Goal: Task Accomplishment & Management: Complete application form

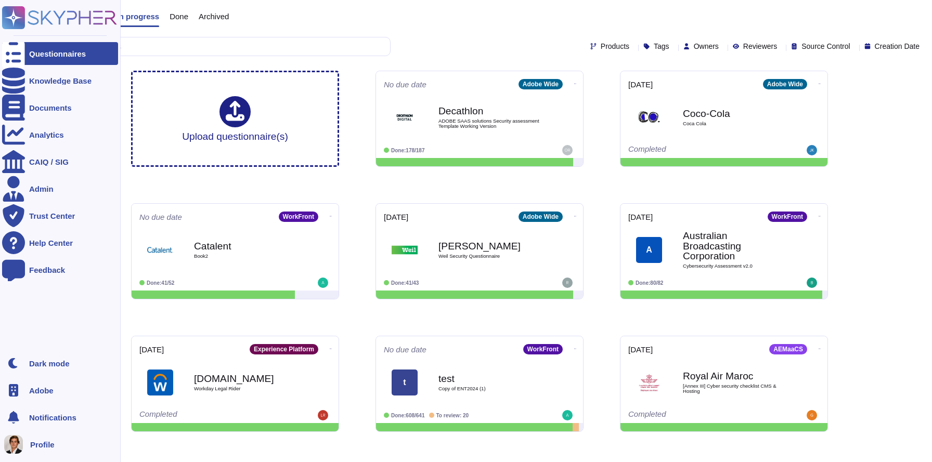
click at [41, 402] on ul "Dark mode Adobe Notifications Profile" at bounding box center [60, 404] width 116 height 104
click at [42, 394] on span "Adobe" at bounding box center [41, 391] width 24 height 8
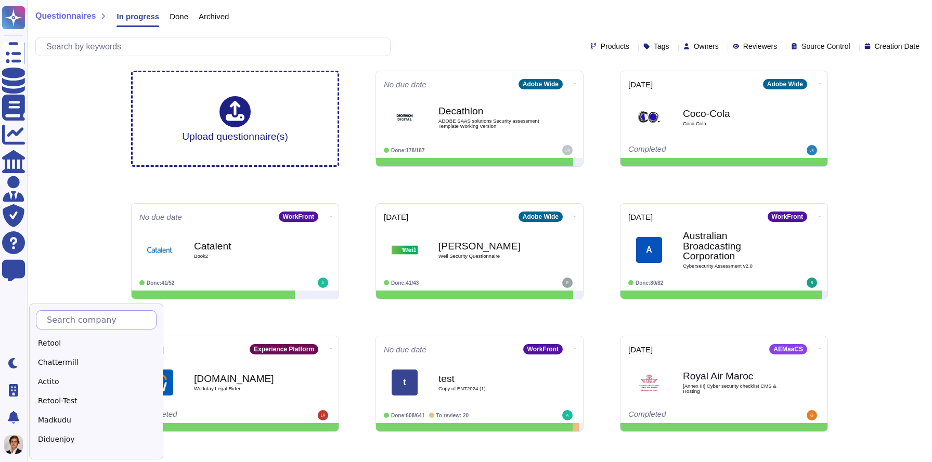
click at [75, 324] on input "text" at bounding box center [99, 320] width 114 height 18
type input "Skyph"
click at [58, 339] on div "Skypher" at bounding box center [101, 343] width 130 height 15
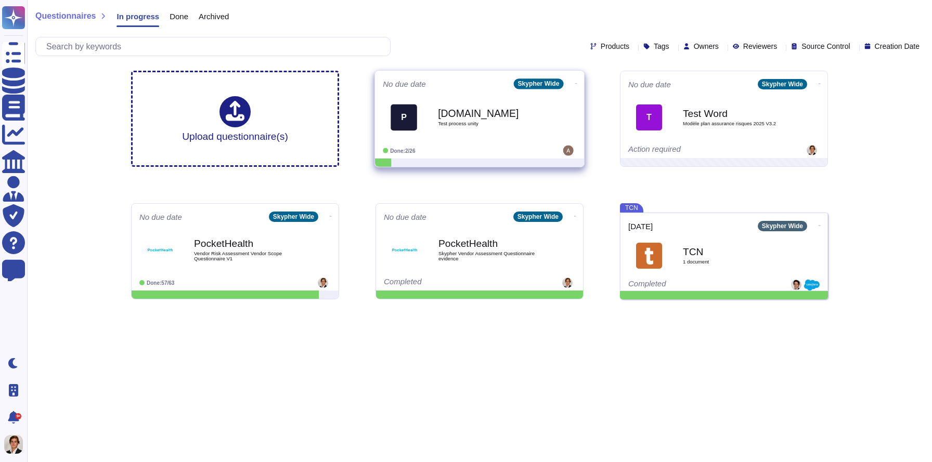
click at [575, 82] on icon at bounding box center [576, 83] width 2 height 3
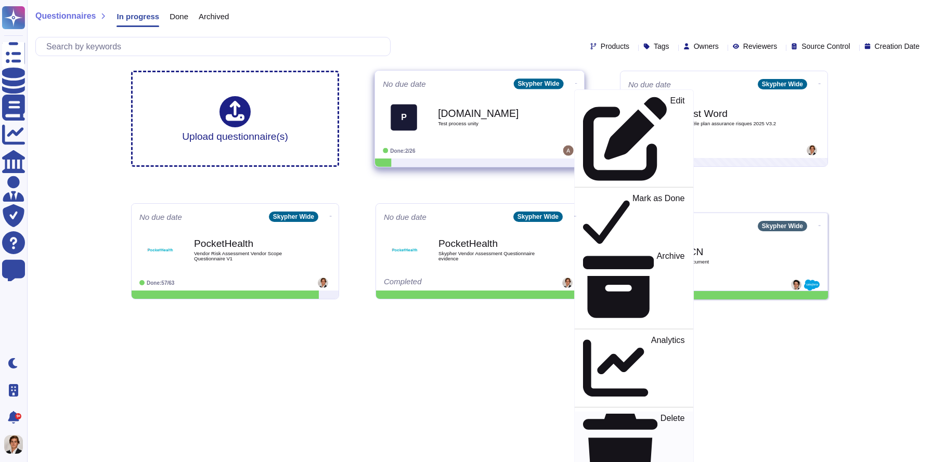
click at [660, 415] on p "Delete" at bounding box center [672, 457] width 24 height 85
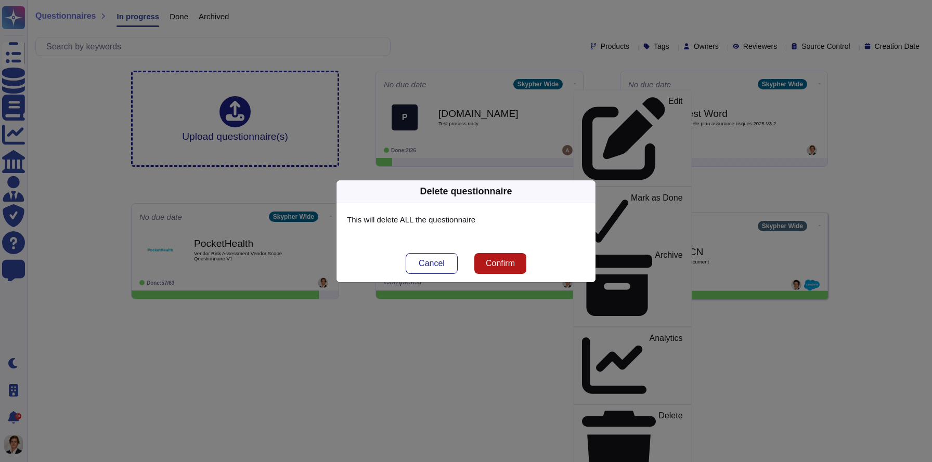
click at [501, 260] on span "Confirm" at bounding box center [500, 263] width 29 height 8
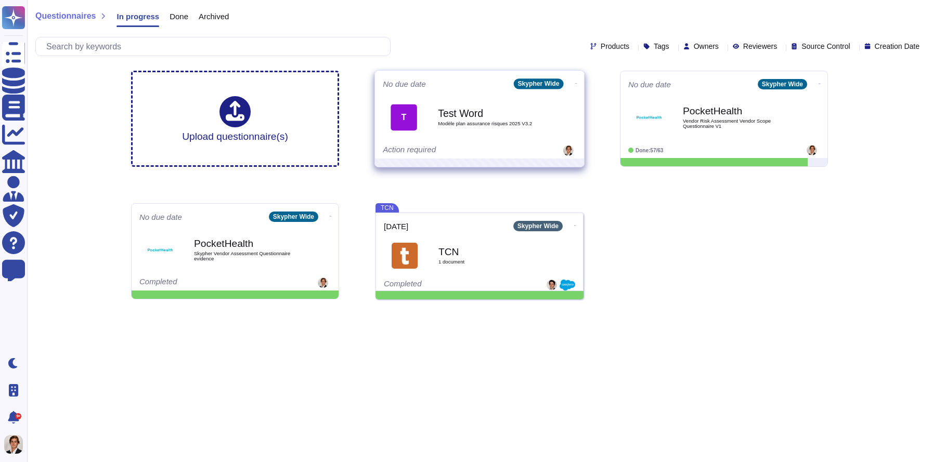
click at [575, 82] on icon at bounding box center [576, 83] width 2 height 3
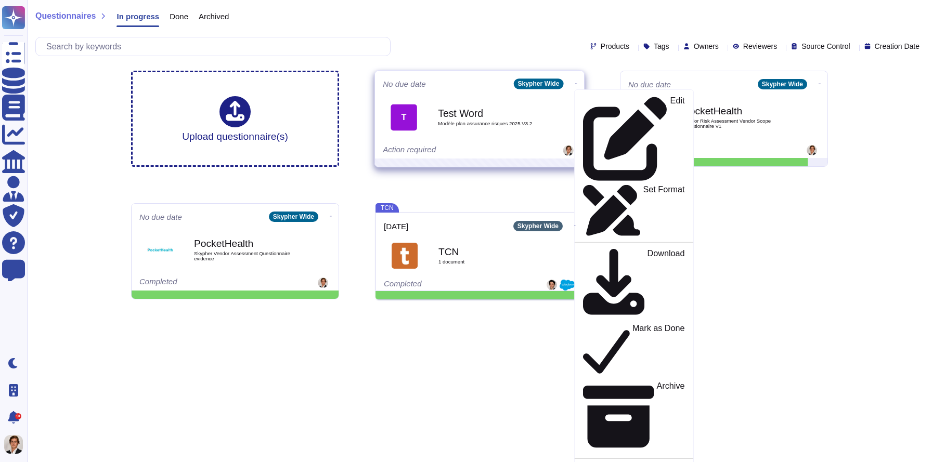
click at [575, 82] on icon at bounding box center [576, 83] width 2 height 3
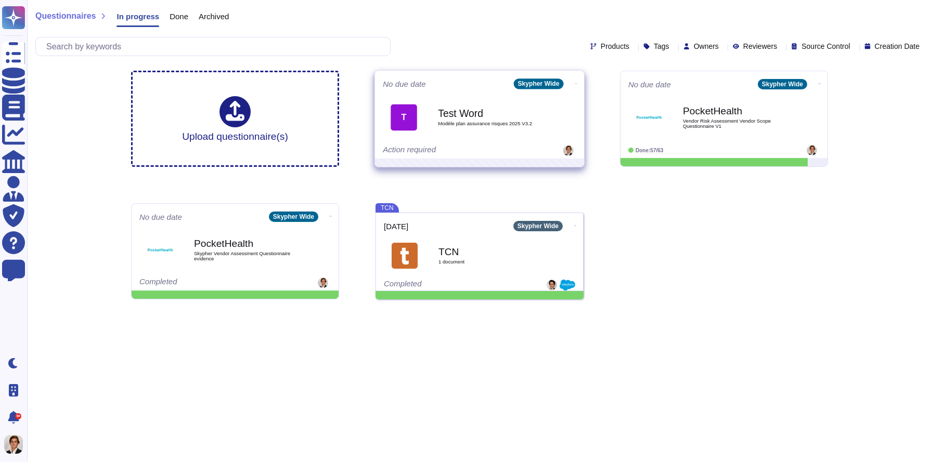
click at [575, 84] on icon at bounding box center [576, 83] width 2 height 3
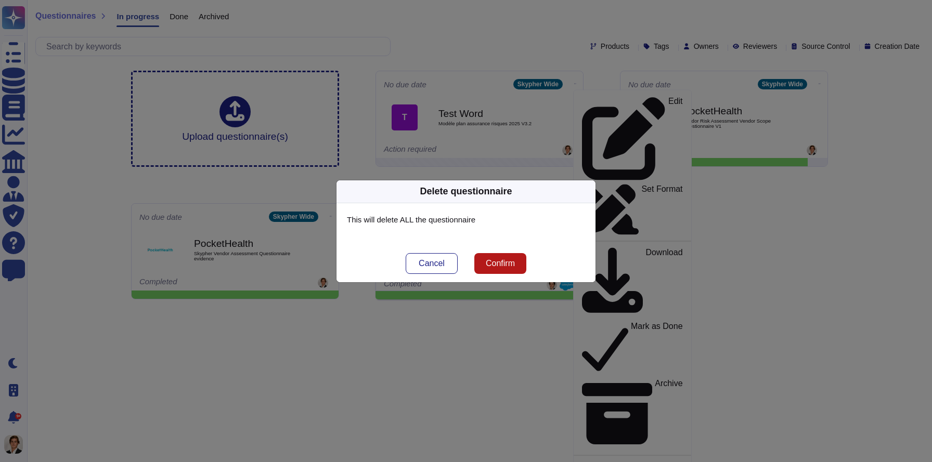
click at [493, 259] on span "Confirm" at bounding box center [500, 263] width 29 height 8
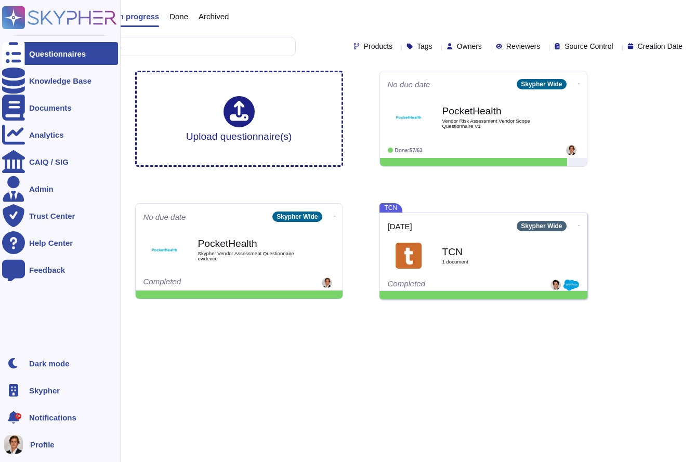
click at [55, 396] on div "Skypher" at bounding box center [60, 390] width 116 height 23
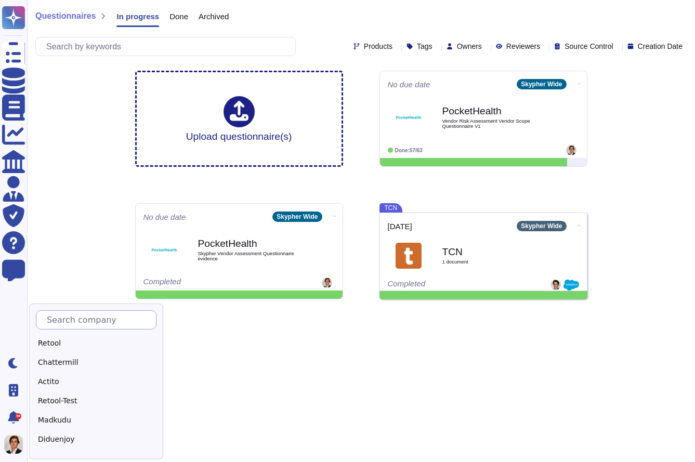
click at [95, 322] on input "text" at bounding box center [99, 320] width 114 height 18
type input "Alta"
click at [88, 343] on div "Altas" at bounding box center [101, 343] width 130 height 15
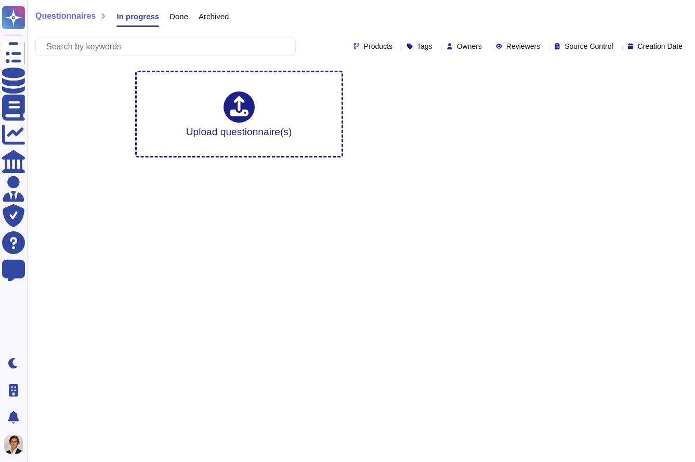
click at [177, 15] on span "Done" at bounding box center [178, 16] width 19 height 8
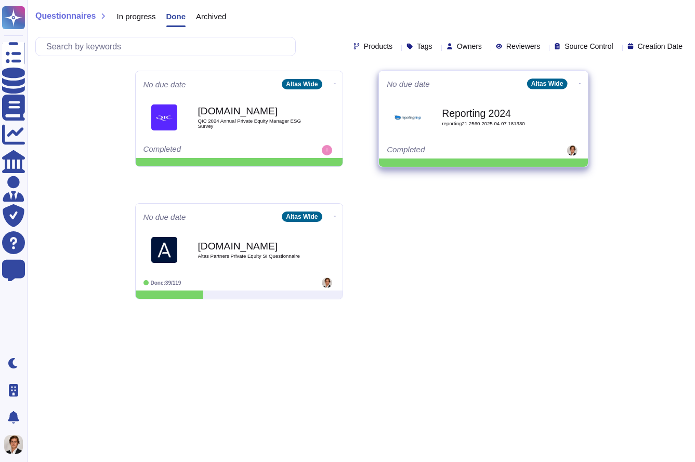
click at [558, 99] on span "Reporting 2024 reporting21 2560 2025 04 07 181330" at bounding box center [483, 117] width 193 height 42
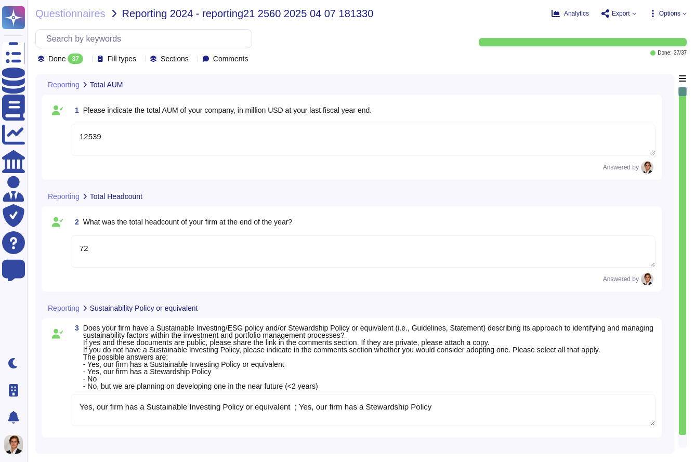
type textarea "12539"
type textarea "72"
type textarea "Yes, our firm has a Sustainable Investing Policy or equivalent ; Yes, our firm …"
type textarea "Climate change ; Other (please provide details in the comments section) ; Diver…"
type textarea "Dedicated Sustainability team ; Dedicated Sustainability/Sustainable Investing …"
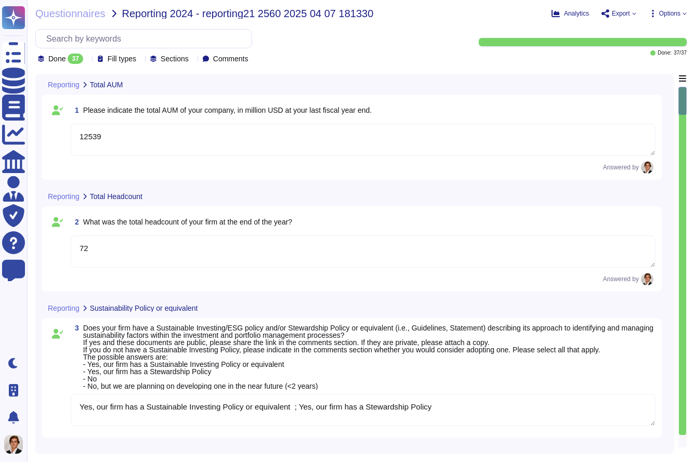
click at [322, 231] on div "2 What was the total headcount of your firm at the end of the year? 72 Answered…" at bounding box center [352, 249] width 608 height 73
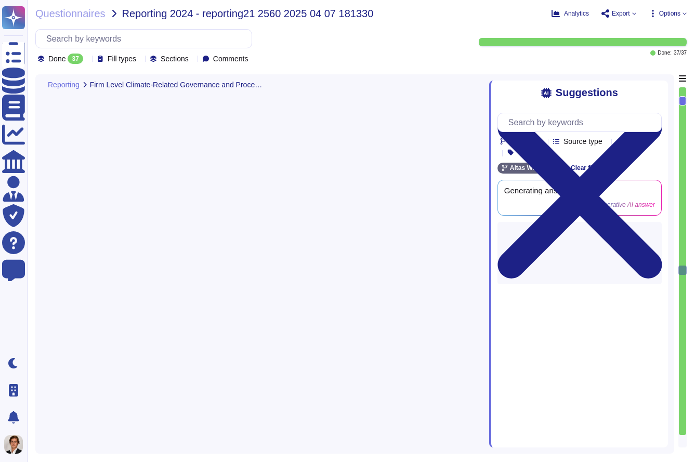
type textarea "External consultants working on climate-related issues ; Assessment of firm lev…"
type textarea "We assess GHG emissions (Scope 1 and 2) ; Other (please explain in the comments…"
type textarea "As at December 31, 2024: Mercer Advisors - Scope 1: 339 - Scope 2: 1,427 - Tota…"
type textarea "No, we have not conducted a portfolio biodiversity risk assessment and do not h…"
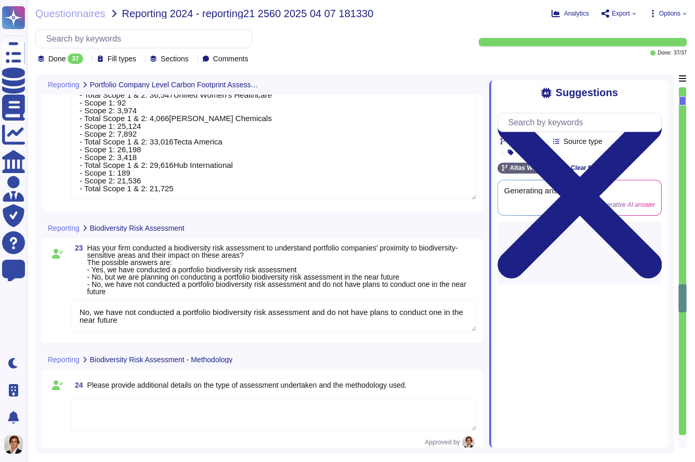
type textarea "As at December 31, 2024: Mercer Advisors - Scope 1: 339 - Scope 2: 1,427 - Tota…"
type textarea "No, we have not integrated biodiversity considerations into the investment proc…"
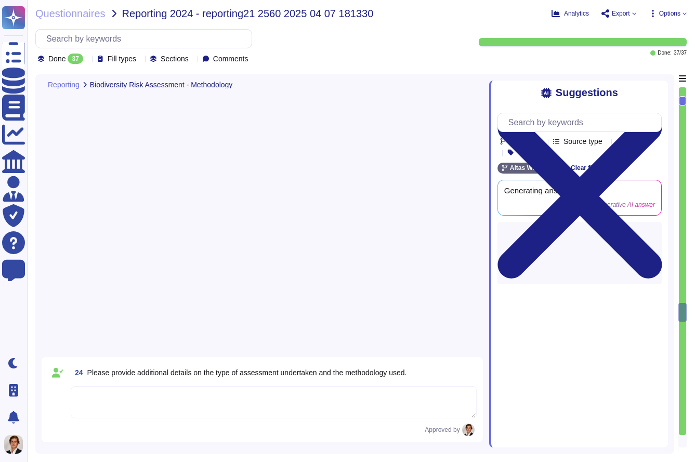
type textarea "- Diversity, Inclusion and Equity Statement - Respect in the Workplace Policy a…"
type textarea "8"
type textarea "2"
type textarea "Not available"
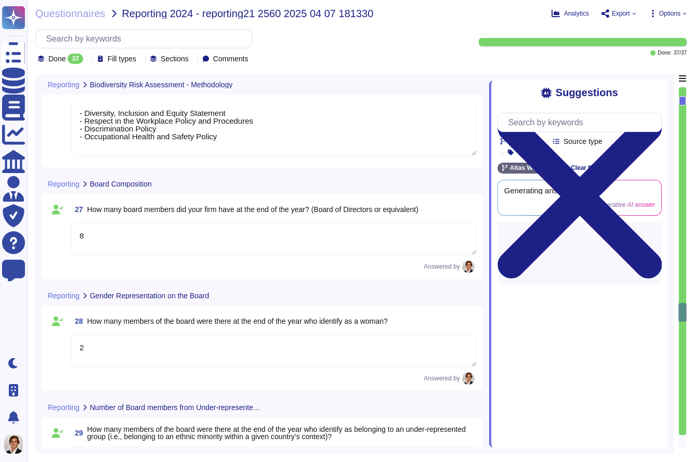
type textarea "- Diversity, Inclusion and Equity Statement - Respect in the Workplace Policy a…"
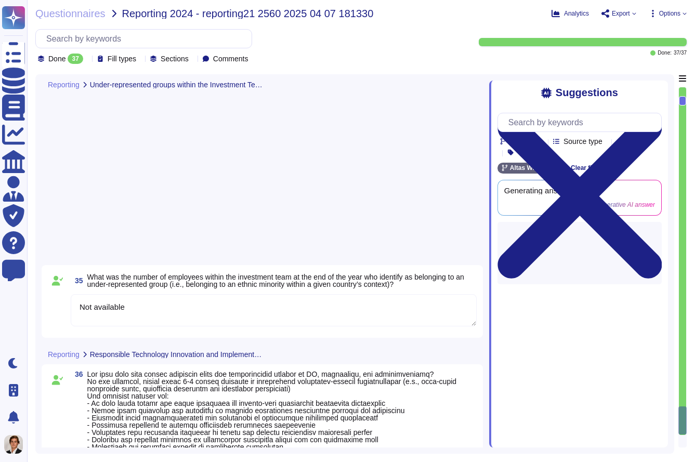
type textarea "Not available"
type textarea "Other (please provide details in the comments section) ; Engagement with portfo…"
type textarea "Approach to Responsible Technology in the investment process ; We have an AI fr…"
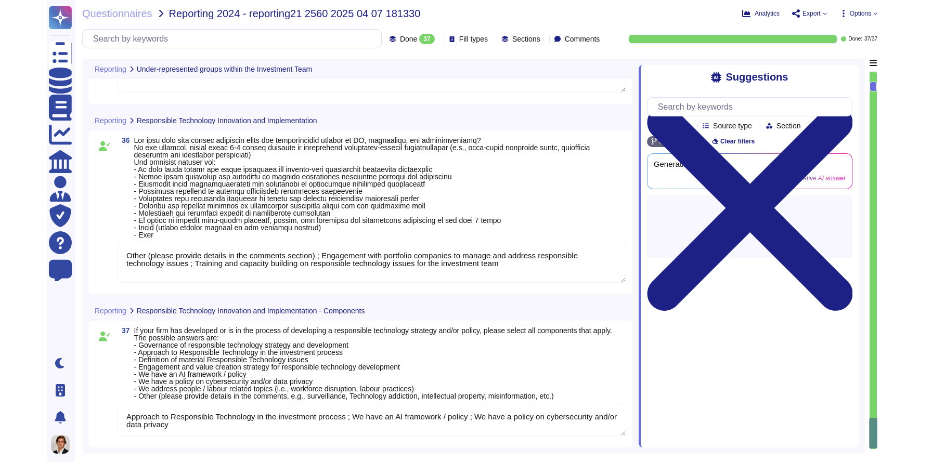
scroll to position [4253, 0]
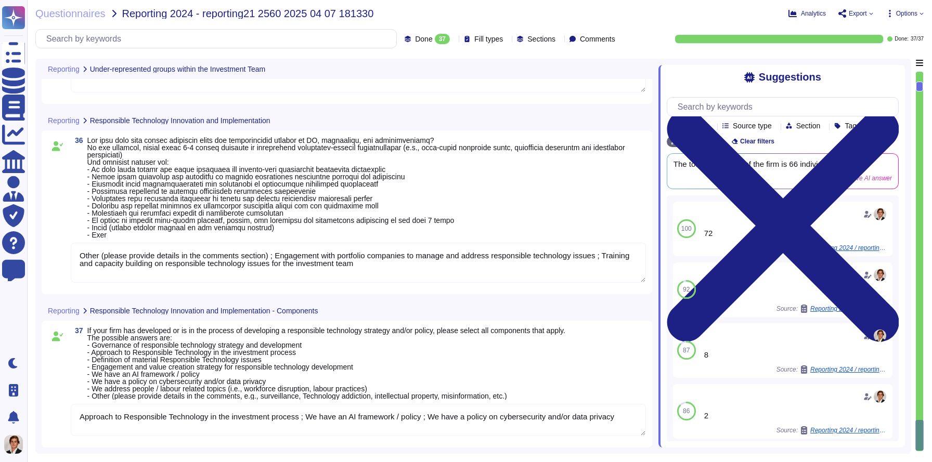
click at [695, 15] on span "Options" at bounding box center [906, 13] width 21 height 6
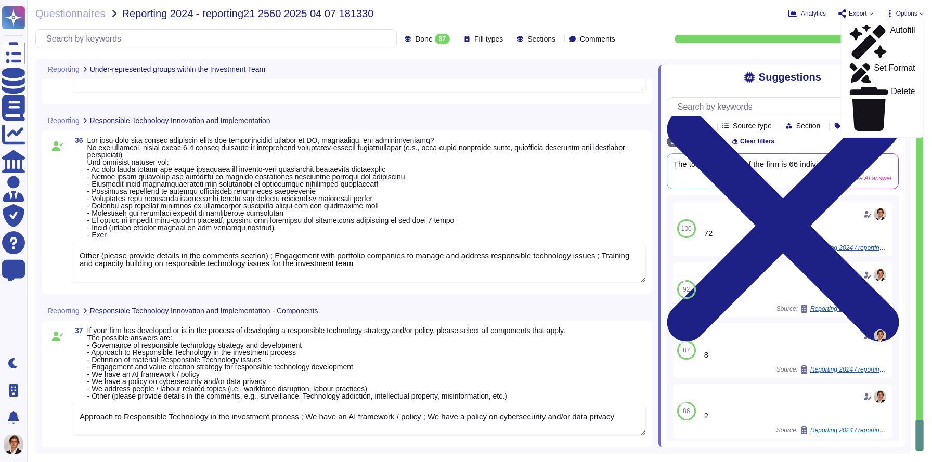
click at [695, 12] on span "Export" at bounding box center [857, 13] width 18 height 6
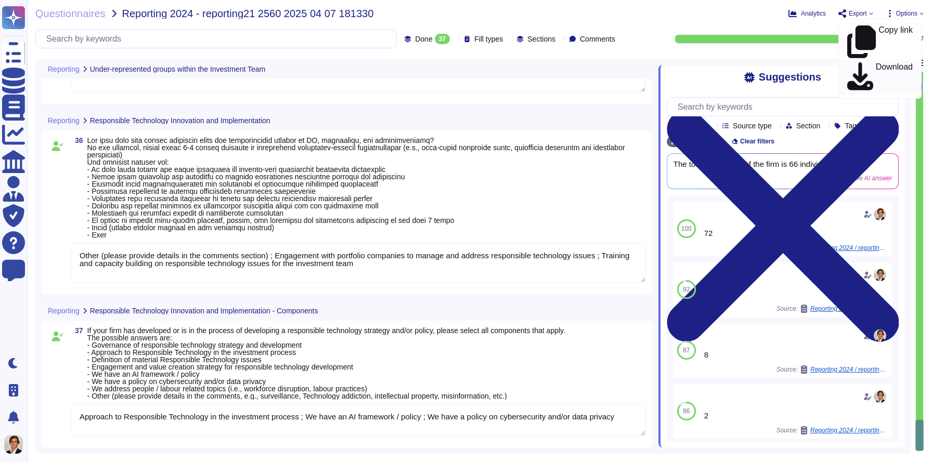
click at [695, 62] on div "Download" at bounding box center [880, 77] width 66 height 30
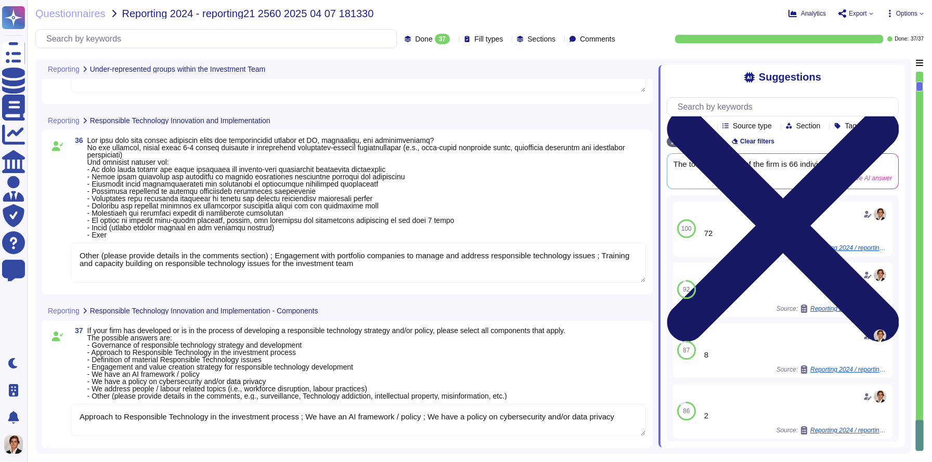
click at [695, 110] on icon at bounding box center [783, 226] width 232 height 232
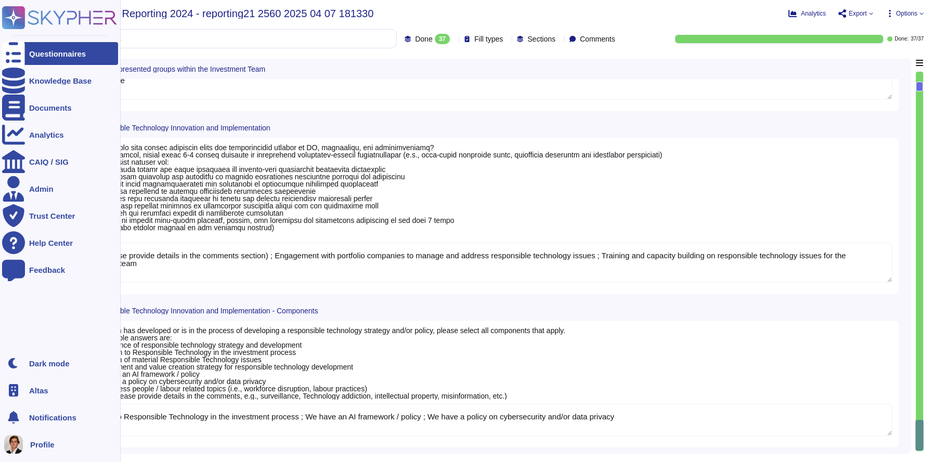
click at [11, 59] on div at bounding box center [13, 53] width 23 height 23
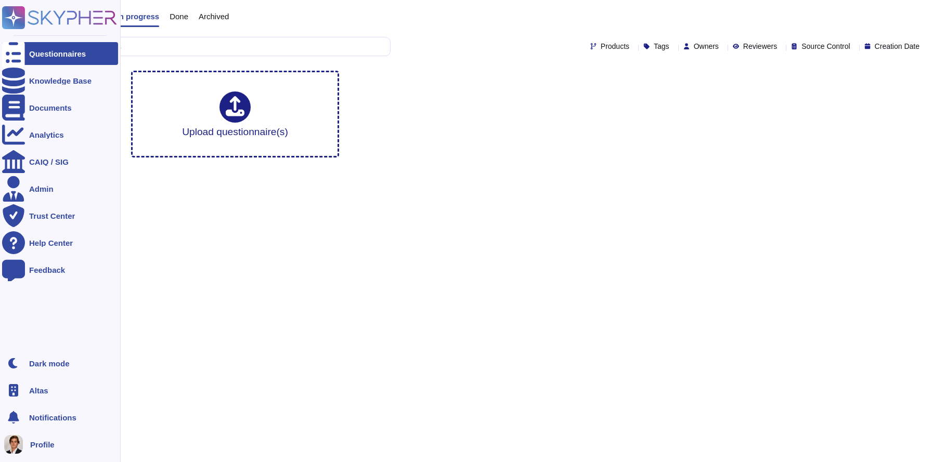
click at [38, 387] on span "Altas" at bounding box center [38, 391] width 19 height 8
click at [14, 86] on div at bounding box center [13, 80] width 23 height 23
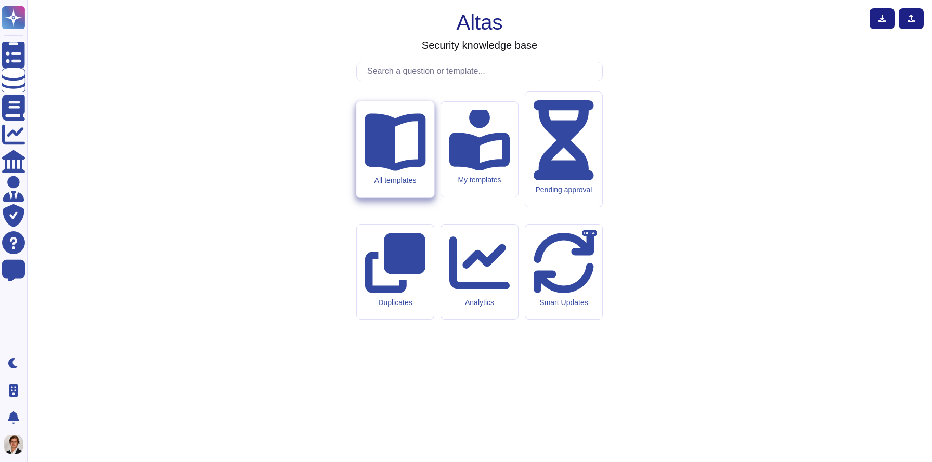
click at [410, 198] on div "All templates" at bounding box center [394, 149] width 77 height 96
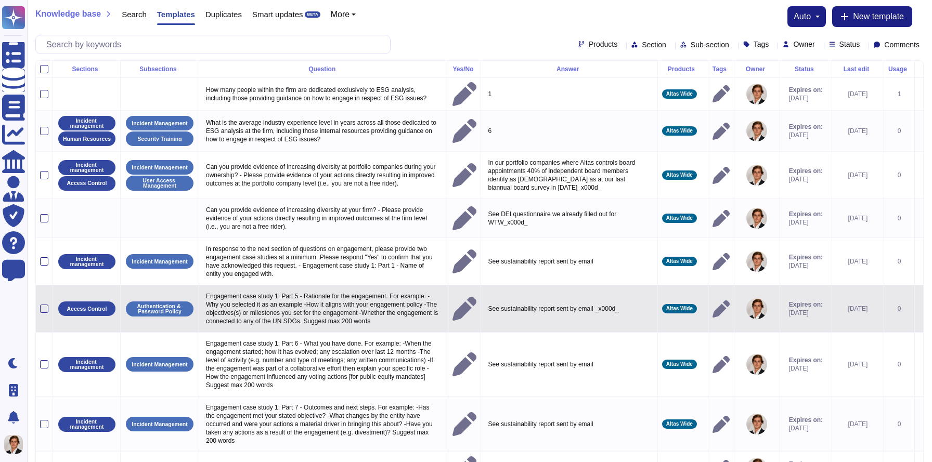
scroll to position [96, 0]
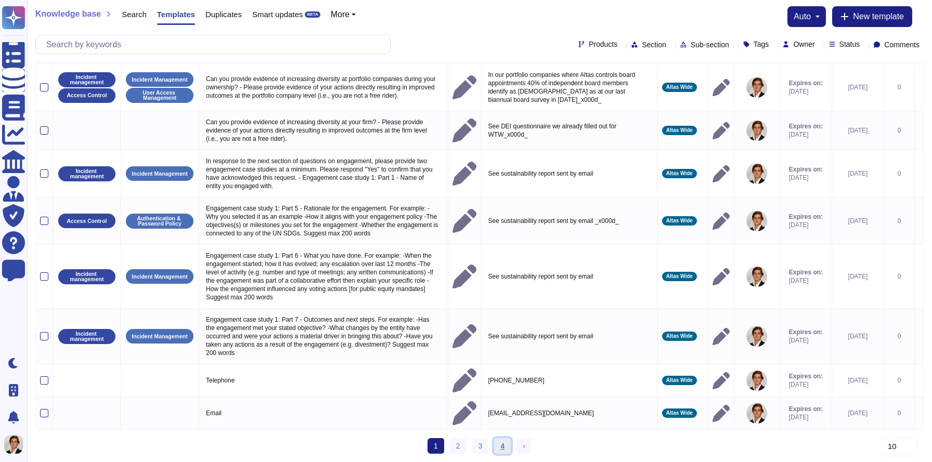
click at [502, 447] on link "4" at bounding box center [502, 446] width 17 height 16
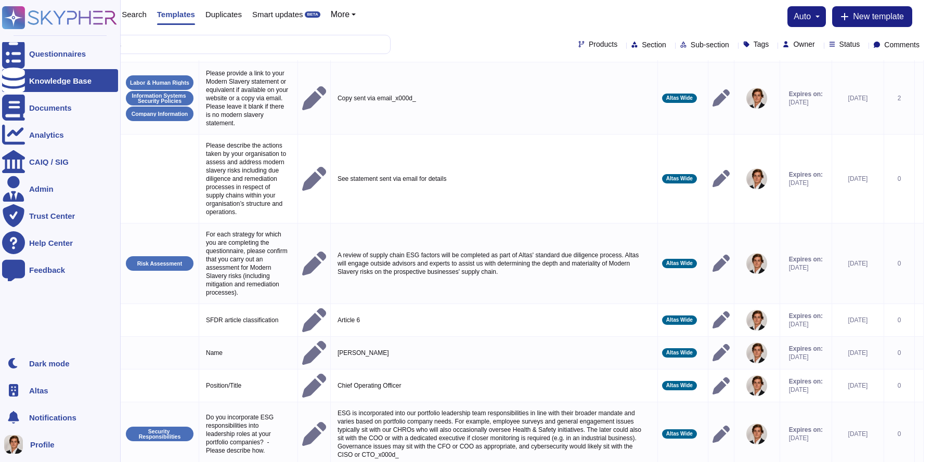
click at [23, 395] on div at bounding box center [13, 390] width 23 height 23
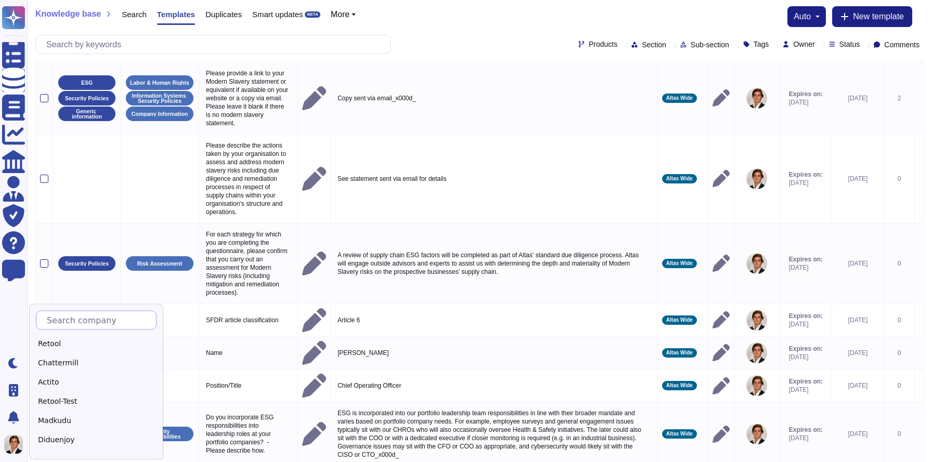
click at [83, 323] on input "text" at bounding box center [99, 320] width 114 height 18
type input "Skyp"
click at [77, 361] on div "Skypher Demo" at bounding box center [101, 363] width 130 height 15
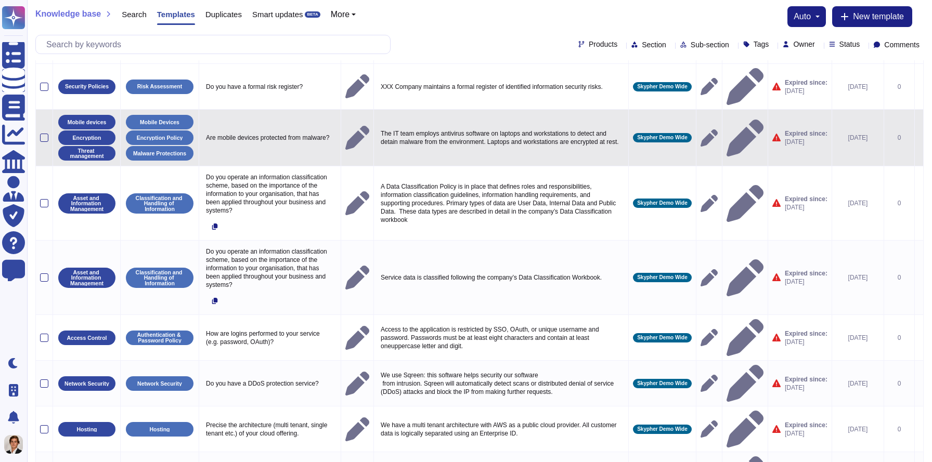
scroll to position [146, 0]
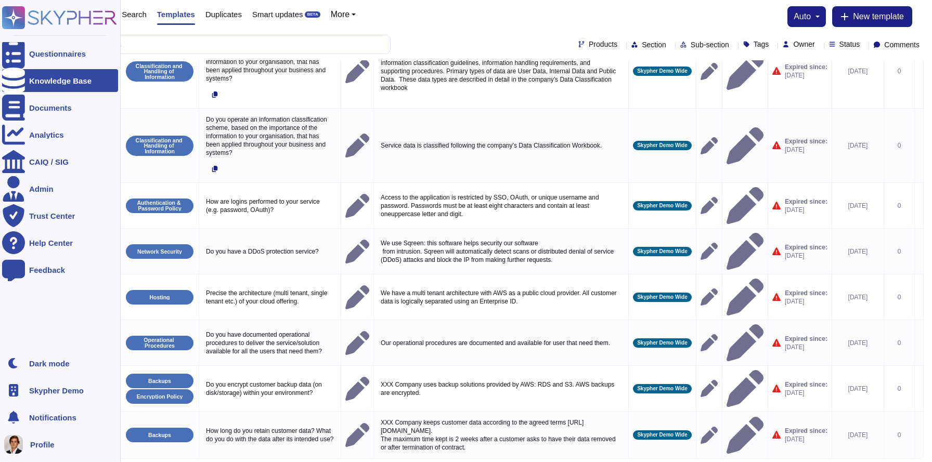
click at [45, 388] on span "Skypher Demo" at bounding box center [56, 391] width 55 height 8
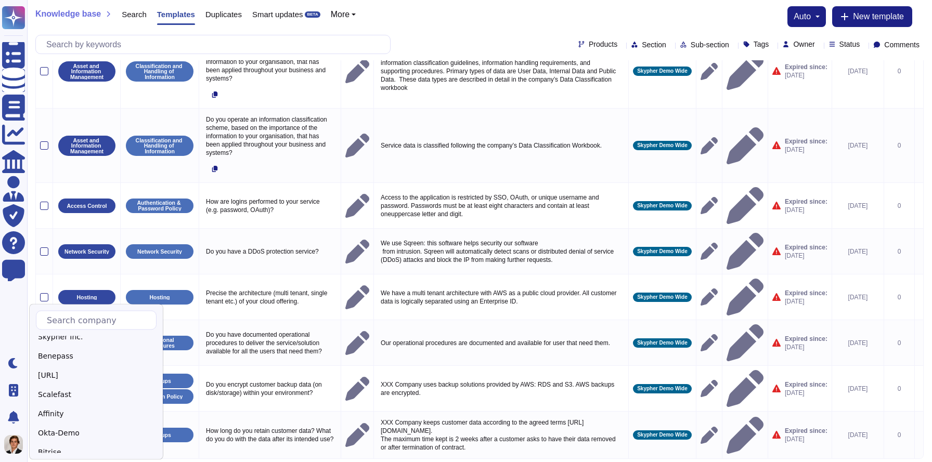
scroll to position [553, 0]
click at [84, 323] on input "text" at bounding box center [99, 320] width 114 height 18
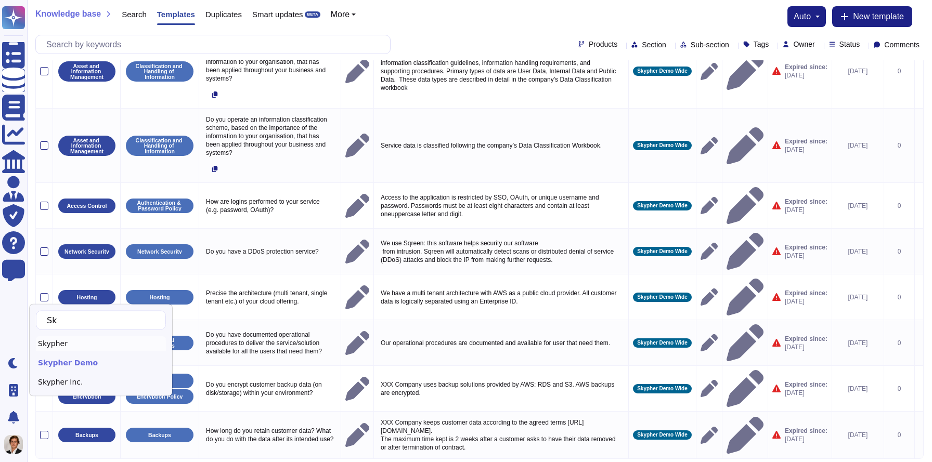
type input "Sk"
click at [60, 340] on div "Skypher" at bounding box center [101, 343] width 130 height 15
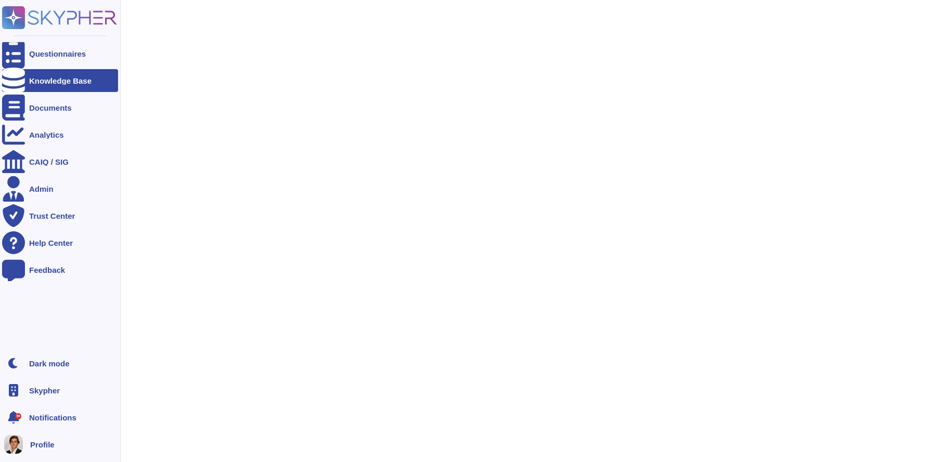
click at [26, 16] on icon at bounding box center [59, 17] width 115 height 23
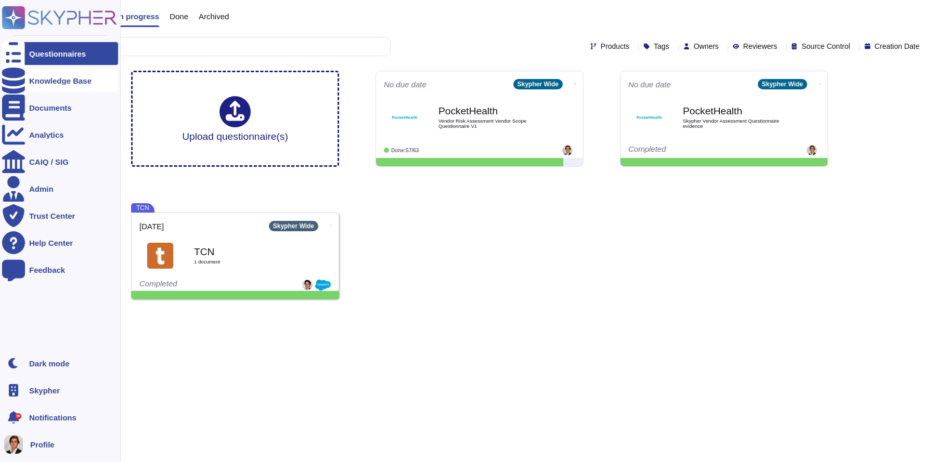
click at [33, 80] on div "Knowledge Base" at bounding box center [60, 81] width 62 height 8
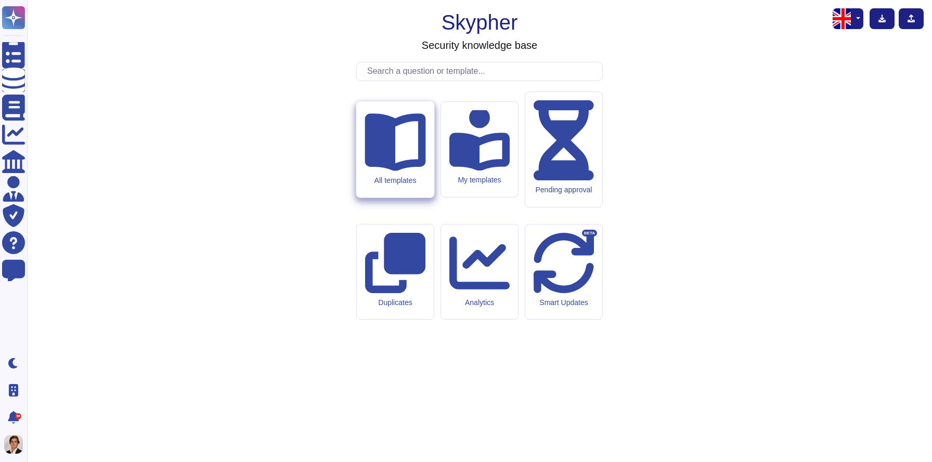
click at [391, 172] on icon at bounding box center [394, 143] width 61 height 58
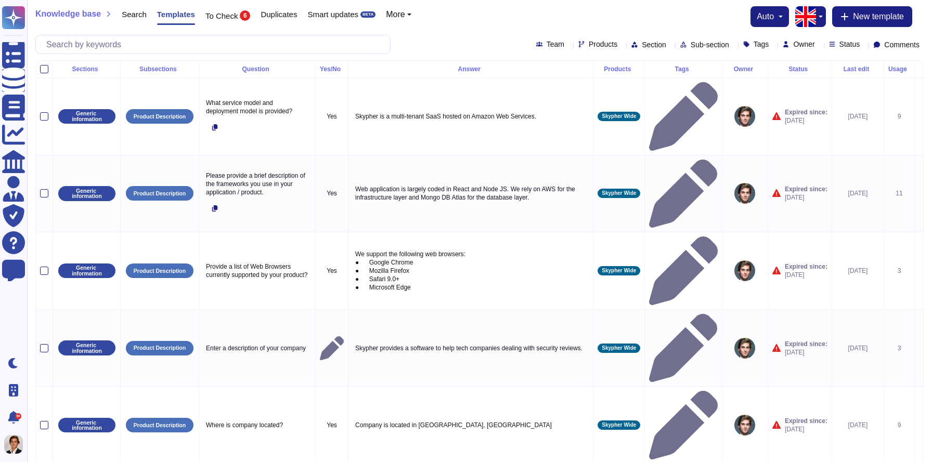
click at [404, 15] on span "More" at bounding box center [395, 14] width 19 height 8
click at [426, 43] on link "Products" at bounding box center [427, 43] width 82 height 12
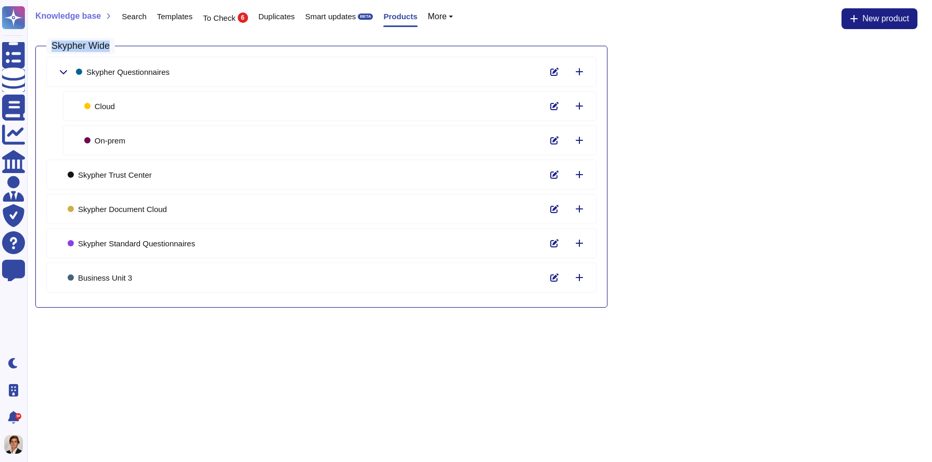
drag, startPoint x: 49, startPoint y: 45, endPoint x: 109, endPoint y: 45, distance: 59.8
click at [109, 45] on h3 "Skypher Wide" at bounding box center [80, 46] width 69 height 17
click at [67, 72] on icon at bounding box center [63, 72] width 8 height 8
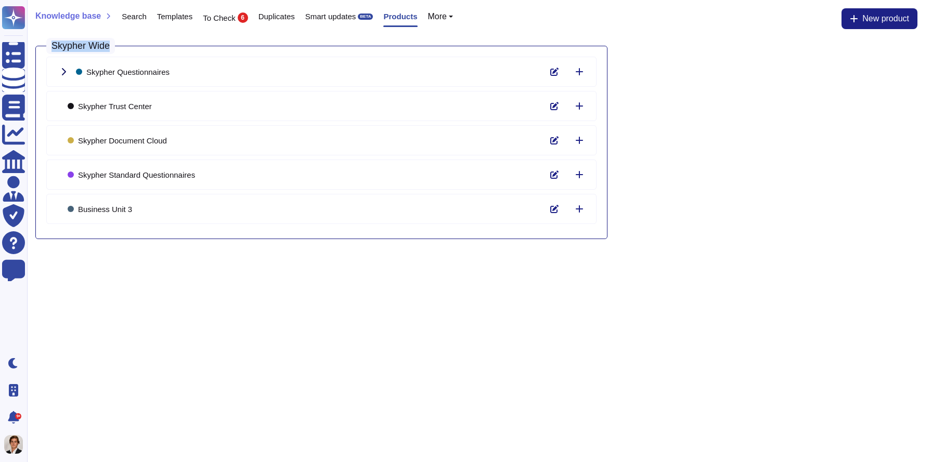
click at [64, 70] on icon at bounding box center [64, 71] width 4 height 7
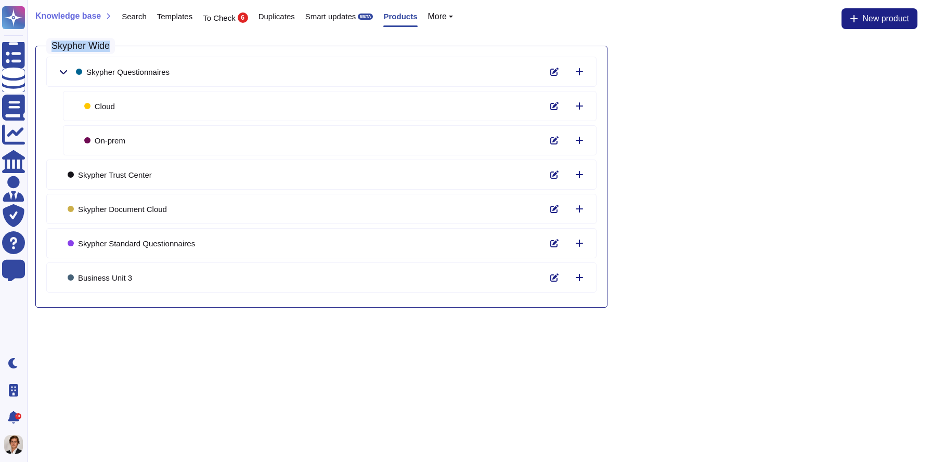
click at [63, 71] on icon at bounding box center [63, 72] width 8 height 8
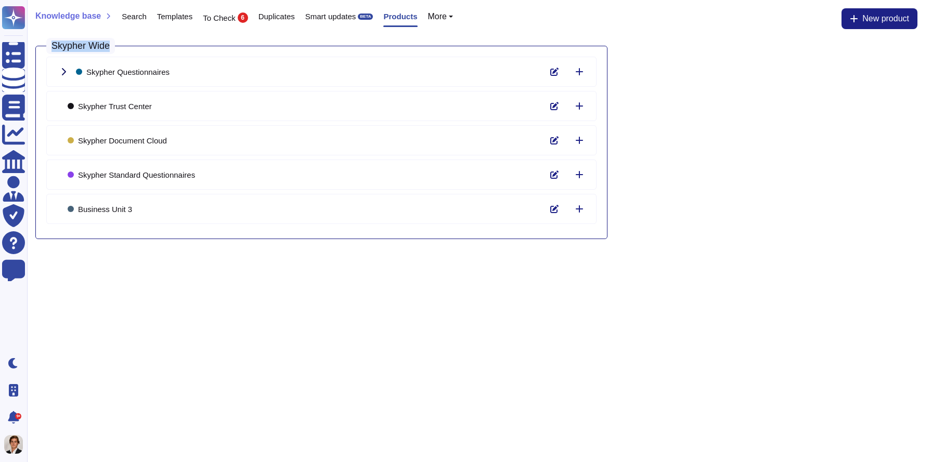
click at [63, 71] on icon at bounding box center [63, 72] width 8 height 8
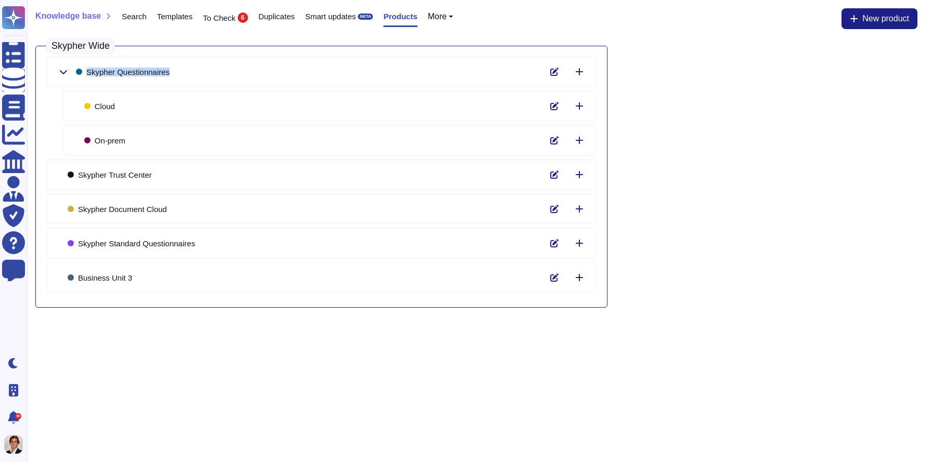
drag, startPoint x: 87, startPoint y: 70, endPoint x: 214, endPoint y: 79, distance: 127.2
click at [214, 79] on div "Skypher Questionnaires" at bounding box center [321, 72] width 550 height 30
click at [104, 105] on div "Cloud" at bounding box center [99, 106] width 31 height 8
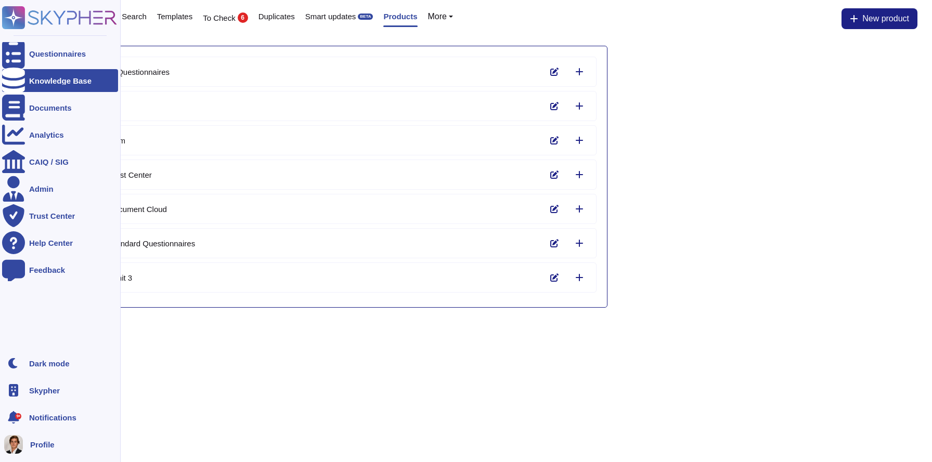
click at [21, 83] on div at bounding box center [13, 80] width 23 height 23
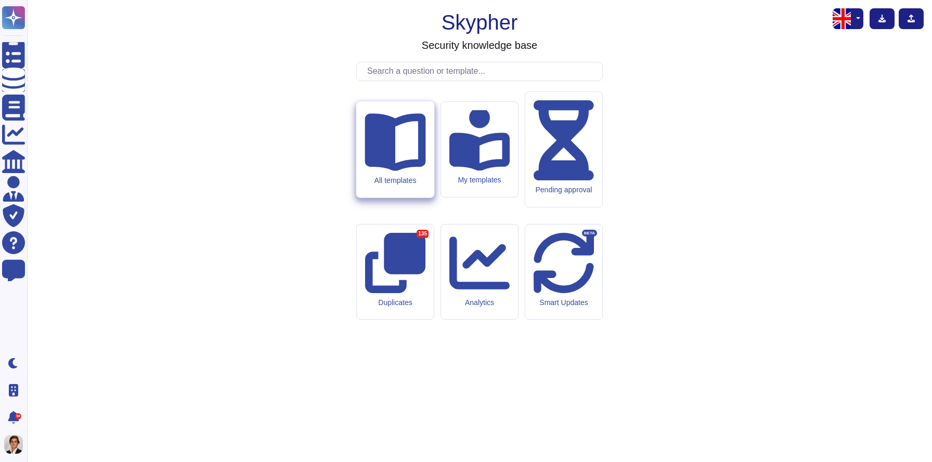
click at [387, 188] on div "All templates" at bounding box center [394, 149] width 77 height 96
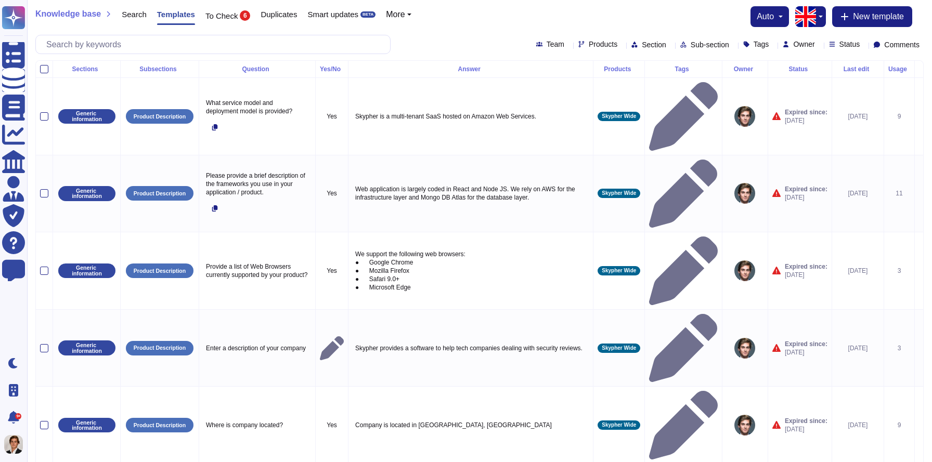
click at [561, 48] on div "Team Products Section Sub-section Tags Owner Status Comments" at bounding box center [479, 44] width 888 height 19
click at [642, 46] on span "Section" at bounding box center [654, 44] width 24 height 7
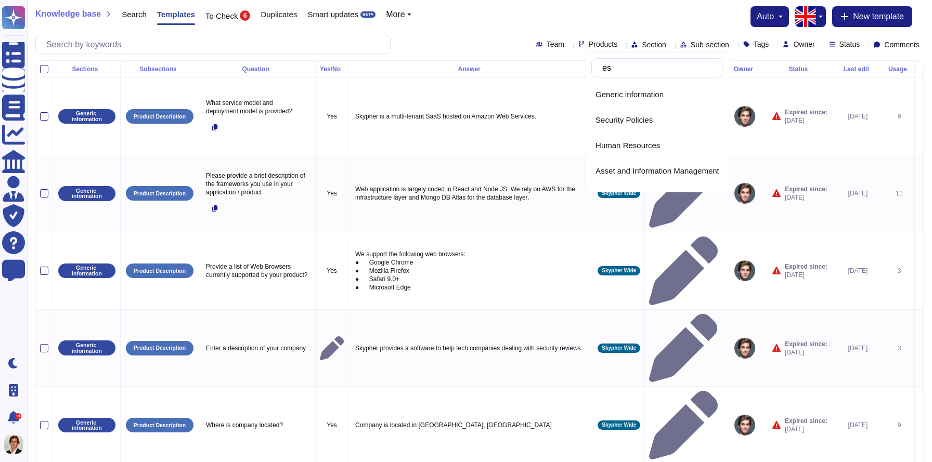
type input "esg"
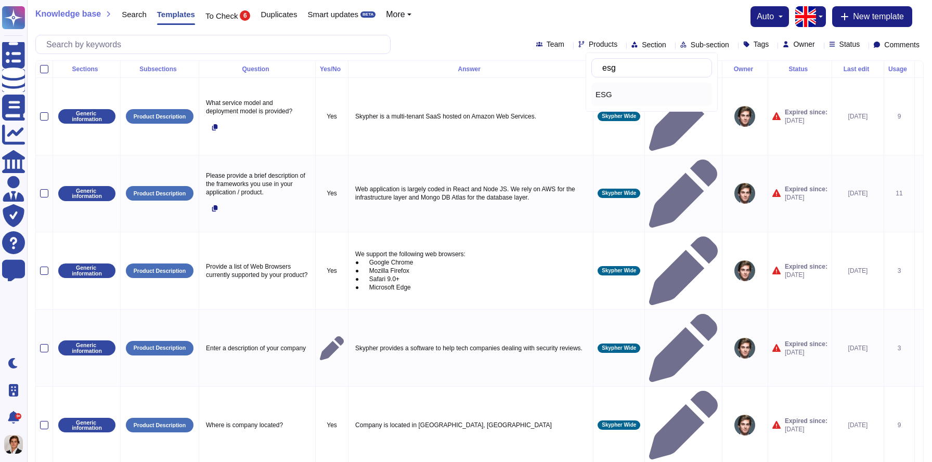
click at [617, 90] on div "ESG" at bounding box center [651, 94] width 112 height 9
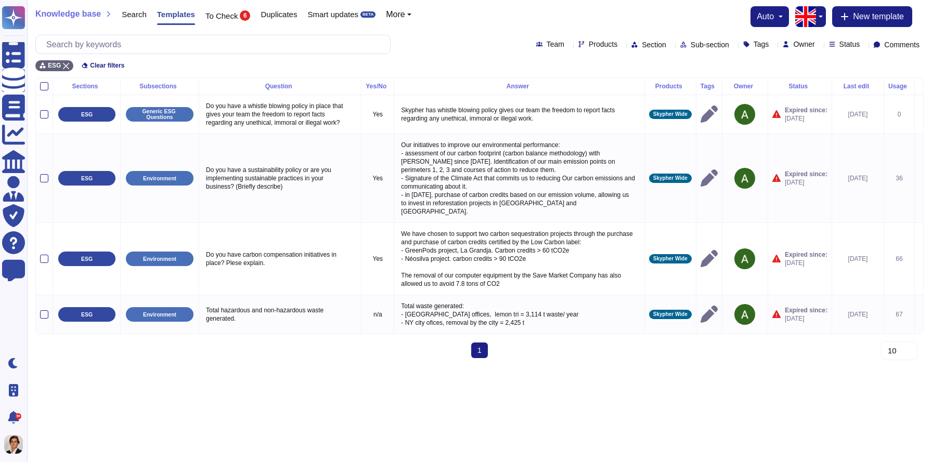
click at [690, 44] on span "Sub-section" at bounding box center [709, 44] width 38 height 7
click at [676, 93] on div "Generic ESG Questions" at bounding box center [693, 84] width 93 height 23
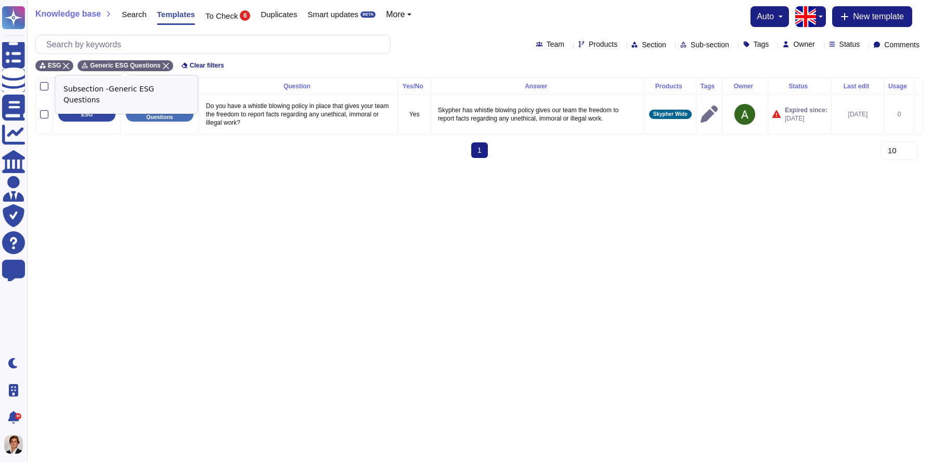
click at [163, 66] on icon at bounding box center [166, 66] width 6 height 6
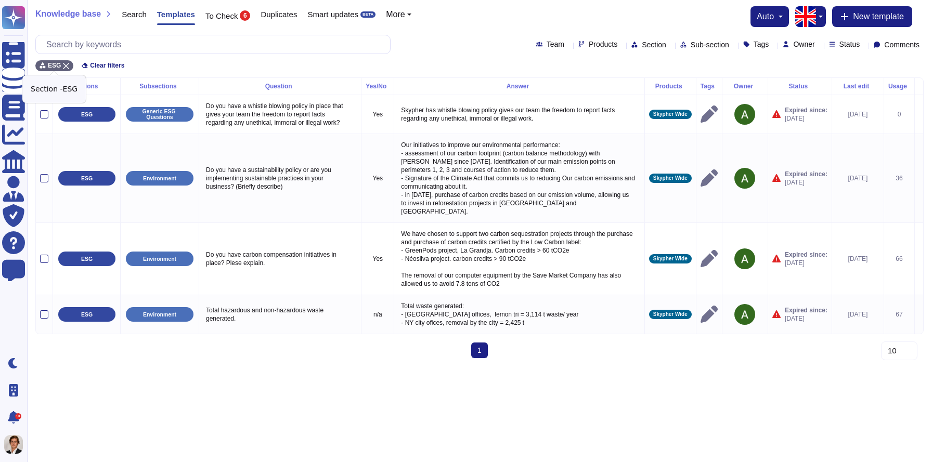
click at [64, 65] on icon at bounding box center [66, 66] width 6 height 6
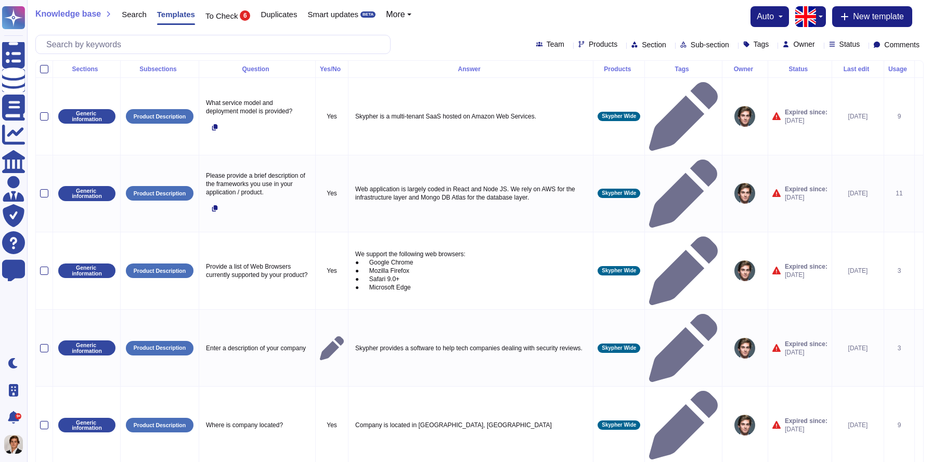
click at [404, 14] on span "More" at bounding box center [395, 14] width 19 height 8
click at [421, 31] on link "Sections" at bounding box center [427, 30] width 82 height 12
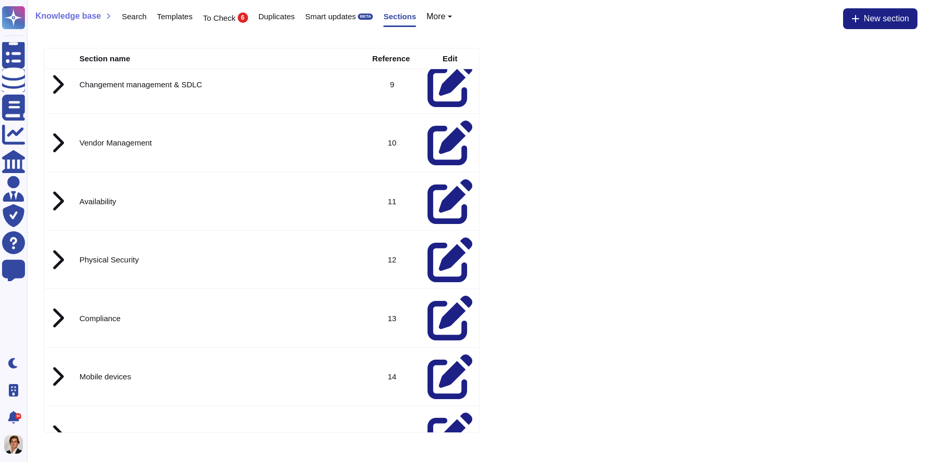
scroll to position [585, 0]
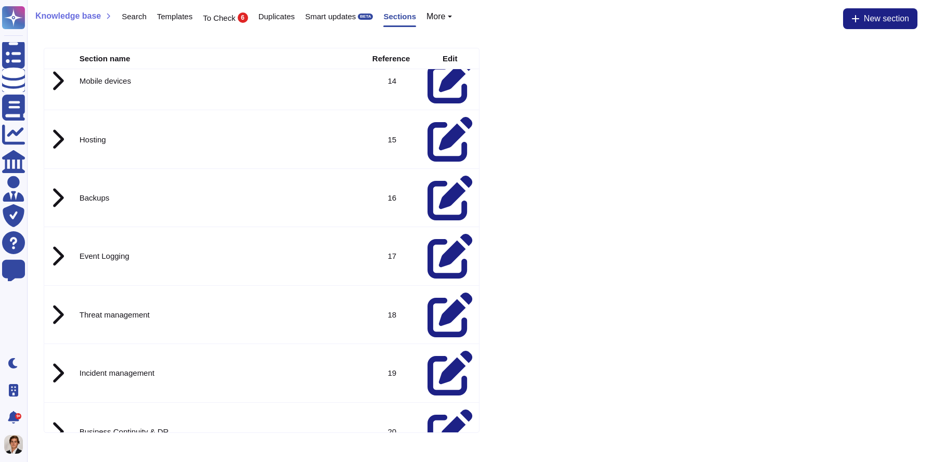
scroll to position [781, 0]
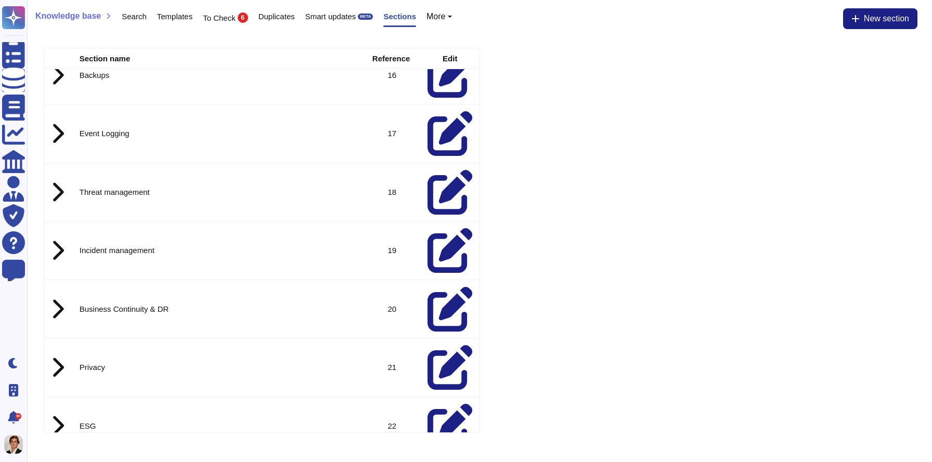
scroll to position [951, 0]
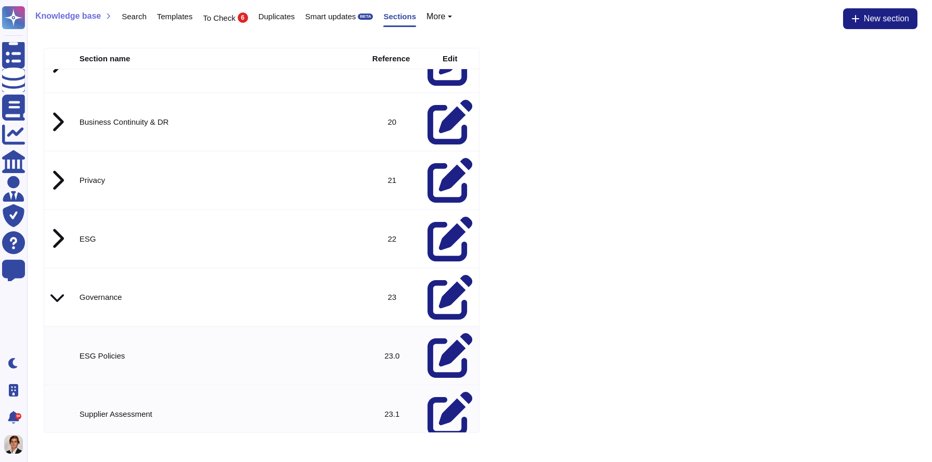
scroll to position [1097, 0]
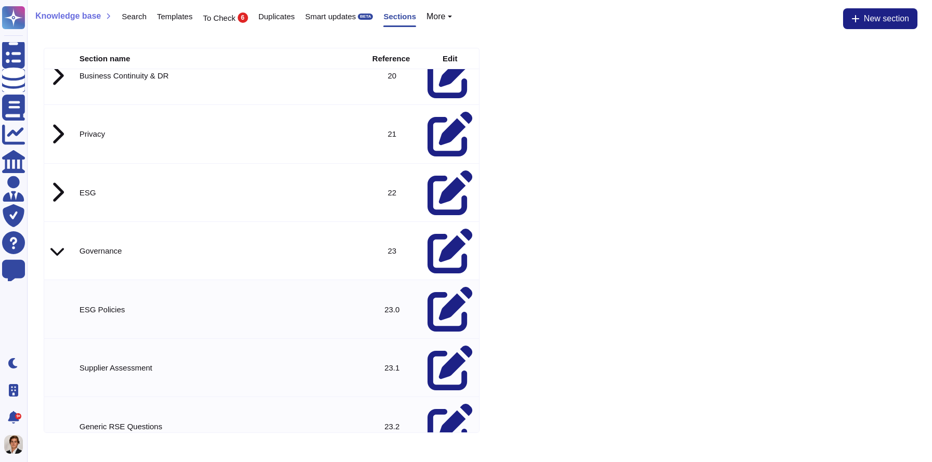
click at [188, 13] on span "Templates" at bounding box center [174, 16] width 35 height 8
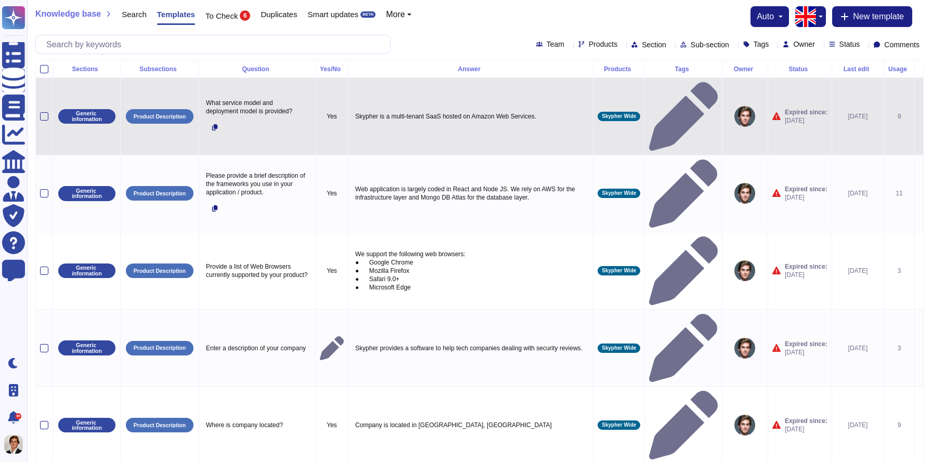
click at [615, 114] on span "Skypher Wide" at bounding box center [619, 116] width 34 height 5
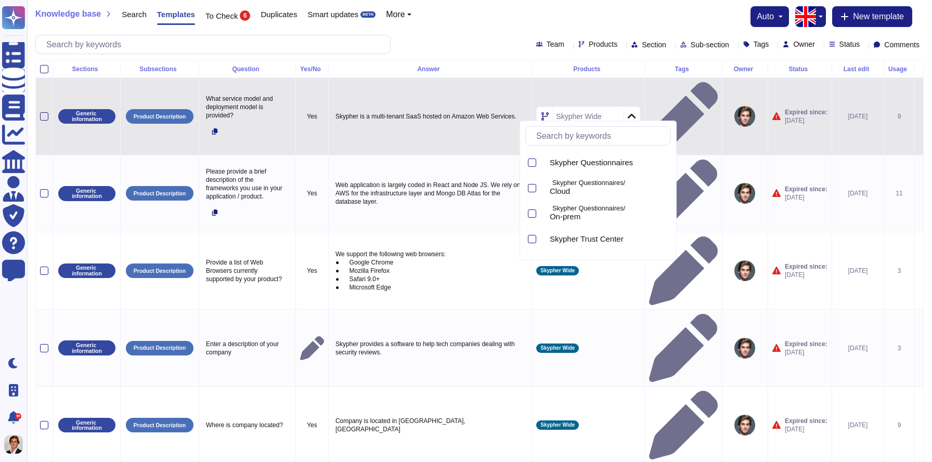
click at [424, 39] on div "Team Products Section Sub-section Tags Owner Status Comments" at bounding box center [479, 44] width 888 height 19
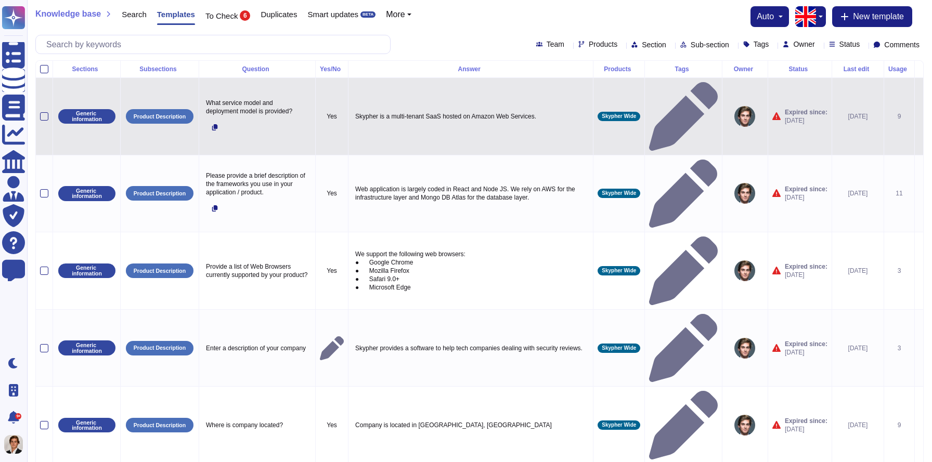
click at [642, 45] on span "Section" at bounding box center [654, 44] width 24 height 7
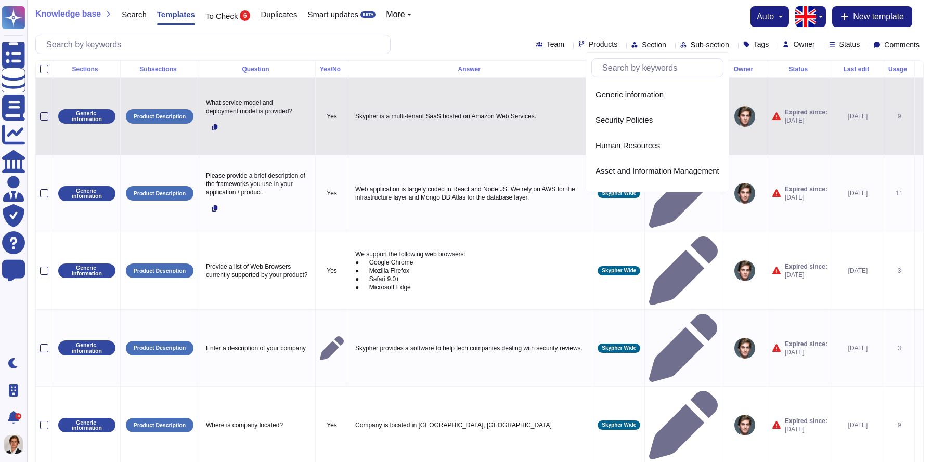
click at [642, 45] on span "Section" at bounding box center [654, 44] width 24 height 7
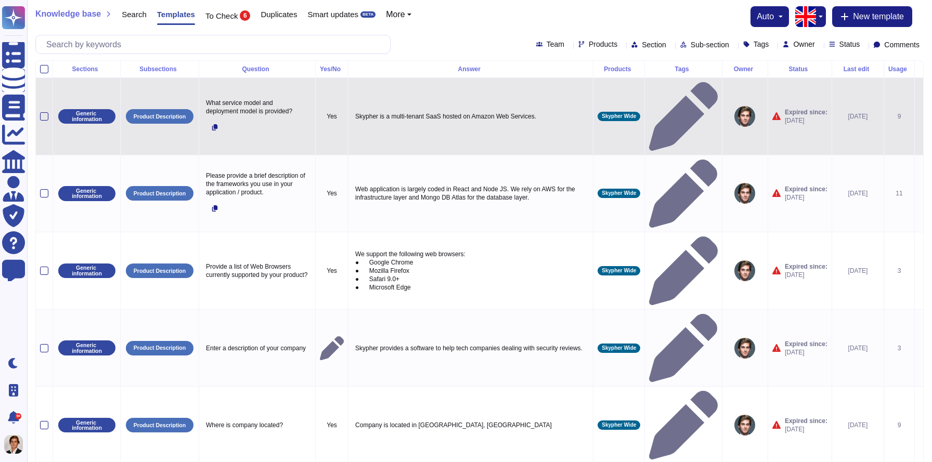
click at [642, 45] on span "Section" at bounding box center [654, 44] width 24 height 7
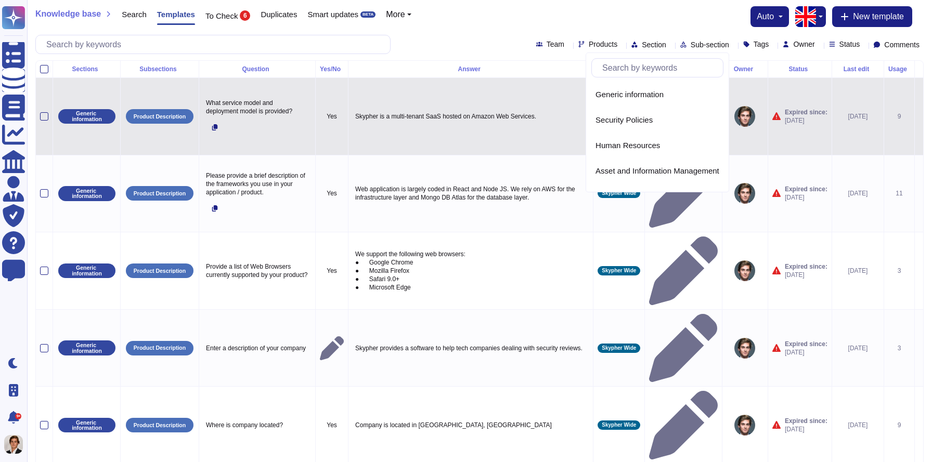
click at [642, 45] on span "Section" at bounding box center [654, 44] width 24 height 7
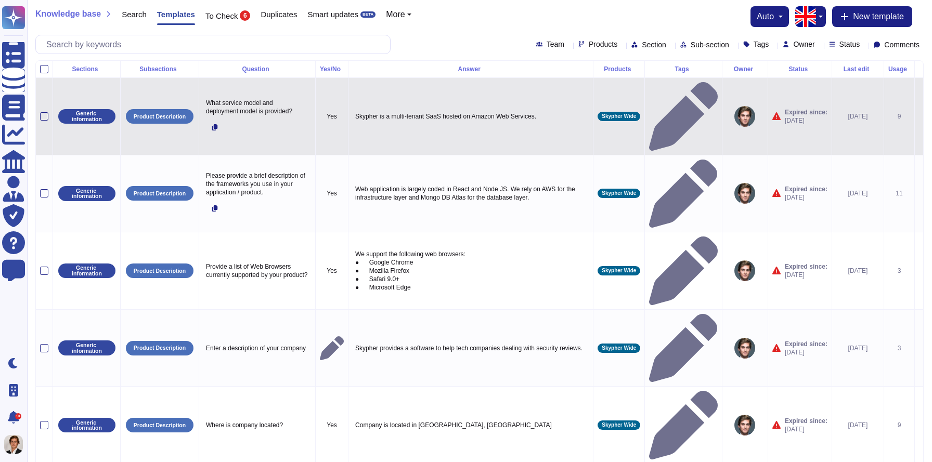
click at [568, 45] on icon at bounding box center [568, 45] width 0 height 0
click at [642, 47] on span "Section" at bounding box center [654, 44] width 24 height 7
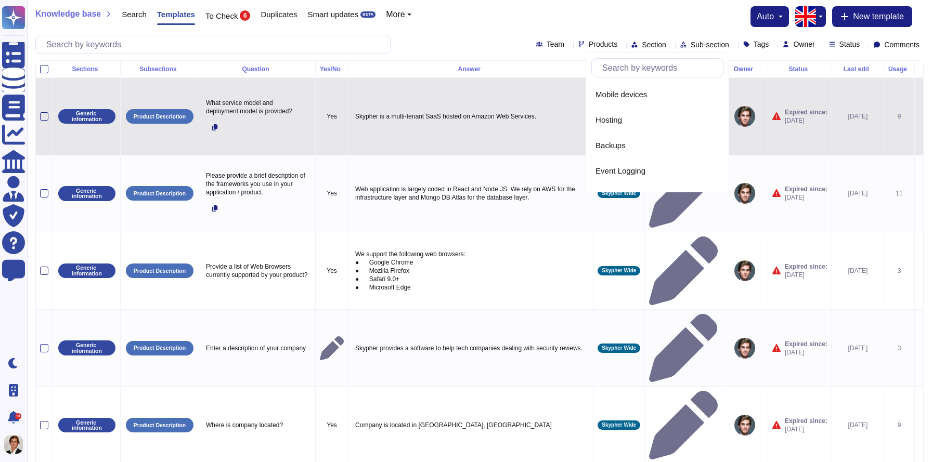
scroll to position [556, 0]
click at [617, 148] on span "Environment" at bounding box center [617, 149] width 44 height 9
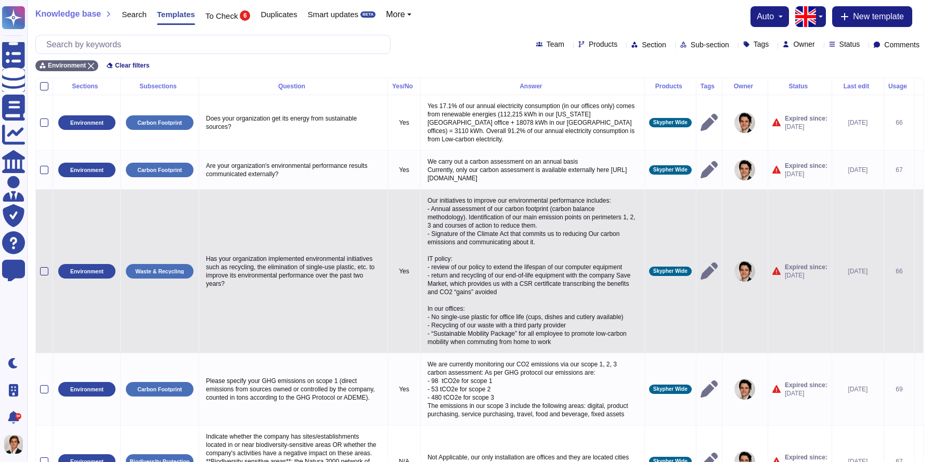
click at [919, 272] on icon at bounding box center [919, 272] width 0 height 0
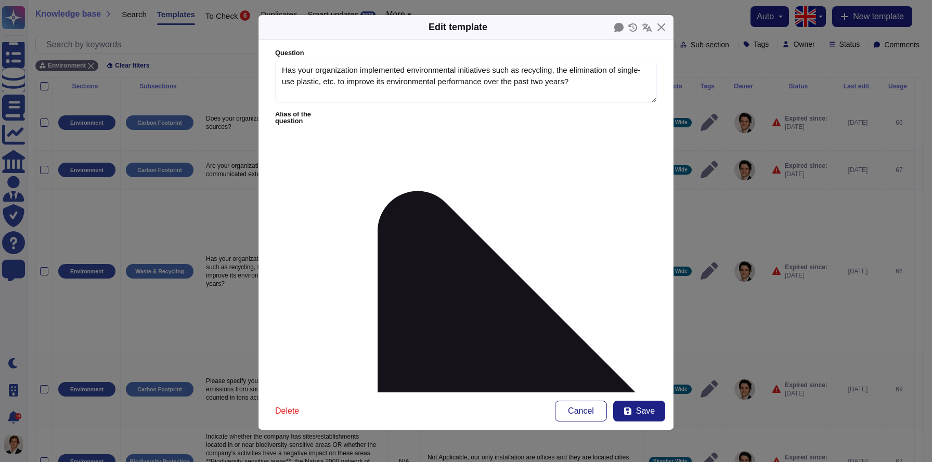
type textarea "Has your organization implemented environmental initiatives such as recycling, …"
type textarea "Our initiatives to improve our environmental performance includes: - Annual ass…"
drag, startPoint x: 654, startPoint y: 188, endPoint x: 641, endPoint y: 248, distance: 61.3
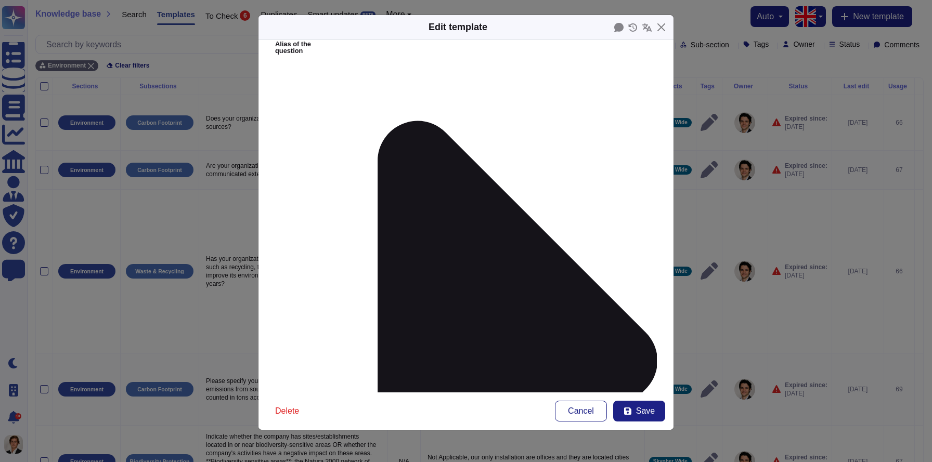
scroll to position [75, 0]
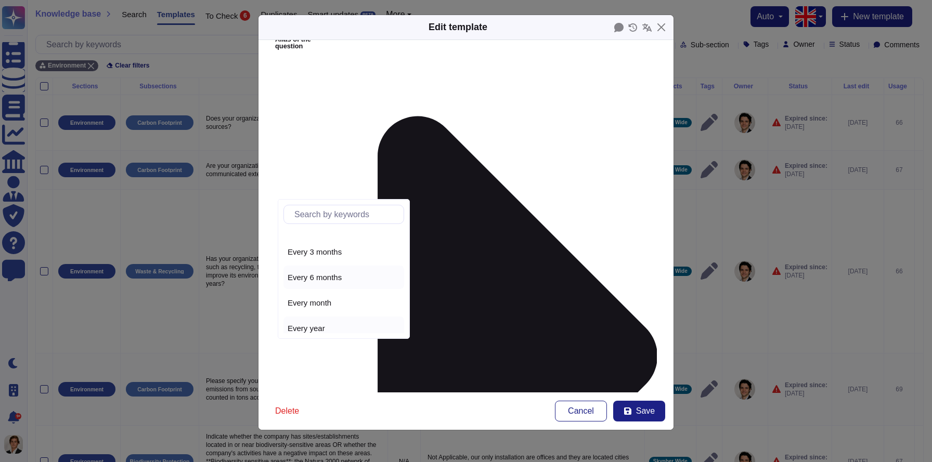
scroll to position [47, 0]
click at [326, 320] on div "Every year" at bounding box center [344, 321] width 112 height 9
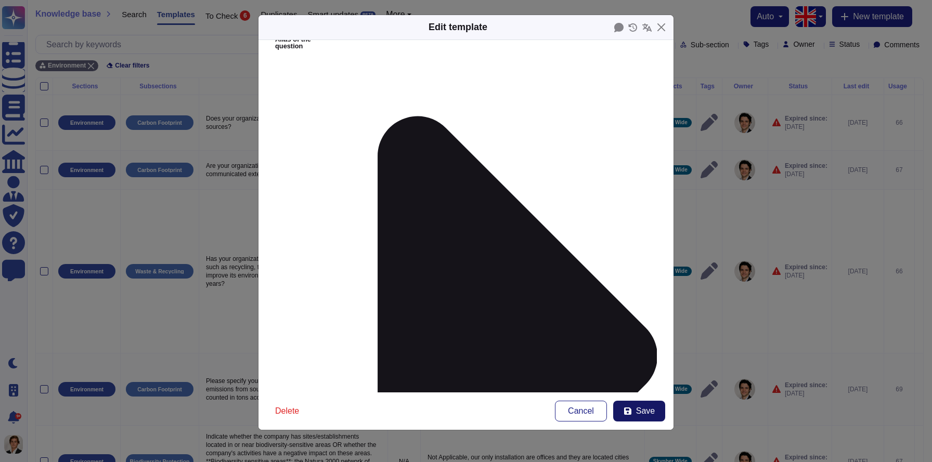
click at [636, 414] on span "Save" at bounding box center [645, 411] width 19 height 8
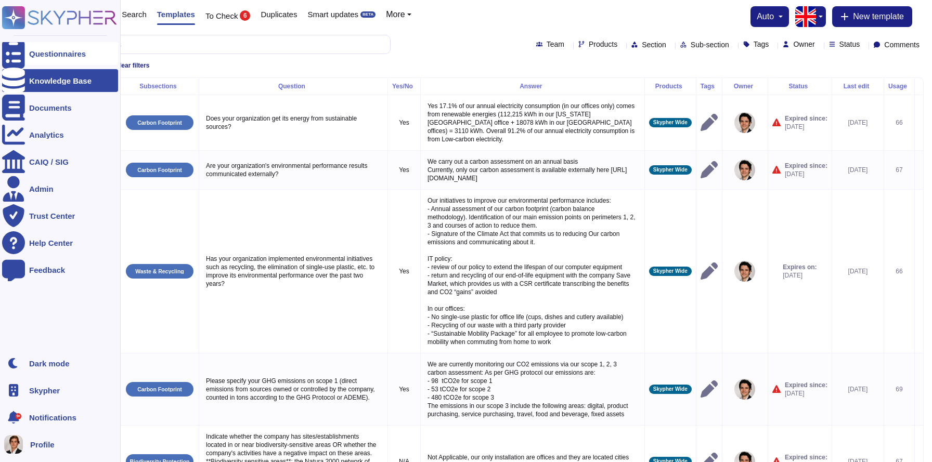
click at [28, 56] on div "Questionnaires" at bounding box center [60, 53] width 116 height 23
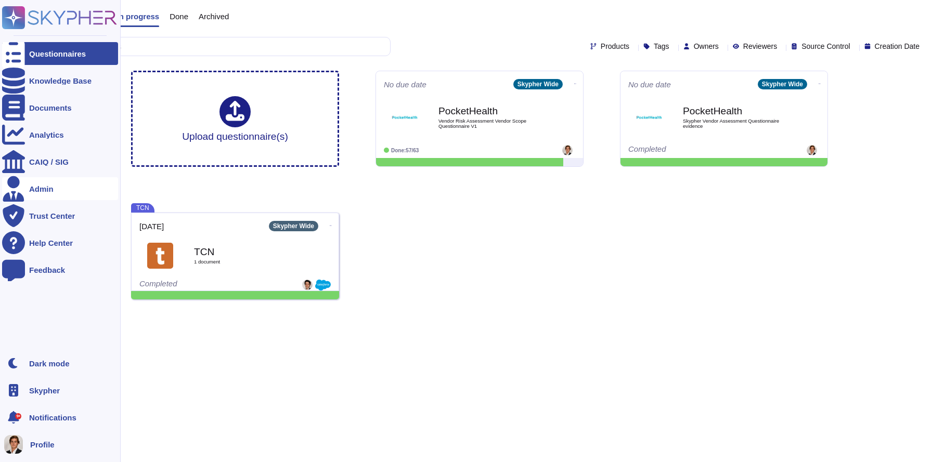
click at [44, 186] on div "Admin" at bounding box center [41, 189] width 24 height 8
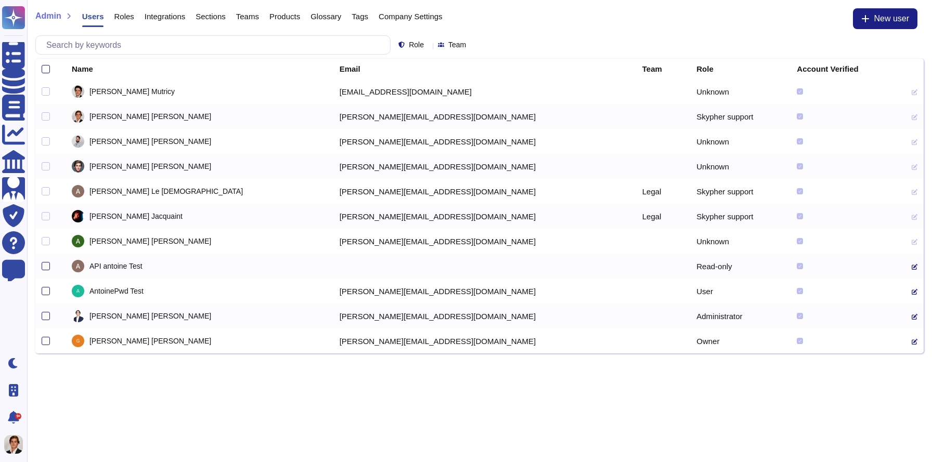
click at [434, 14] on span "Company Settings" at bounding box center [410, 16] width 64 height 8
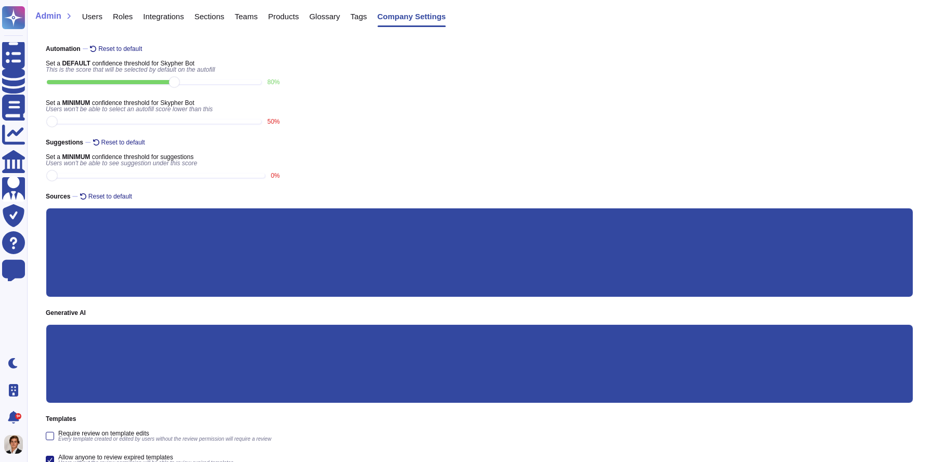
scroll to position [147, 0]
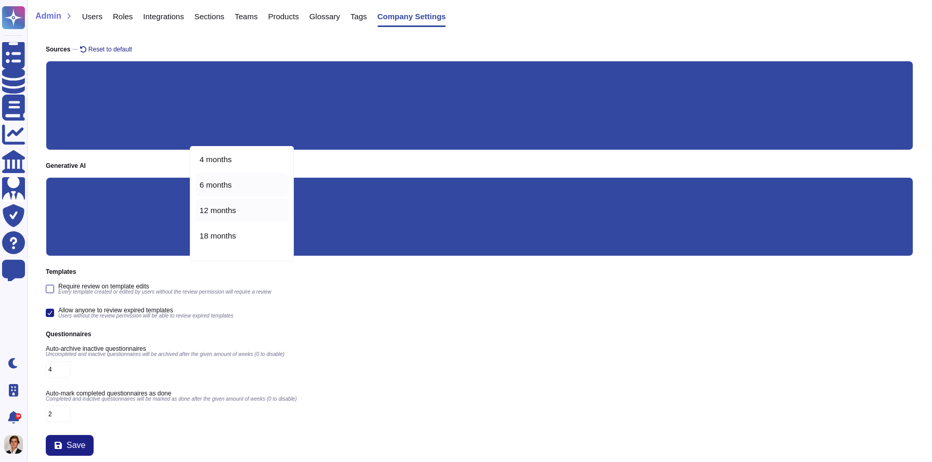
scroll to position [38, 0]
click at [233, 202] on span "12 months" at bounding box center [218, 202] width 36 height 9
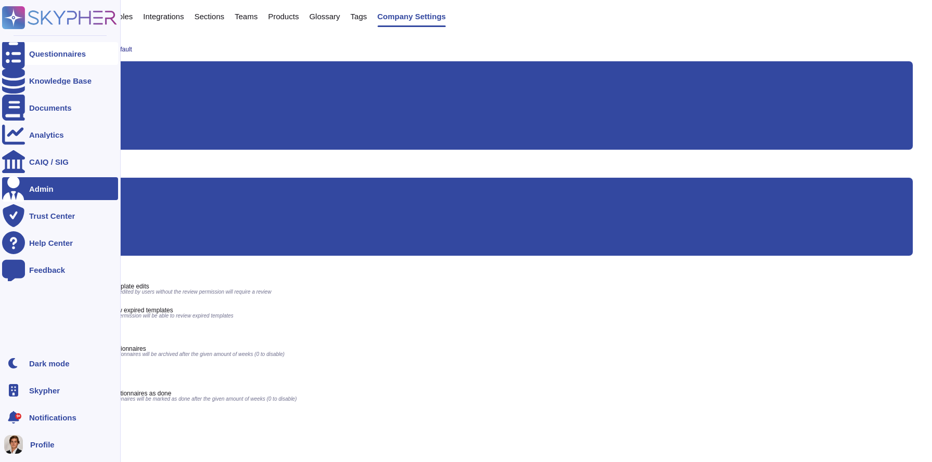
click at [26, 51] on div "Questionnaires" at bounding box center [60, 53] width 116 height 23
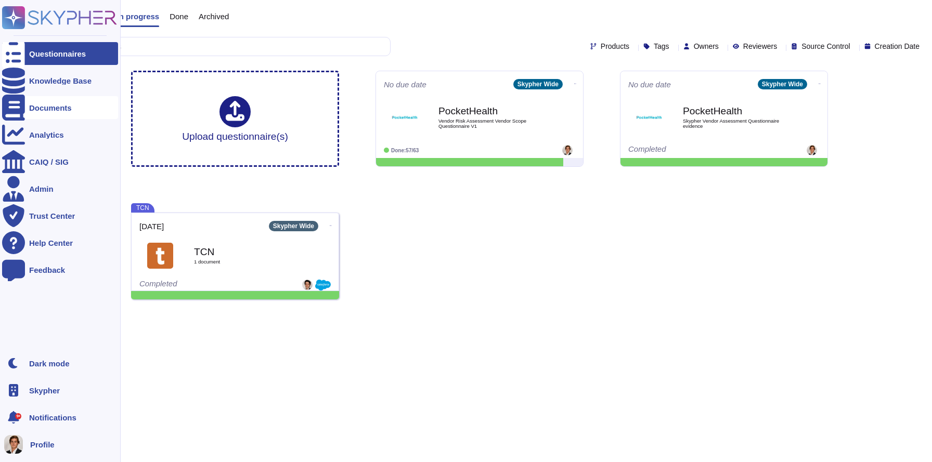
click at [20, 101] on div at bounding box center [13, 107] width 23 height 23
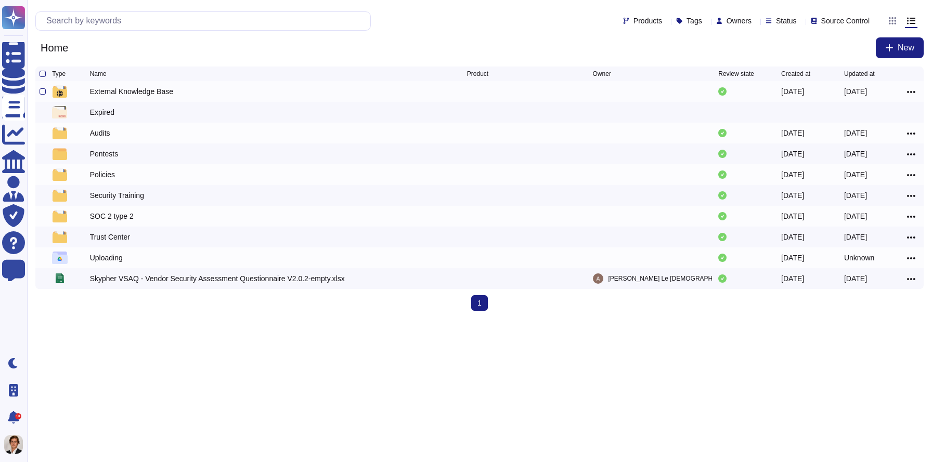
click at [137, 92] on div "External Knowledge Base" at bounding box center [131, 91] width 83 height 10
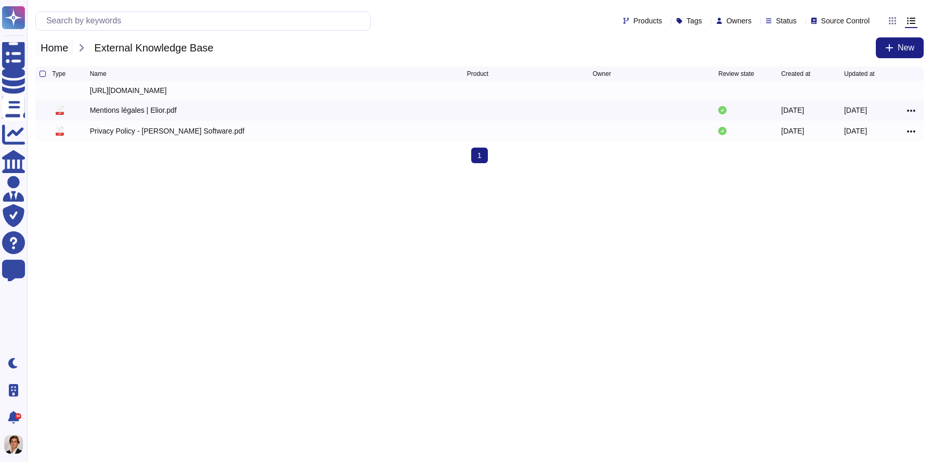
click at [55, 47] on span "Home" at bounding box center [54, 48] width 38 height 16
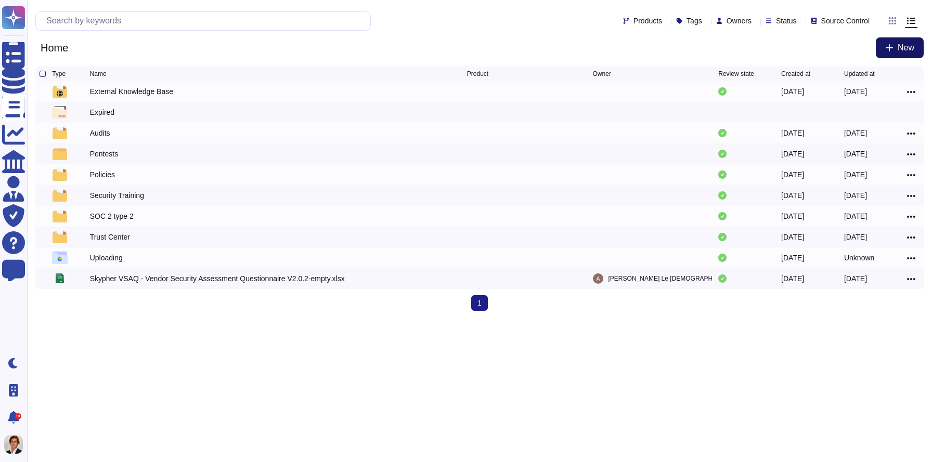
click at [898, 52] on span "New" at bounding box center [905, 48] width 17 height 8
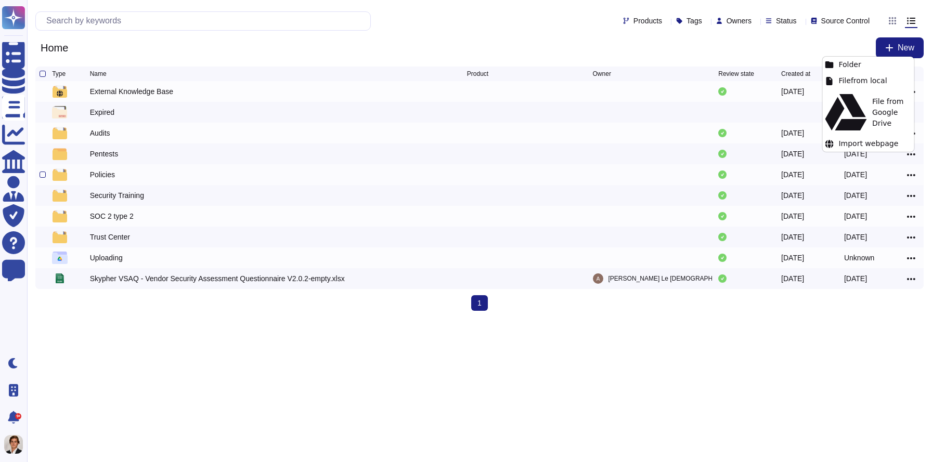
click at [100, 176] on div "Policies" at bounding box center [102, 174] width 25 height 10
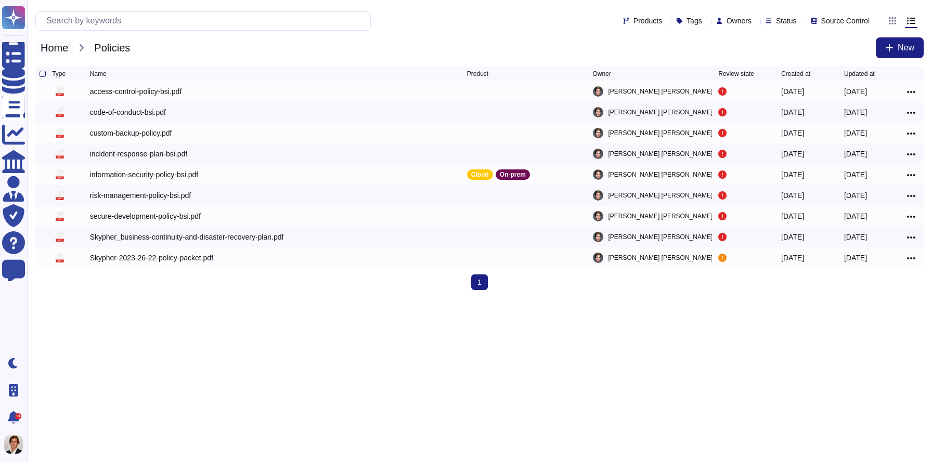
click at [63, 48] on span "Home" at bounding box center [54, 48] width 38 height 16
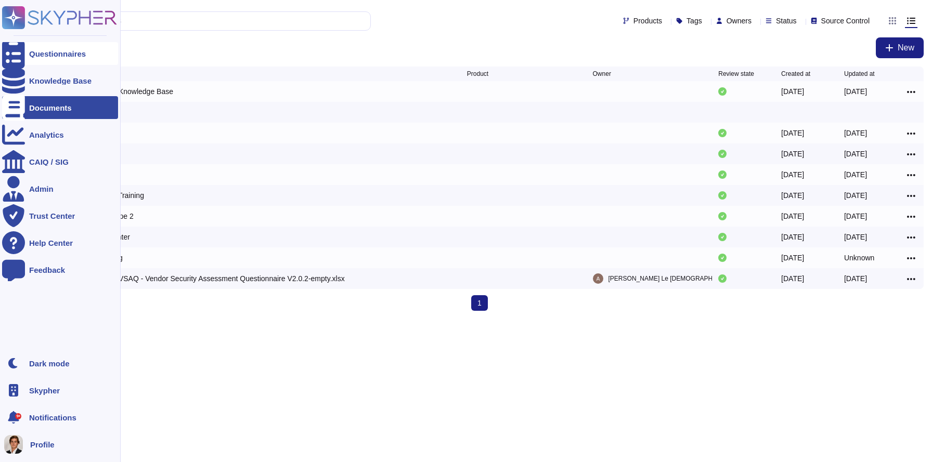
click at [25, 46] on div "Questionnaires" at bounding box center [60, 53] width 116 height 23
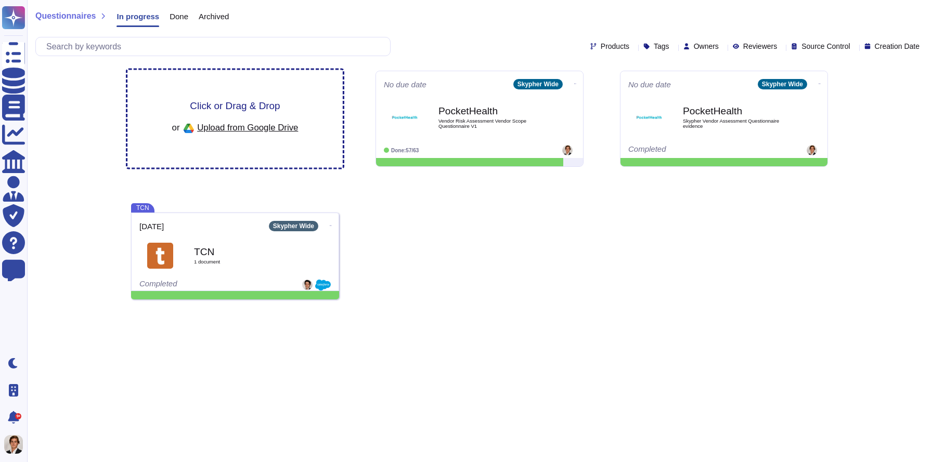
click at [228, 102] on span "Click or Drag & Drop" at bounding box center [235, 106] width 90 height 10
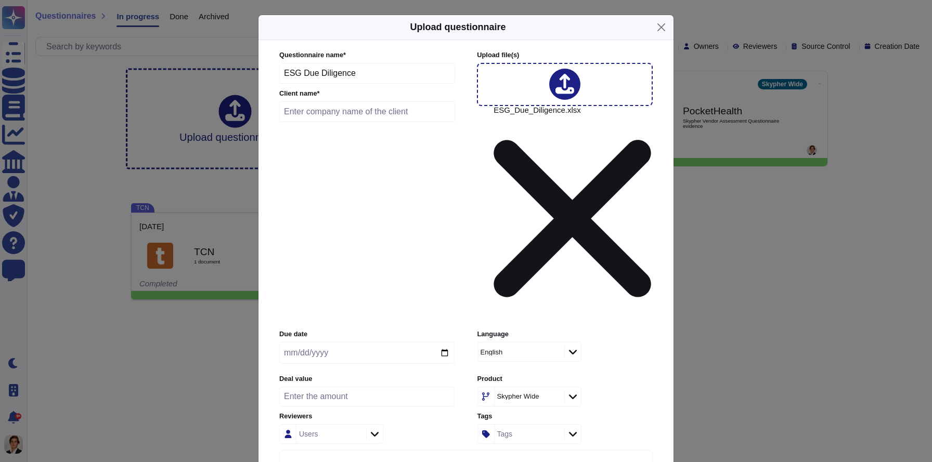
click at [339, 122] on input "text" at bounding box center [367, 111] width 176 height 21
type input "Blue Owl"
click at [448, 342] on input "date" at bounding box center [366, 353] width 175 height 22
type input "2025-09-19"
click at [571, 391] on icon at bounding box center [573, 396] width 8 height 10
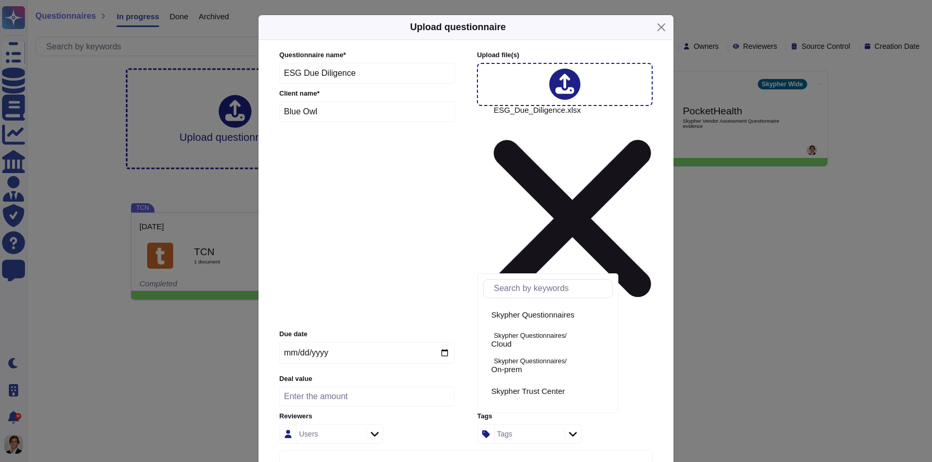
click at [571, 394] on icon at bounding box center [573, 396] width 8 height 5
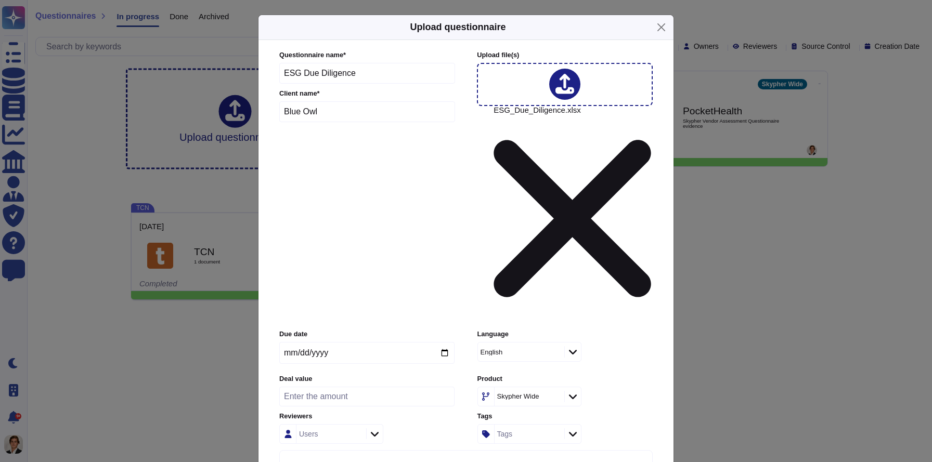
click at [571, 391] on icon at bounding box center [573, 396] width 8 height 10
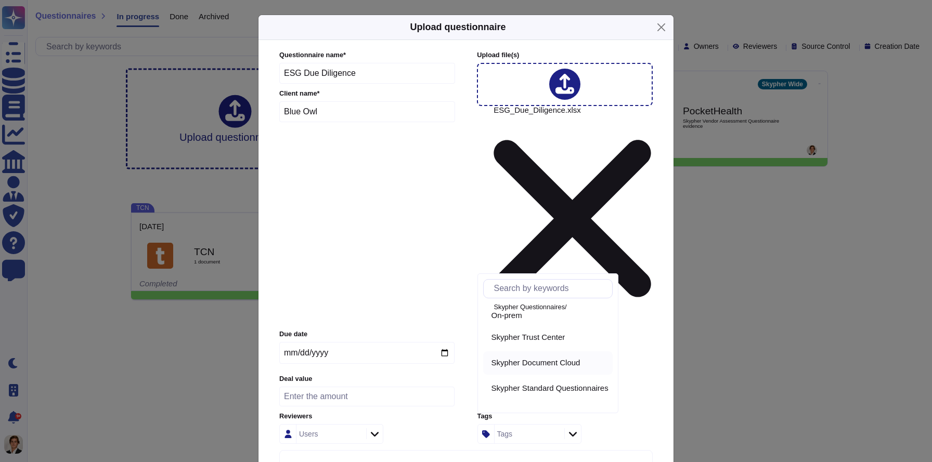
scroll to position [72, 0]
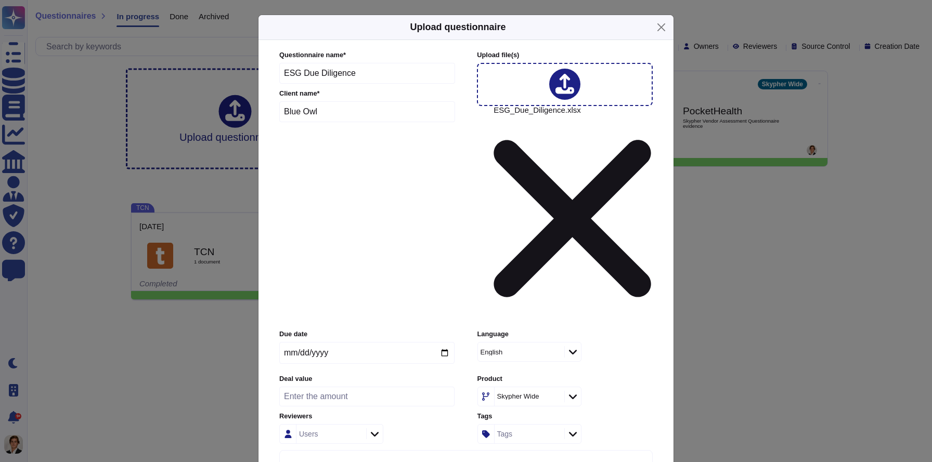
click at [618, 330] on div "Language English" at bounding box center [564, 350] width 175 height 40
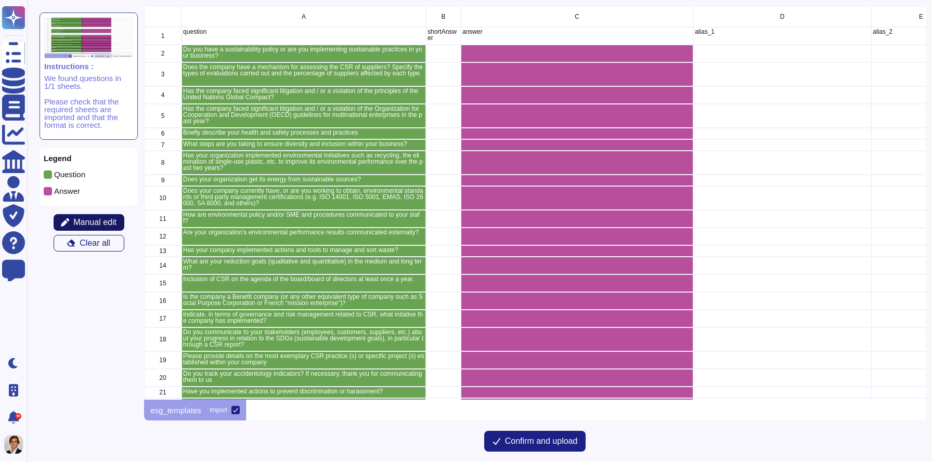
click at [79, 224] on span "Manual edit" at bounding box center [94, 222] width 43 height 8
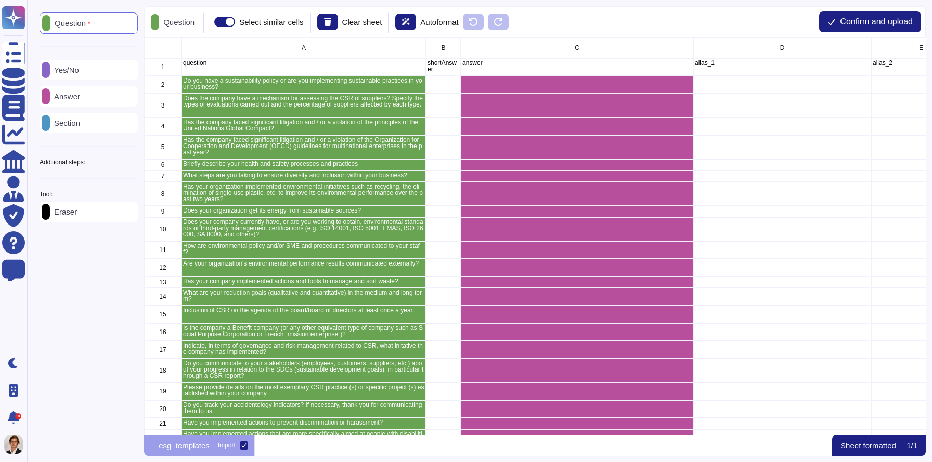
scroll to position [398, 781]
click at [88, 207] on div "Eraser" at bounding box center [89, 212] width 98 height 20
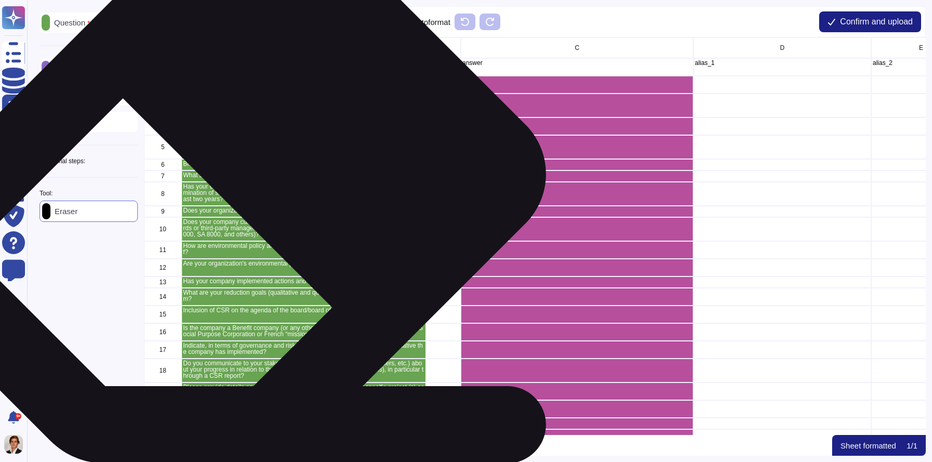
click at [280, 184] on p "Has your organization implemented environmental initiatives such as recycling, …" at bounding box center [303, 193] width 241 height 19
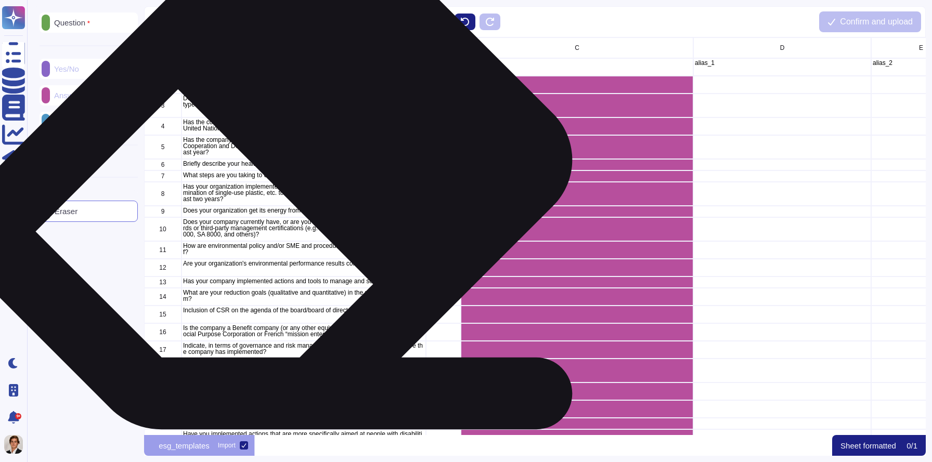
scroll to position [93, 0]
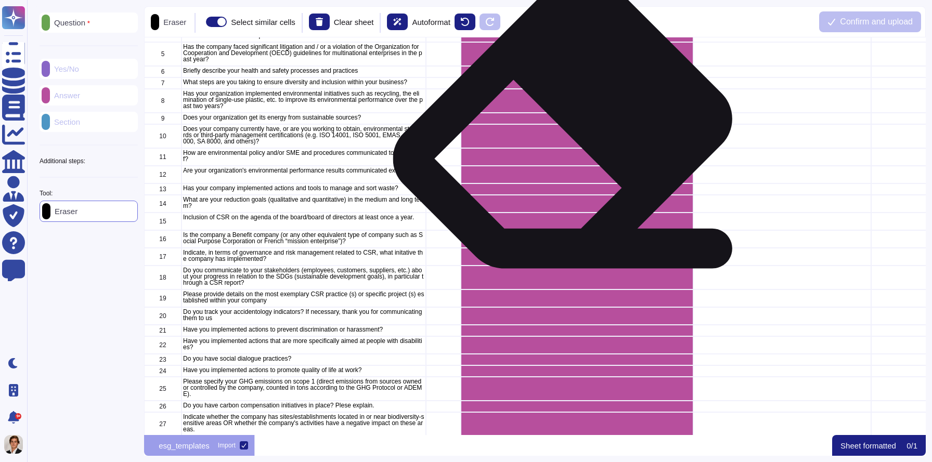
click at [568, 134] on div "grid" at bounding box center [577, 136] width 232 height 24
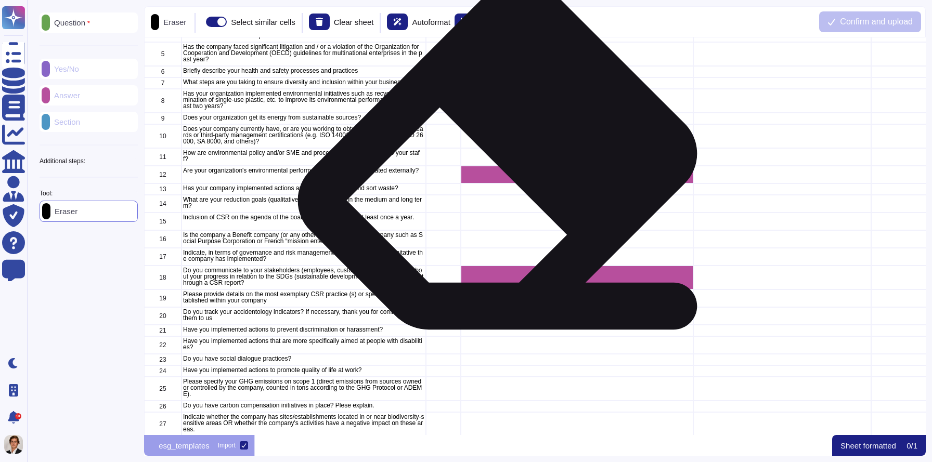
click at [504, 174] on div "grid" at bounding box center [577, 175] width 232 height 18
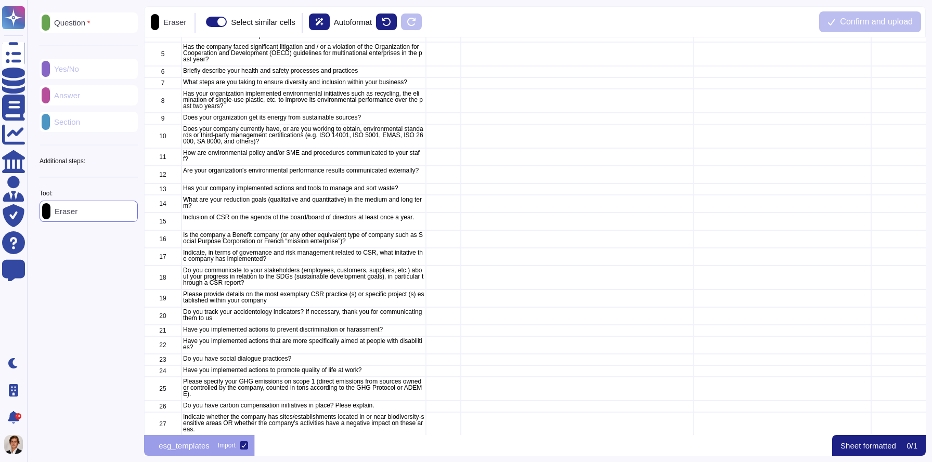
click at [98, 28] on div "Question" at bounding box center [89, 22] width 98 height 20
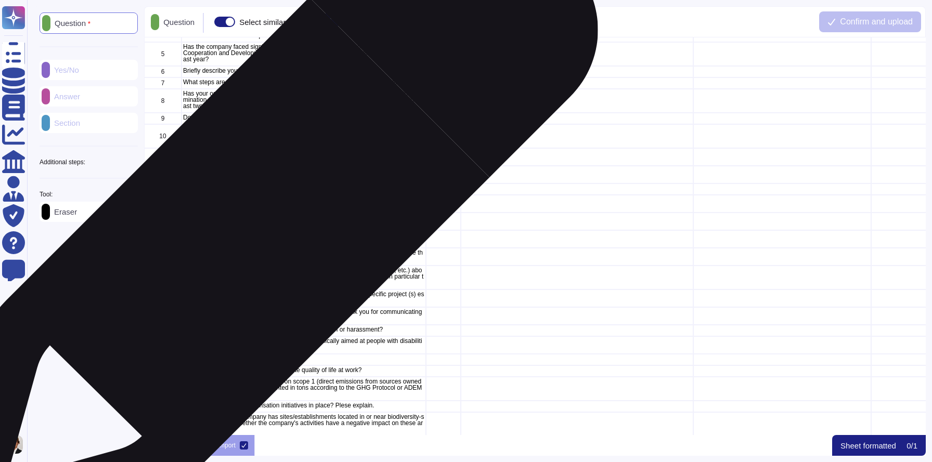
click at [259, 228] on div "Inclusion of CSR on the agenda of the board/board of directors at least once a …" at bounding box center [303, 222] width 244 height 18
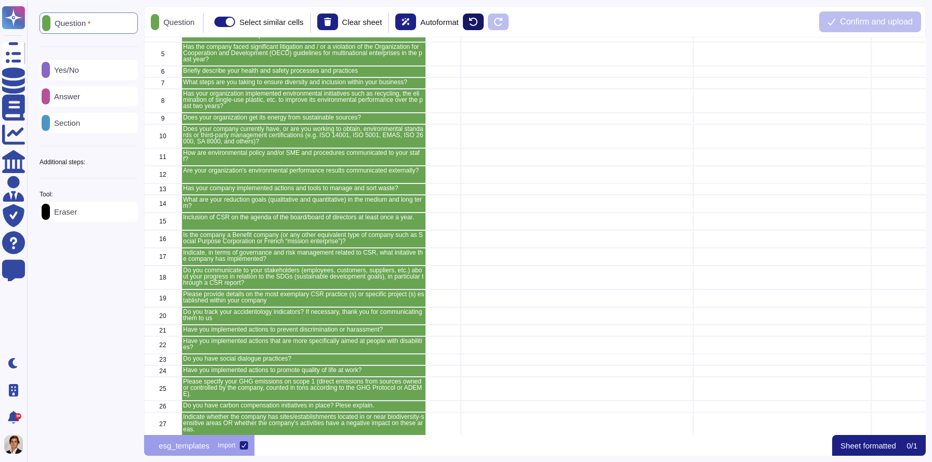
click at [481, 28] on button at bounding box center [473, 22] width 21 height 17
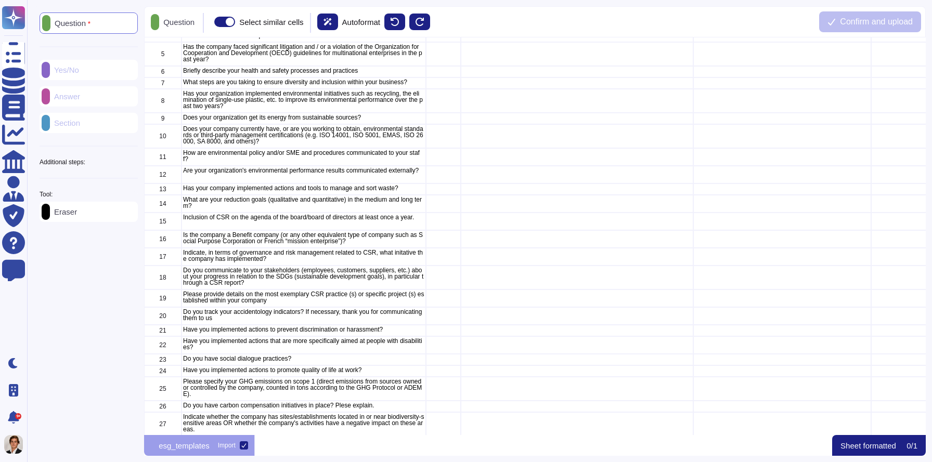
click at [235, 22] on span at bounding box center [224, 22] width 21 height 10
click at [210, 22] on input "Select similar cells" at bounding box center [210, 22] width 0 height 0
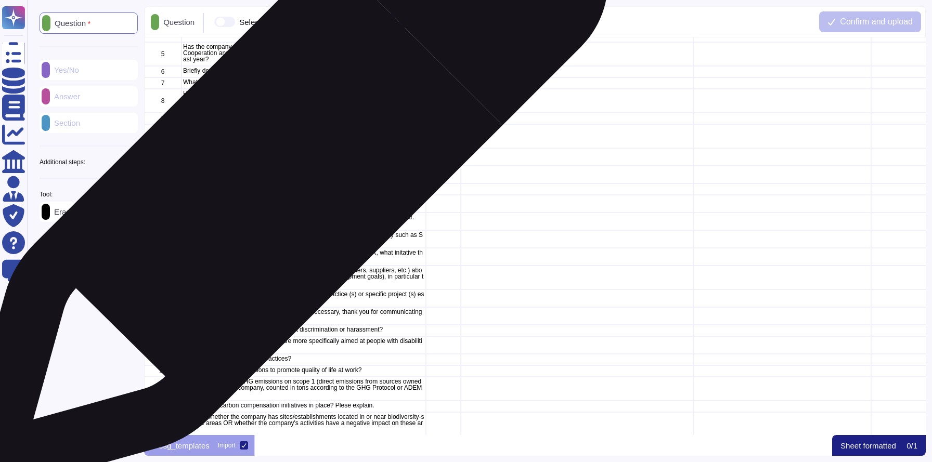
click at [279, 174] on p "Are your organization's environmental performance results communicated external…" at bounding box center [303, 170] width 241 height 6
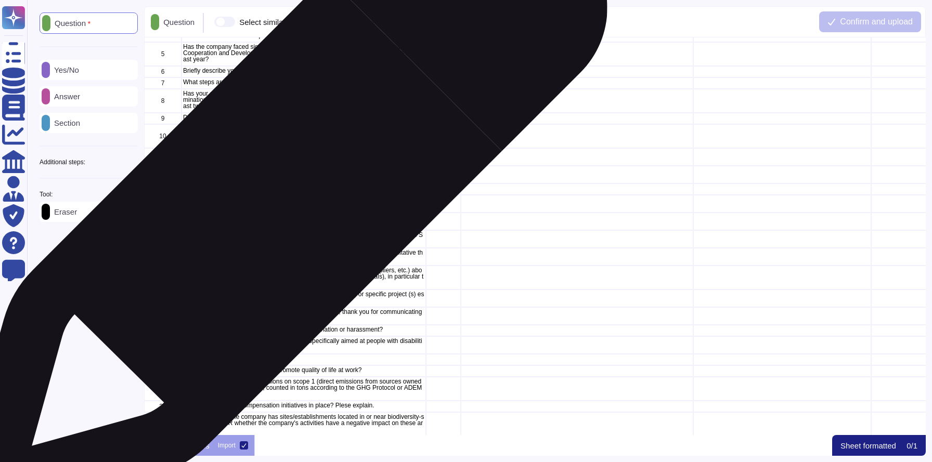
click at [280, 197] on p "What are your reduction goals (qualitative and quantitative) in the medium and …" at bounding box center [303, 203] width 241 height 12
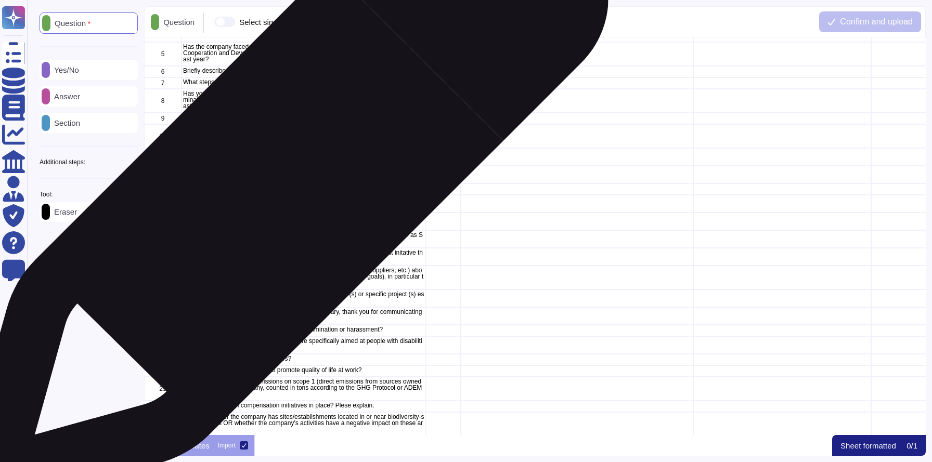
click at [280, 190] on p "Has your company implemented actions and tools to manage and sort waste?" at bounding box center [303, 188] width 241 height 6
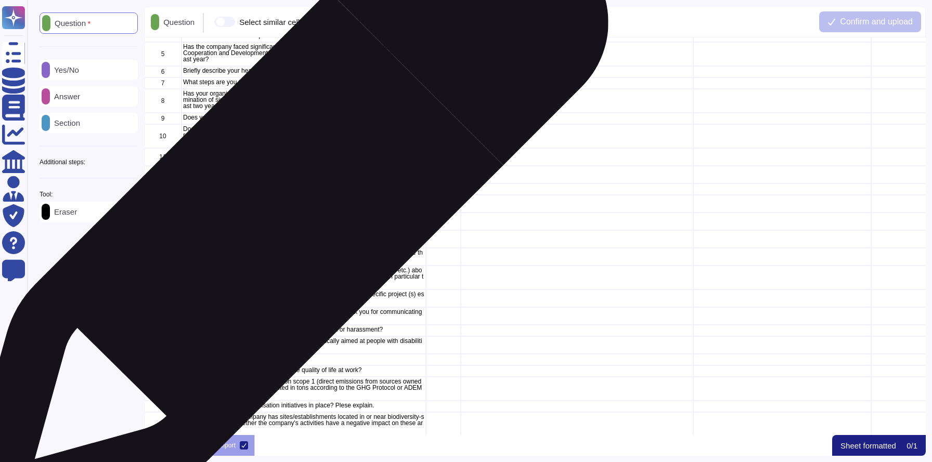
click at [280, 215] on p "Inclusion of CSR on the agenda of the board/board of directors at least once a …" at bounding box center [303, 217] width 241 height 6
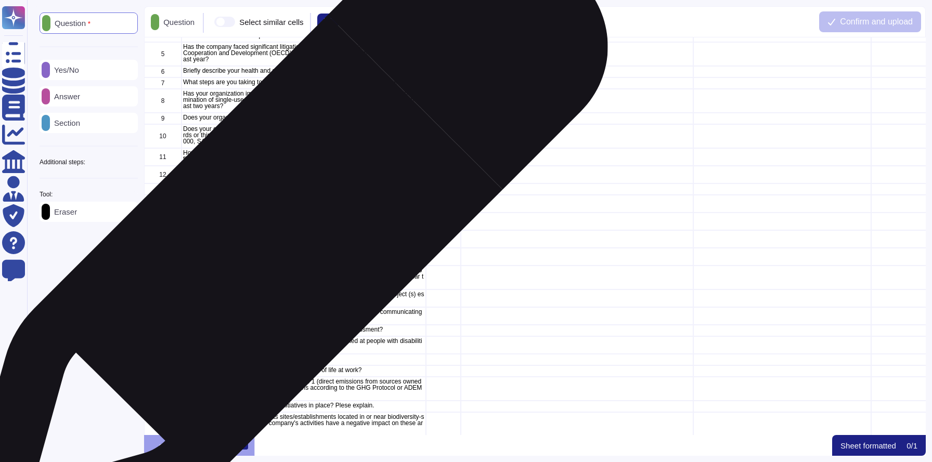
click at [279, 240] on p "Is the company a Benefit company (or any other equivalent type of company such …" at bounding box center [303, 238] width 241 height 12
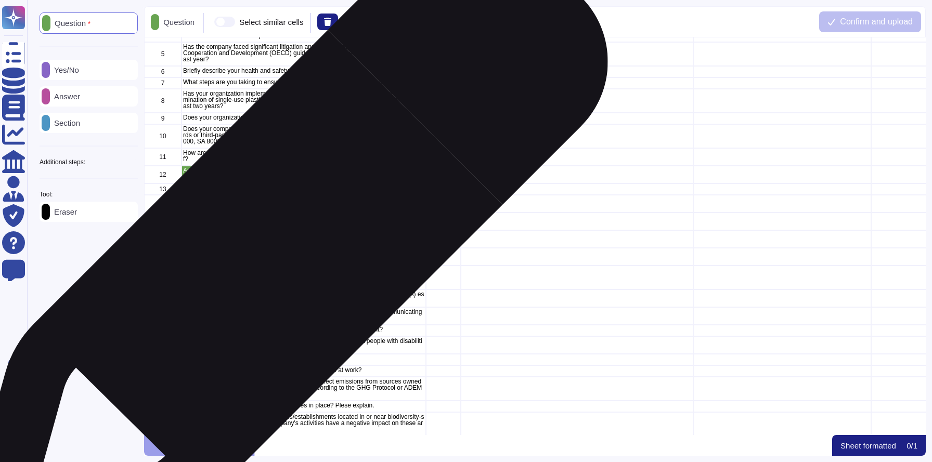
click at [279, 255] on p "Indicate, in terms of governance and risk management related to CSR, what inita…" at bounding box center [303, 256] width 241 height 12
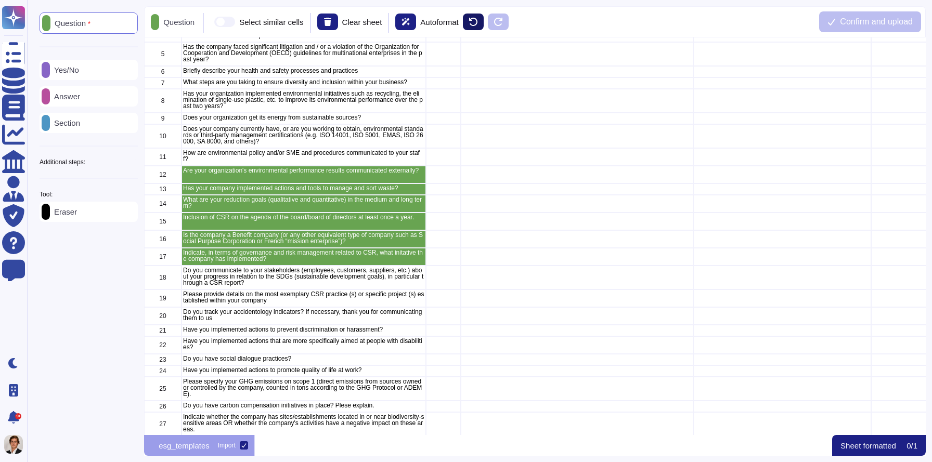
click at [477, 24] on icon at bounding box center [473, 22] width 8 height 8
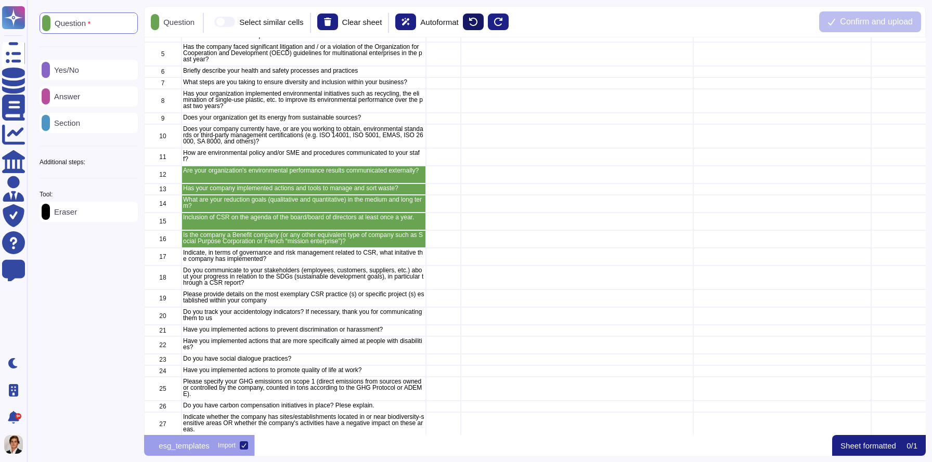
click at [477, 24] on icon at bounding box center [473, 22] width 8 height 8
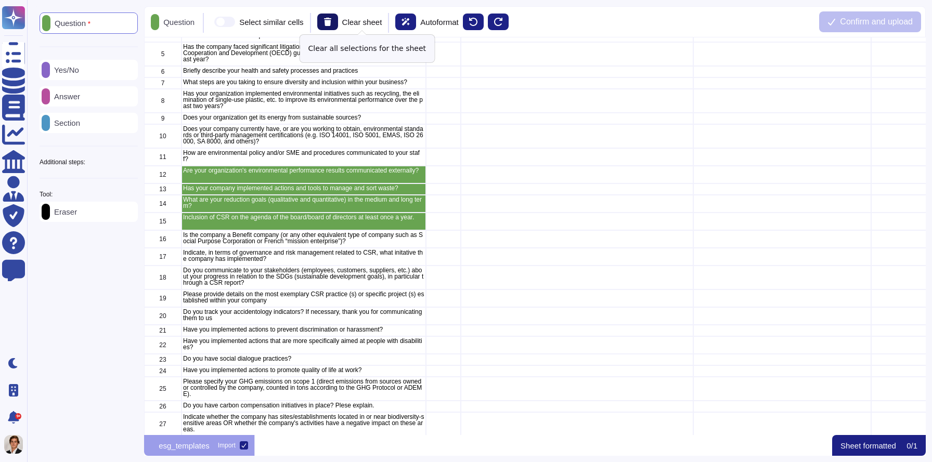
click at [338, 21] on button at bounding box center [327, 22] width 21 height 17
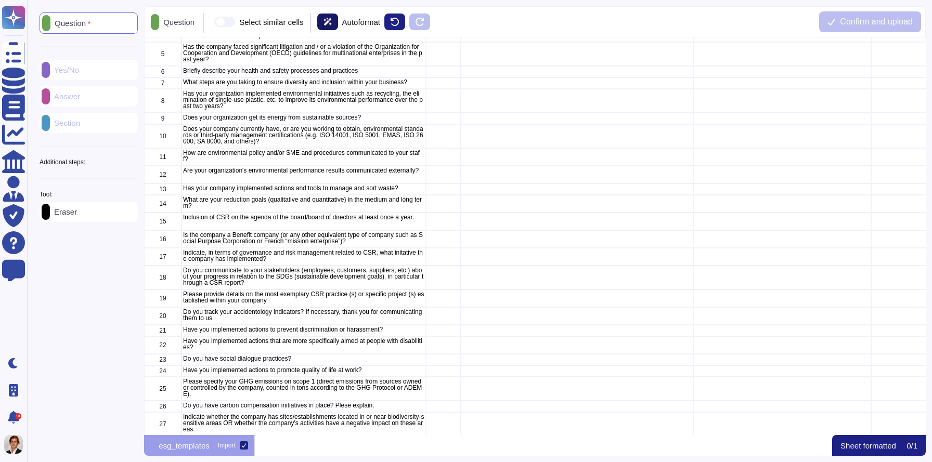
click at [332, 21] on icon at bounding box center [327, 22] width 8 height 8
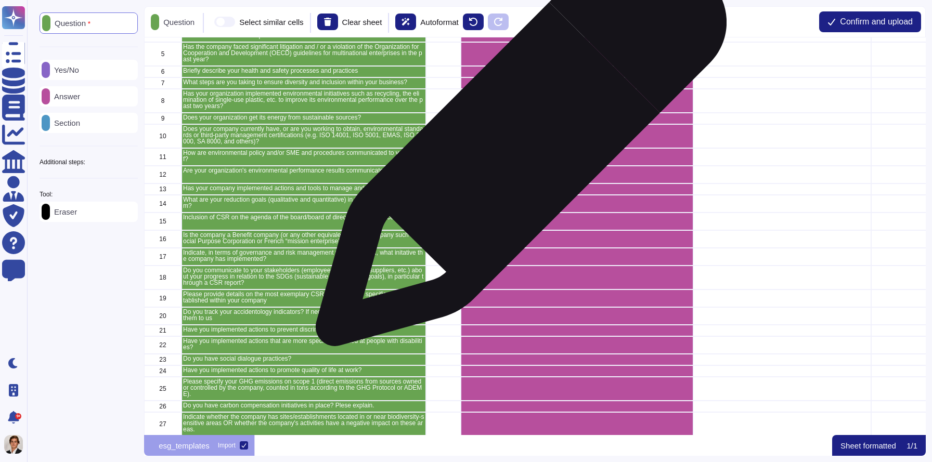
scroll to position [0, 0]
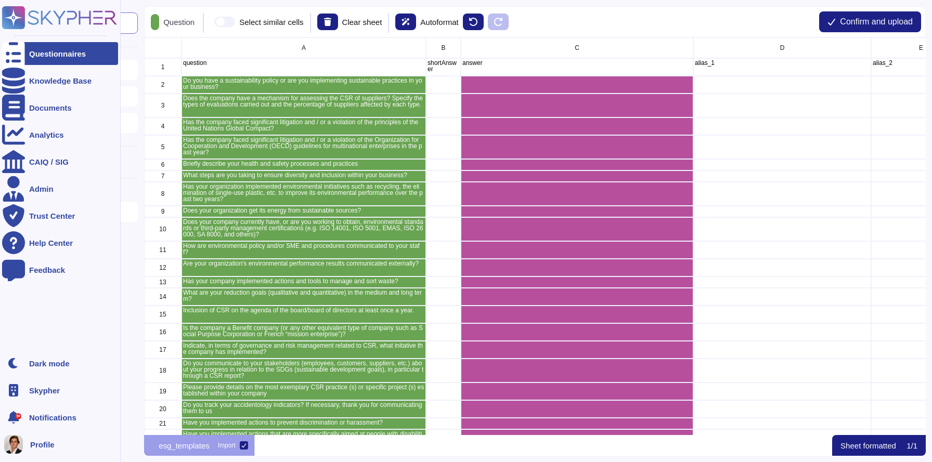
click at [19, 48] on icon at bounding box center [13, 53] width 23 height 31
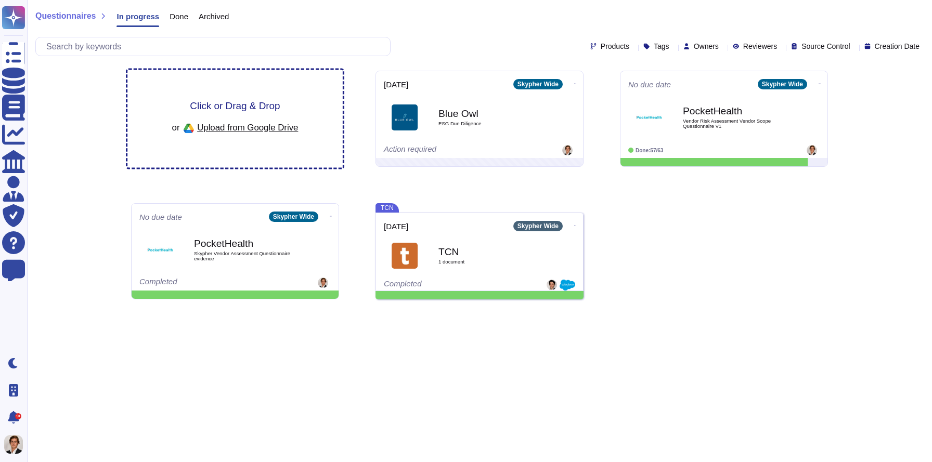
click at [235, 104] on span "Click or Drag & Drop" at bounding box center [235, 106] width 90 height 10
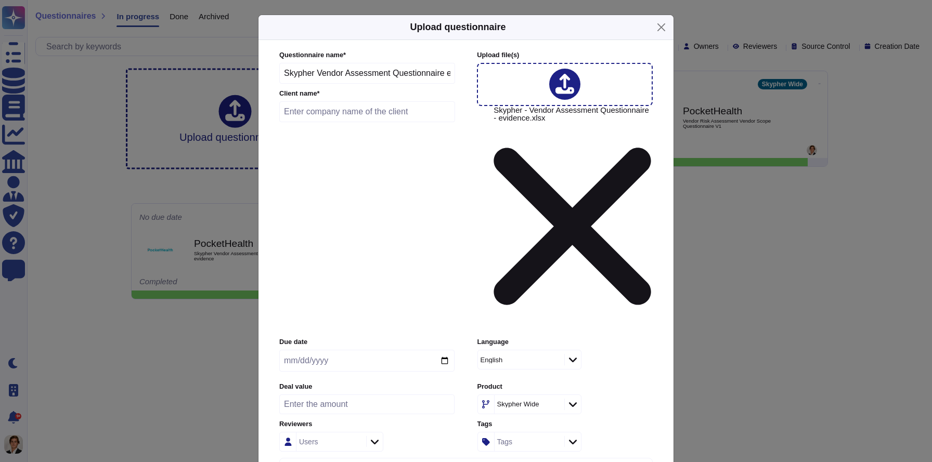
click at [299, 122] on input "text" at bounding box center [367, 111] width 176 height 21
type input "Blue Owl"
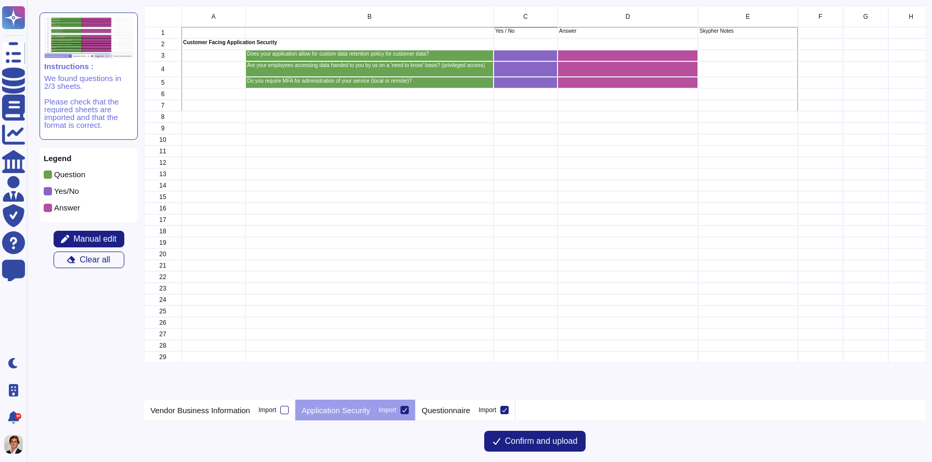
scroll to position [394, 781]
click at [458, 407] on p "Questionnaire" at bounding box center [446, 411] width 48 height 8
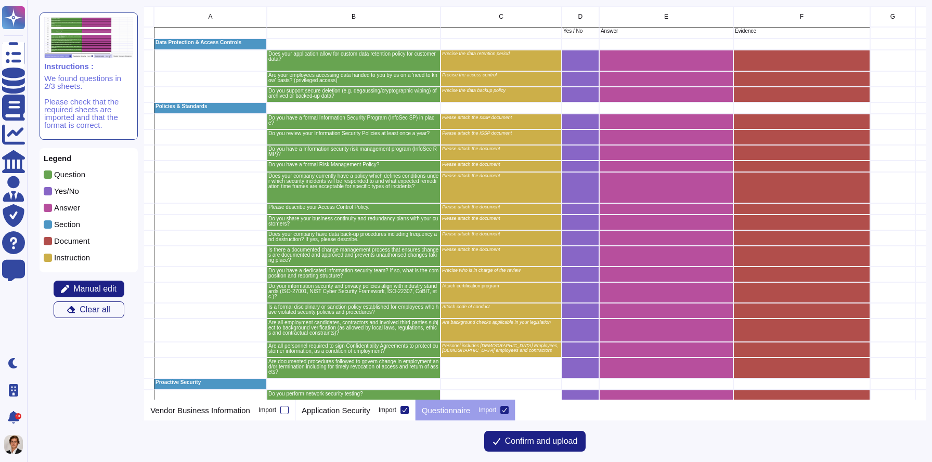
scroll to position [0, 31]
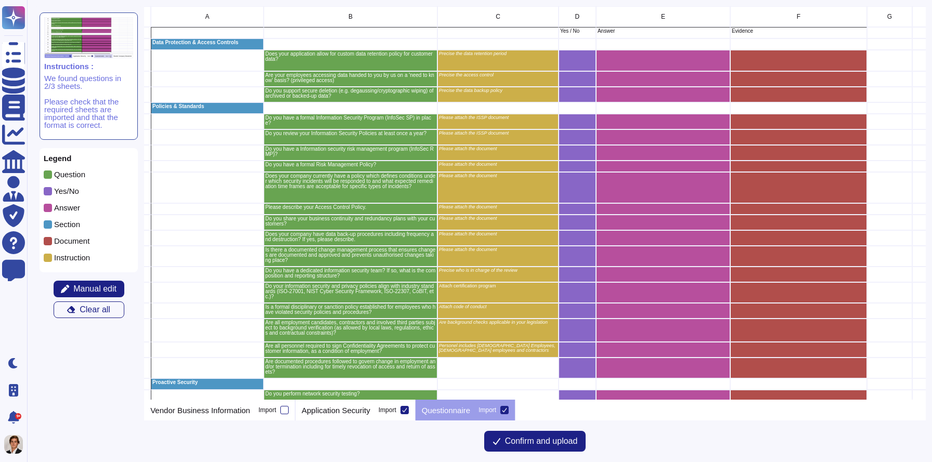
click at [593, 204] on icon "grid" at bounding box center [709, 320] width 233 height 233
click at [643, 179] on icon "grid" at bounding box center [709, 220] width 133 height 83
drag, startPoint x: 438, startPoint y: 146, endPoint x: 511, endPoint y: 149, distance: 72.8
click at [511, 149] on p "Please attach the document" at bounding box center [498, 149] width 118 height 5
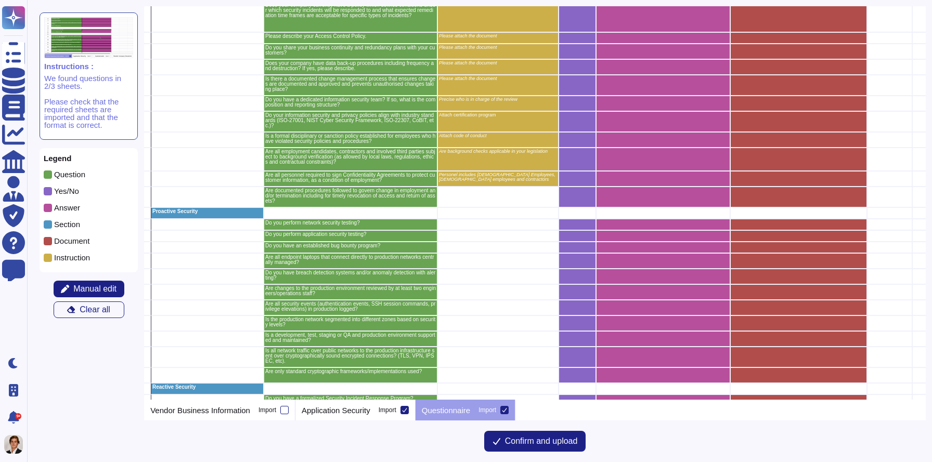
scroll to position [185, 31]
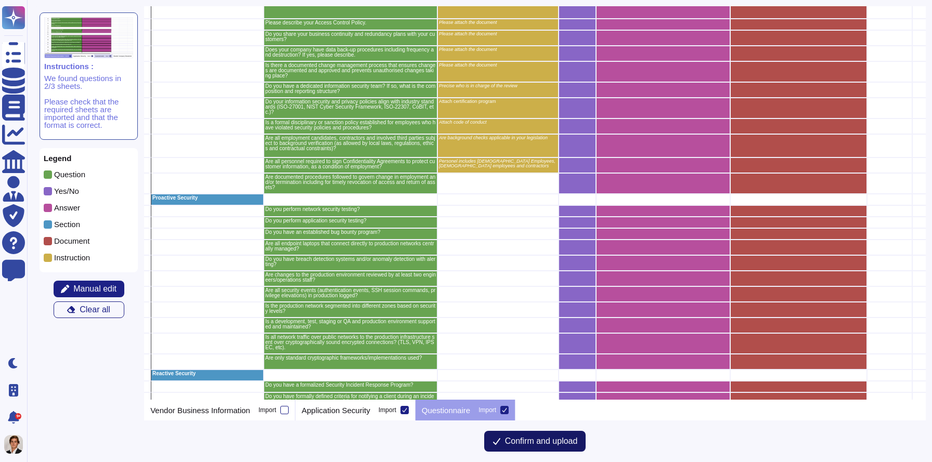
click at [542, 447] on button "Confirm and upload" at bounding box center [535, 441] width 102 height 21
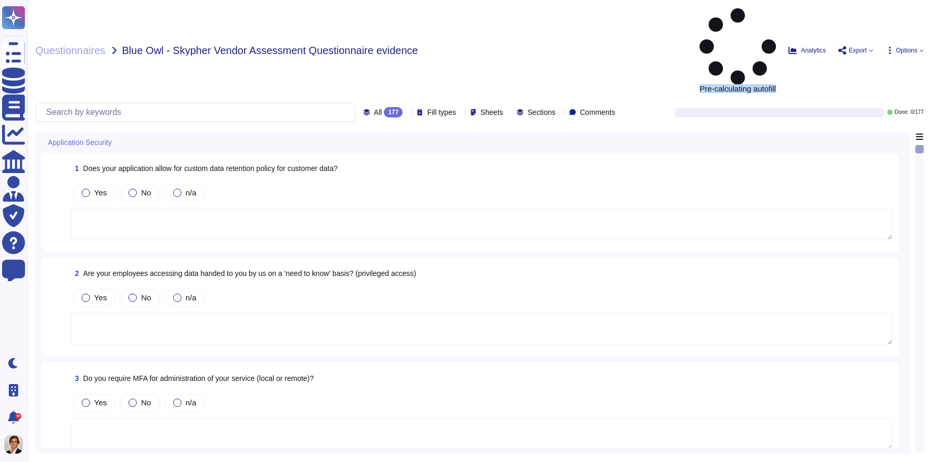
drag, startPoint x: 691, startPoint y: 12, endPoint x: 772, endPoint y: 16, distance: 80.7
click at [772, 16] on div "Pre-calculating autofill Analytics Export Options" at bounding box center [799, 50] width 249 height 84
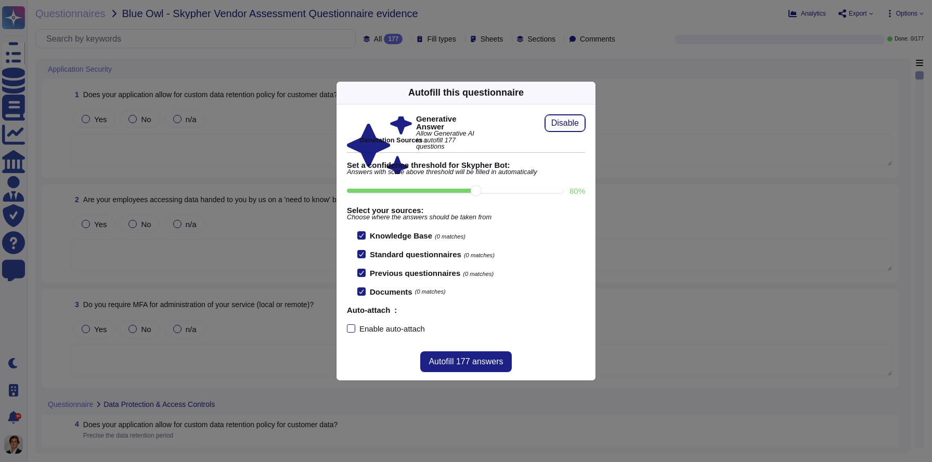
click at [556, 119] on span "Disable" at bounding box center [565, 123] width 28 height 8
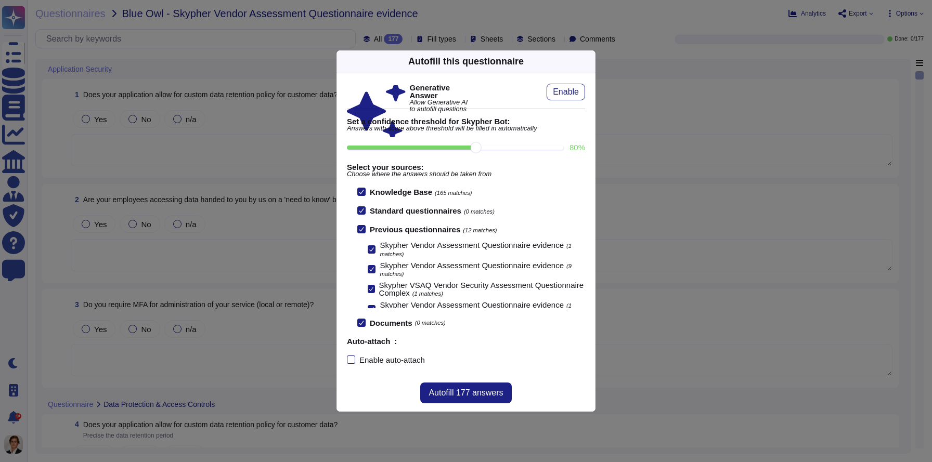
click at [362, 191] on icon at bounding box center [361, 192] width 5 height 4
click at [0, 0] on input "Knowledge Base (165 matches)" at bounding box center [0, 0] width 0 height 0
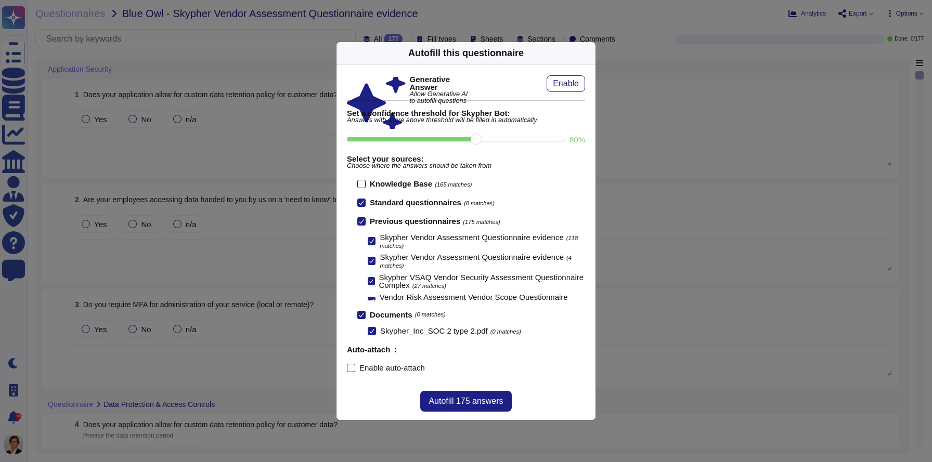
click at [362, 184] on div at bounding box center [361, 184] width 8 height 8
click at [0, 0] on input "Knowledge Base (165 matches)" at bounding box center [0, 0] width 0 height 0
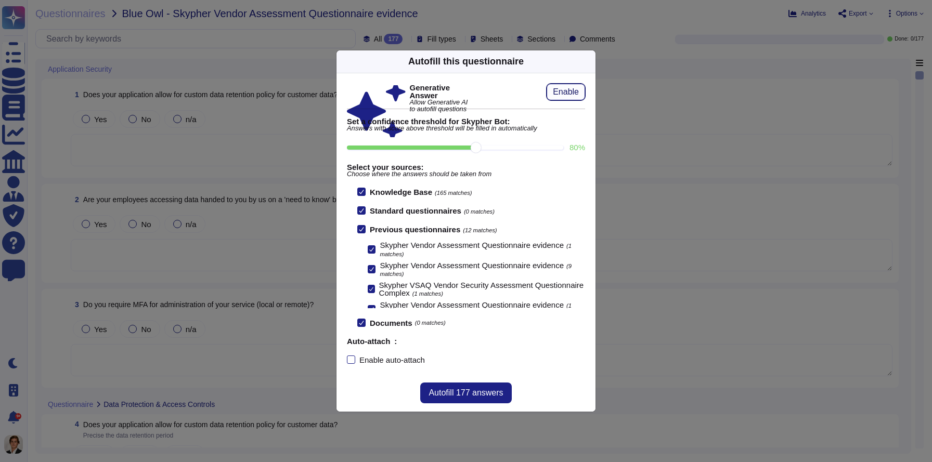
click at [572, 97] on button "Enable" at bounding box center [565, 92] width 38 height 17
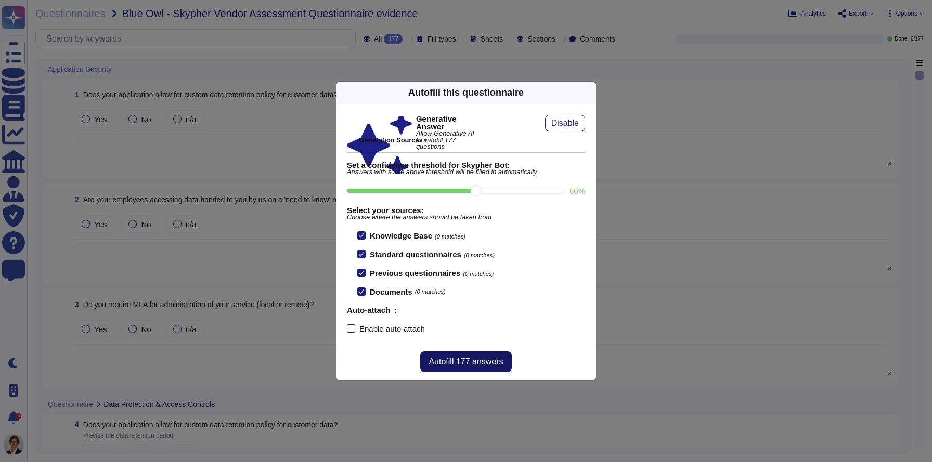
click at [447, 361] on span "Autofill 177 answers" at bounding box center [465, 362] width 74 height 8
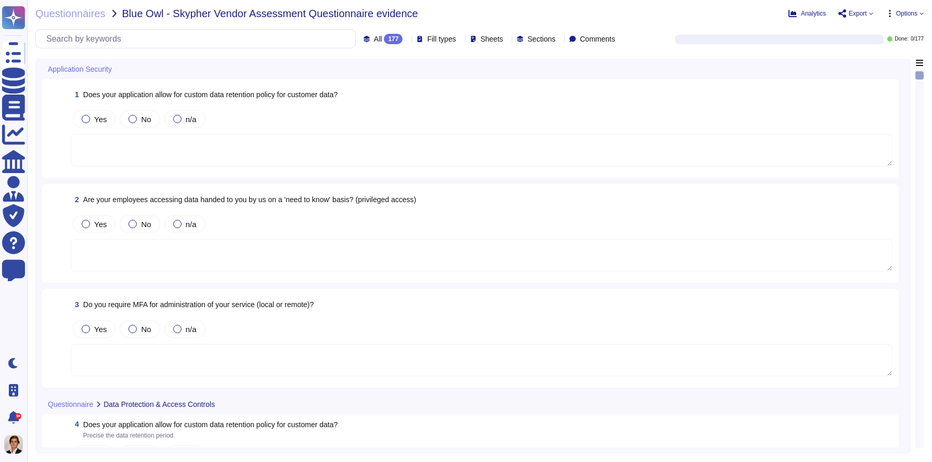
type textarea "Yes, our application allows for a custom data retention policy for customer dat…"
type textarea "Yes, our employees access data provided by you on a 'need to know' basis, in ac…"
type textarea "Yes, we require Multi-Factor Authentication (MFA) for the administration of our…"
type textarea "Yes, our application allows for a custom data retention policy for customer dat…"
type textarea "Yes, our employees access data provided by you on a 'need to know' basis, in ac…"
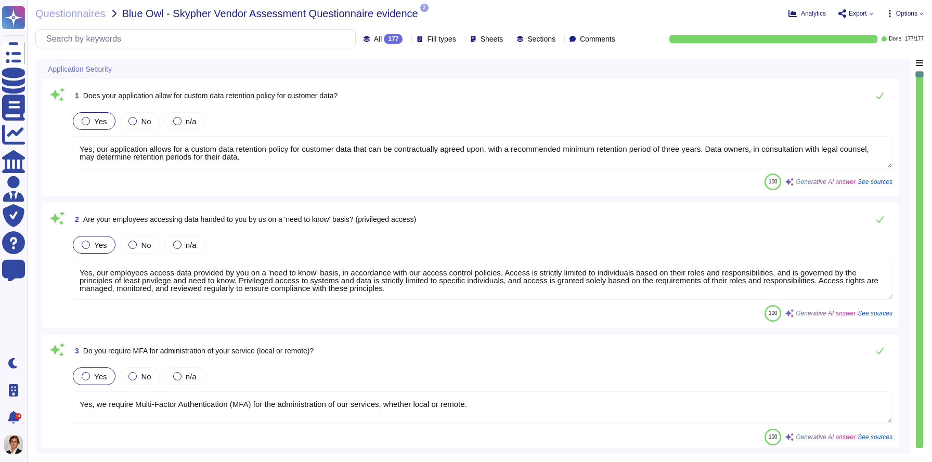
click at [507, 111] on div "Yes No n/a" at bounding box center [481, 121] width 821 height 22
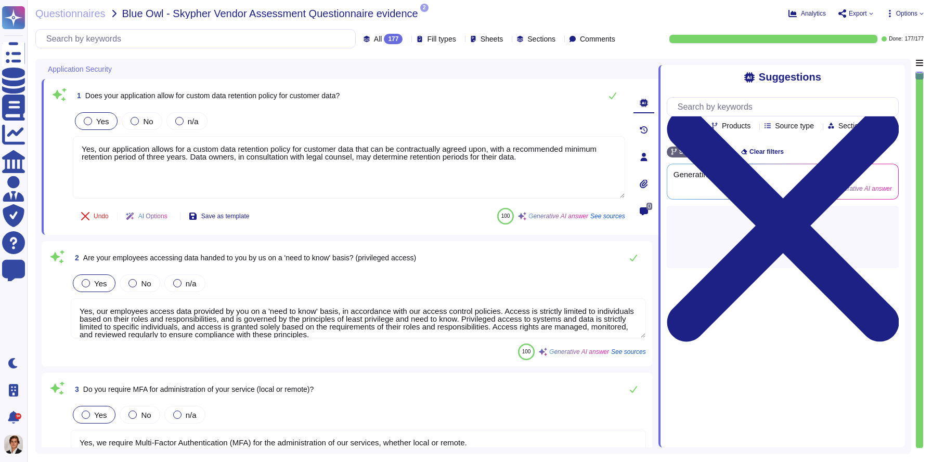
type textarea "Yes, we support secure deletion of archived or backed-up data through our Data …"
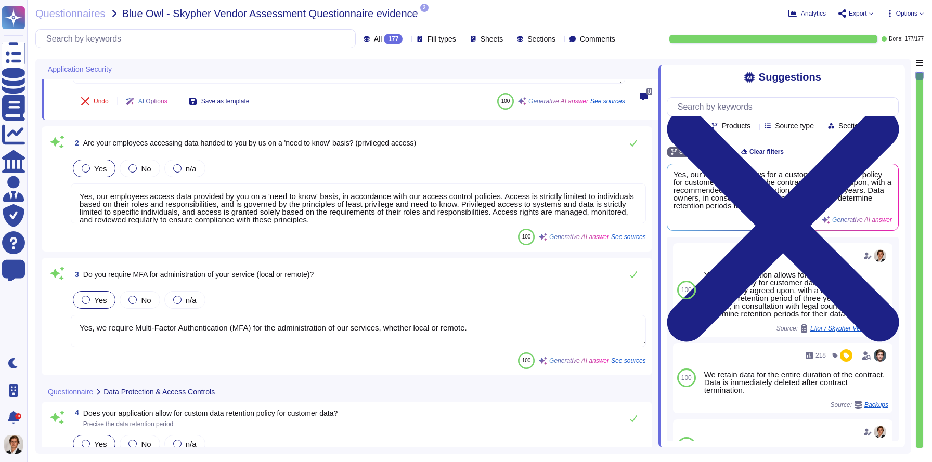
scroll to position [122, 0]
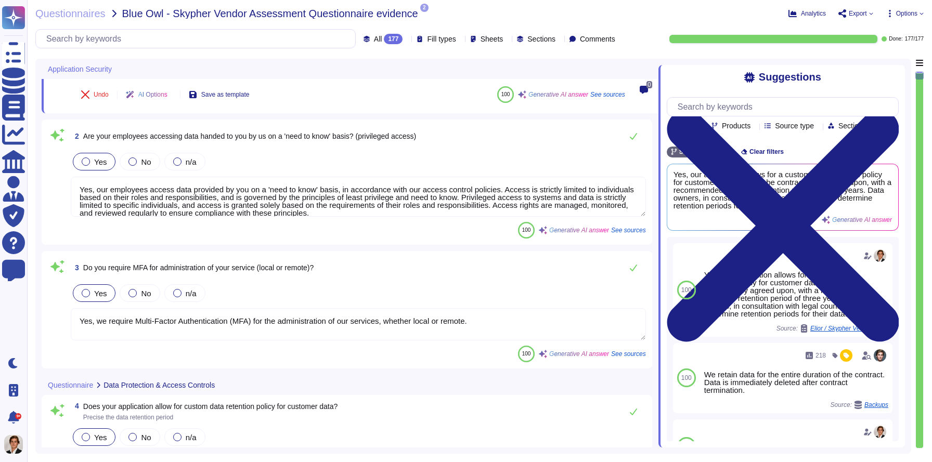
click at [532, 40] on span "Sections" at bounding box center [541, 38] width 28 height 7
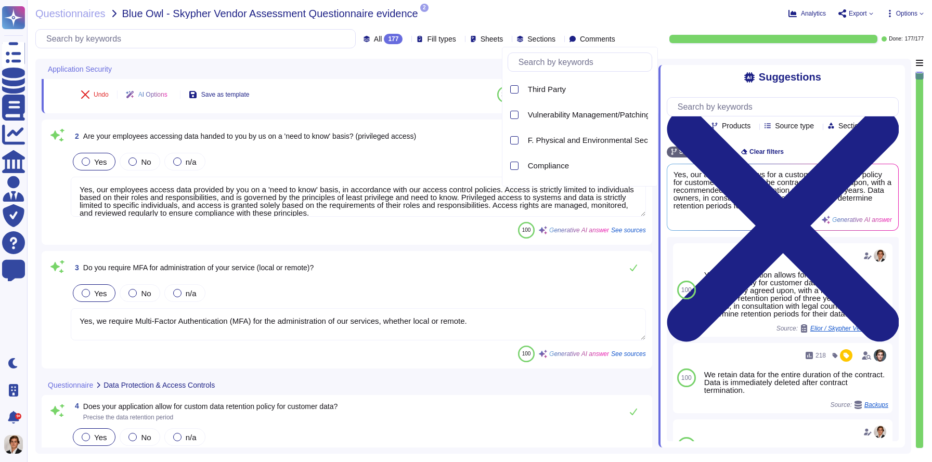
scroll to position [251, 0]
click at [553, 148] on span "Environment" at bounding box center [550, 143] width 44 height 9
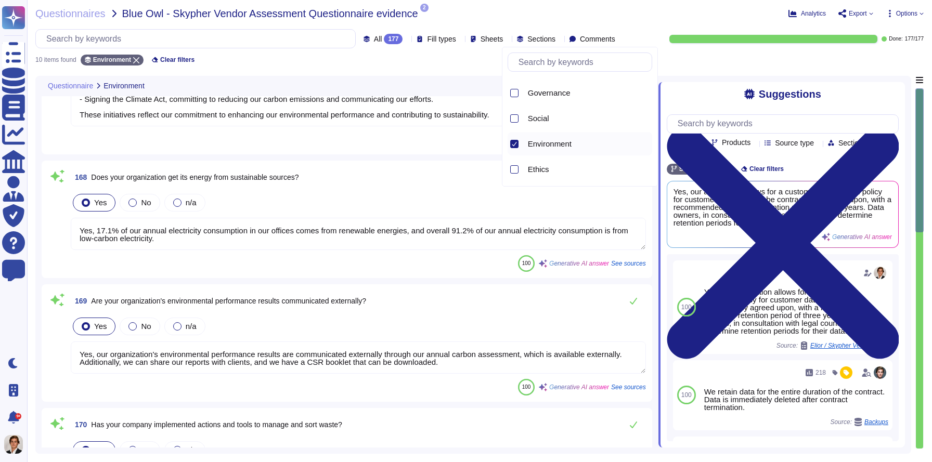
type textarea "Yes, our organization has implemented several environmental initiatives over th…"
type textarea "Yes, 17.1% of our annual electricity consumption in our offices comes from rene…"
type textarea "Yes, our organization's environmental performance results are communicated exte…"
type textarea "Yes, our company has implemented actions and tools to manage and sort waste. In…"
type textarea "Our reduction goals in the medium and long term are to achieve carbon neutralit…"
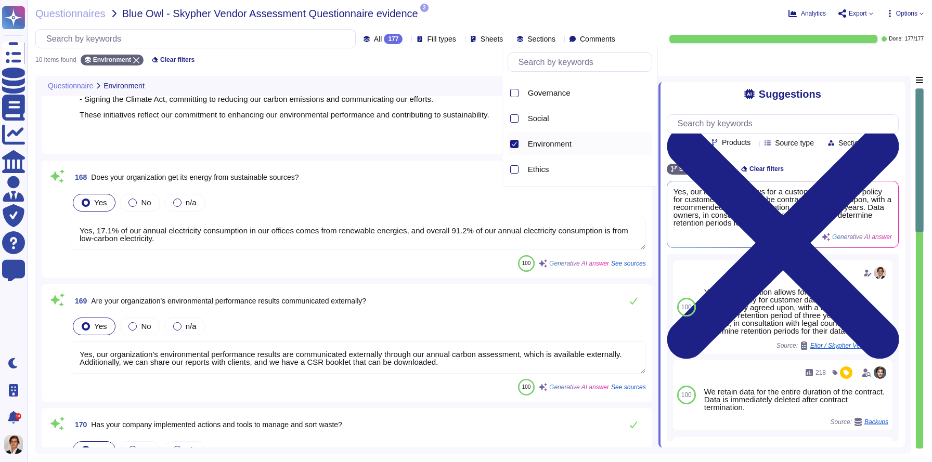
type textarea "Our GHG emissions for scope 1, which includes direct emissions from sources own…"
click at [538, 121] on span "Social" at bounding box center [538, 118] width 21 height 9
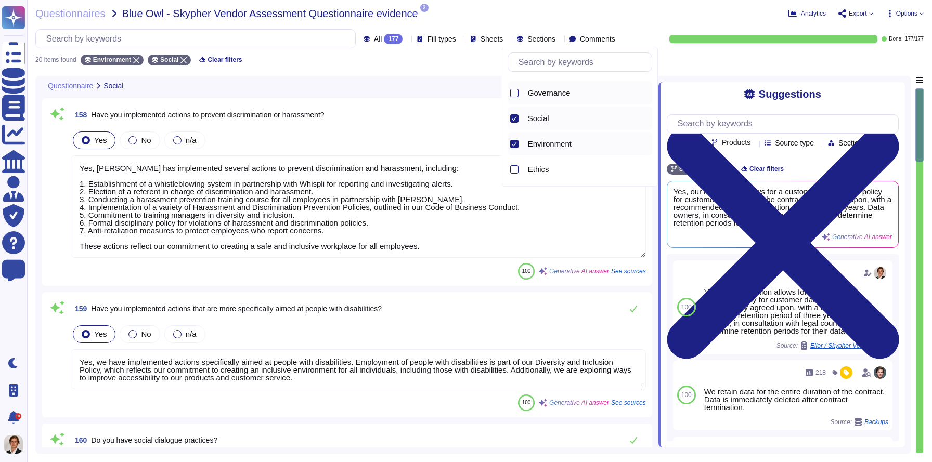
type textarea "Yes, we track our accidentology indicators. Thank you for your inquiry."
type textarea "Yes, Skypher has implemented several actions to prevent discrimination and hara…"
type textarea "Yes, we have implemented actions specifically aimed at people with disabilities…"
type textarea "Yes, Skypher has several social dialogue practices in place to promote communic…"
type textarea "Yes, we have implemented several actions to promote quality of life at work, in…"
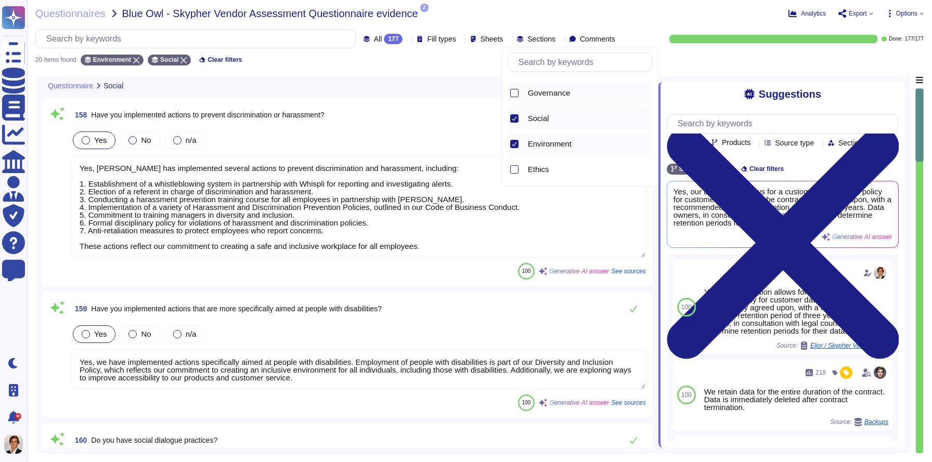
click at [546, 92] on span "Governance" at bounding box center [549, 92] width 43 height 9
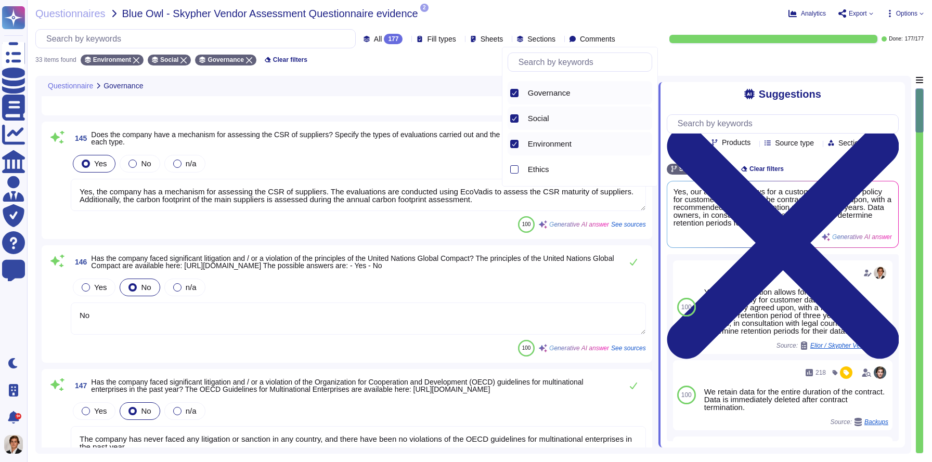
type textarea "Environmental policies and procedures at Skypher are communicated to staff thro…"
type textarea "Yes, we have a sustainability policy in place and are actively implementing sus…"
type textarea "Yes, the company has a mechanism for assessing the CSR of suppliers. The evalua…"
type textarea "No"
type textarea "The company has never faced any litigation or sanction in any country, and ther…"
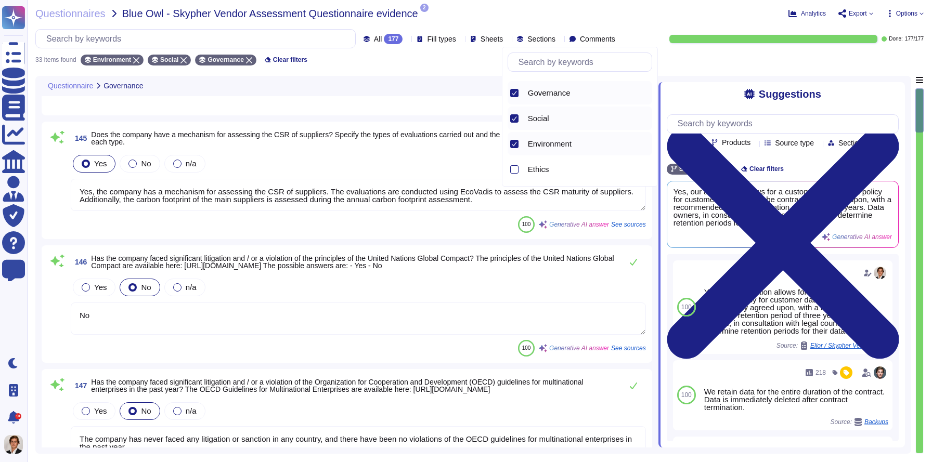
type textarea "Our company is currently committed to obtaining environmental certifications. W…"
click at [536, 165] on span "Ethics" at bounding box center [538, 169] width 21 height 9
click at [312, 200] on textarea "Yes, the company has a mechanism for assessing the CSR of suppliers. The evalua…" at bounding box center [358, 195] width 575 height 32
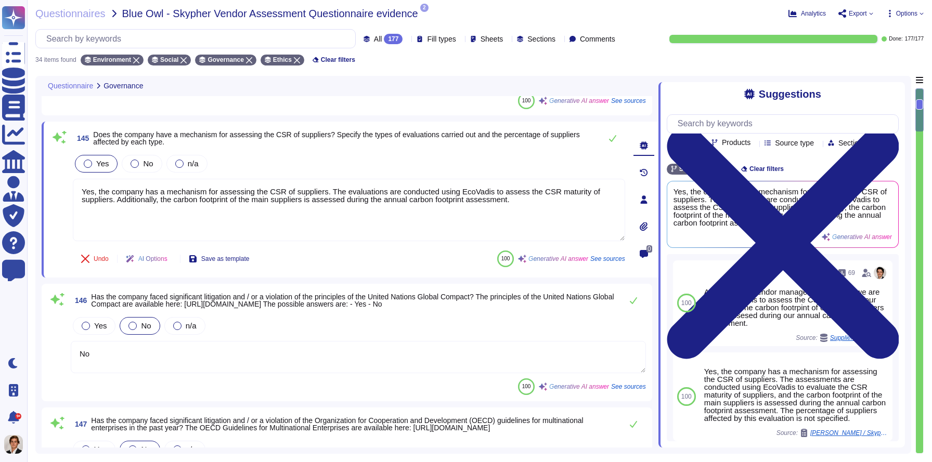
click at [661, 127] on div "Suggestions Team Products Source type Section Tags Skypher Wide Clear filters Y…" at bounding box center [781, 264] width 246 height 365
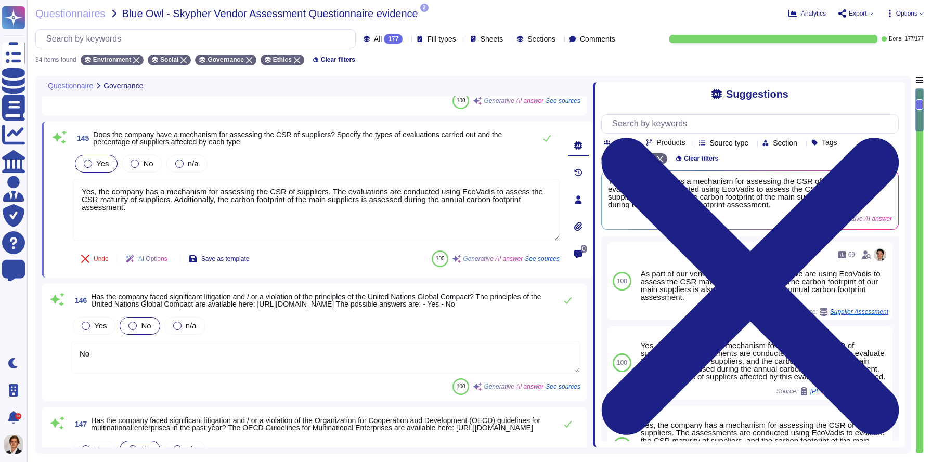
drag, startPoint x: 660, startPoint y: 126, endPoint x: 593, endPoint y: 127, distance: 67.1
click at [593, 127] on span at bounding box center [593, 262] width 4 height 372
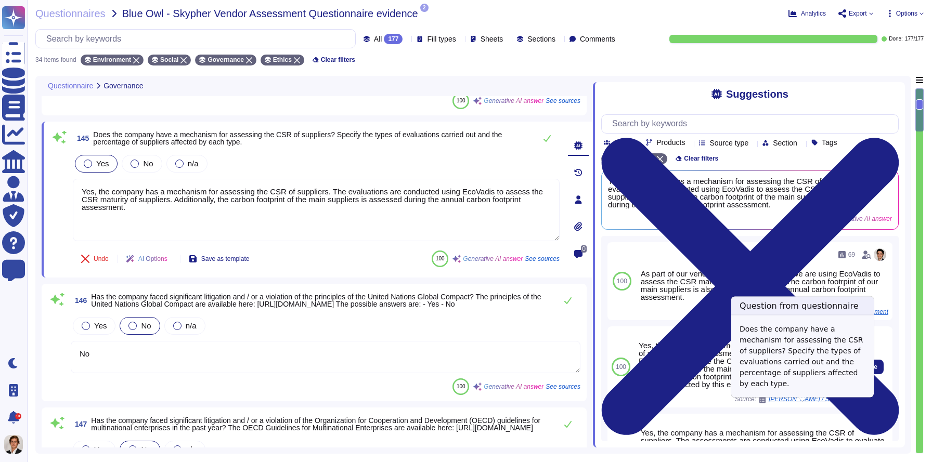
click at [805, 402] on span "Hemmersbach / Skypher Vendor Assessment Questionnaire evidence" at bounding box center [807, 399] width 78 height 6
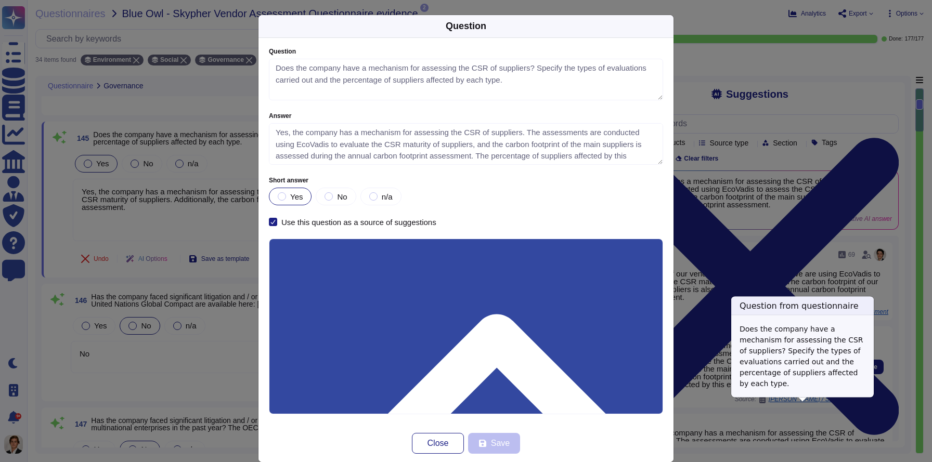
type textarea "Does the company have a mechanism for assessing the CSR of suppliers? Specify t…"
type textarea "Yes, the company has a mechanism for assessing the CSR of suppliers. The assess…"
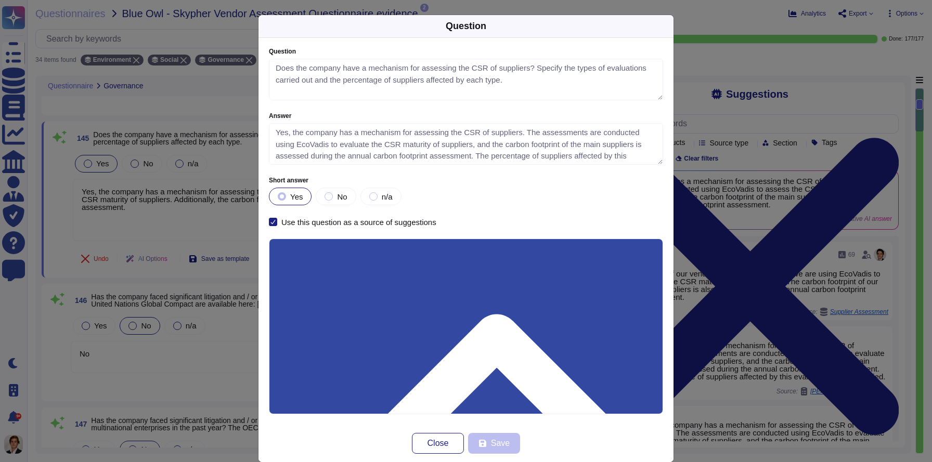
click at [885, 153] on div "Question Question Does the company have a mechanism for assessing the CSR of su…" at bounding box center [466, 231] width 932 height 462
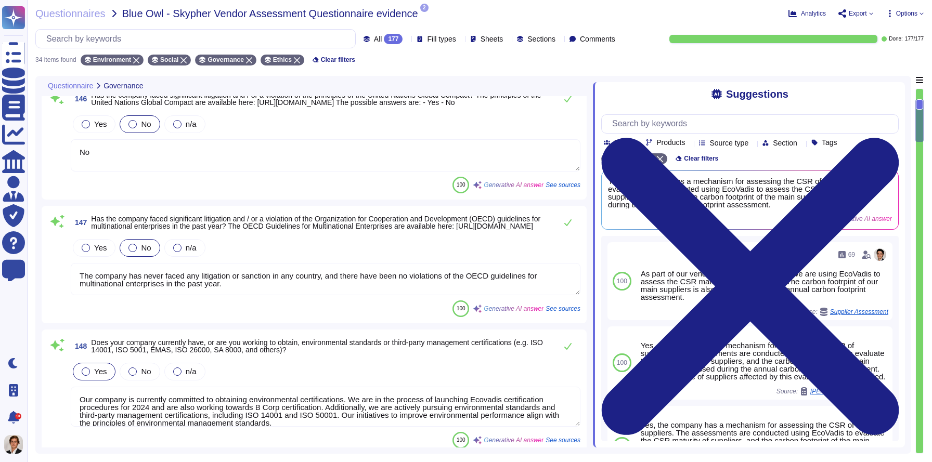
scroll to position [1, 0]
click at [561, 311] on span "See sources" at bounding box center [562, 309] width 35 height 6
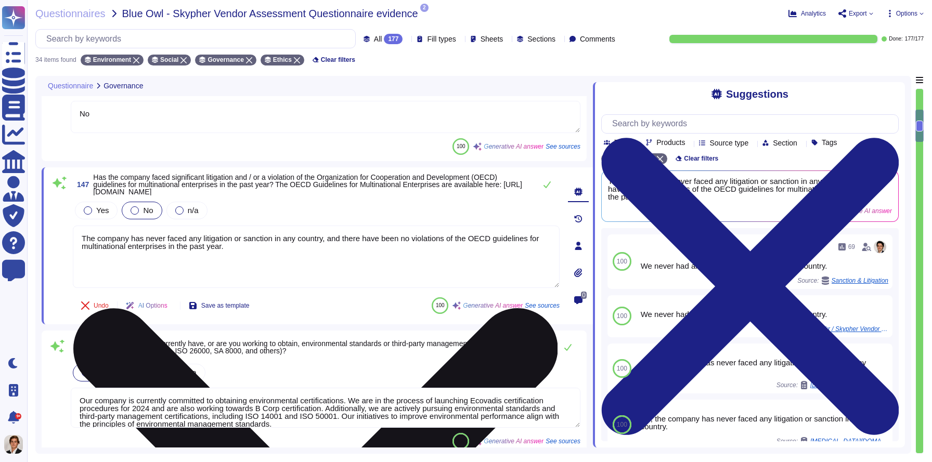
drag, startPoint x: 253, startPoint y: 252, endPoint x: 478, endPoint y: 237, distance: 225.1
click at [478, 237] on textarea "The company has never faced any litigation or sanction in any country, and ther…" at bounding box center [316, 257] width 487 height 62
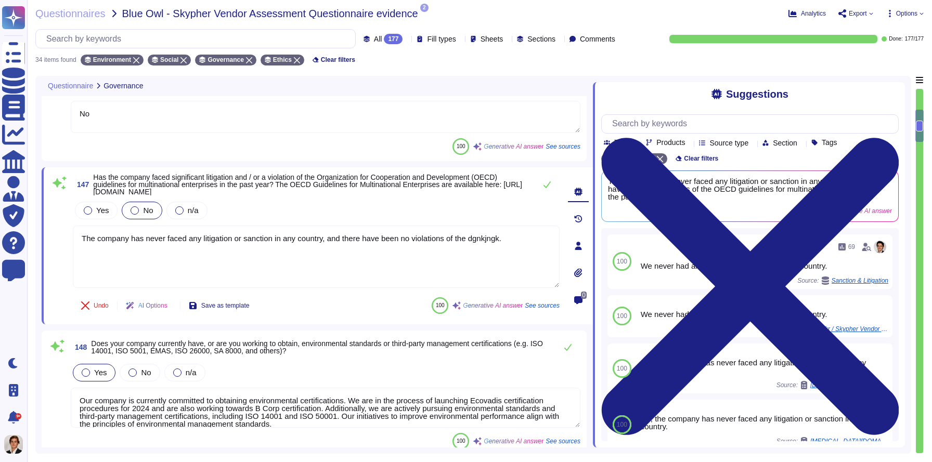
type textarea "The company has never faced any litigation or sanction in any country, and ther…"
click at [580, 225] on div at bounding box center [578, 218] width 21 height 21
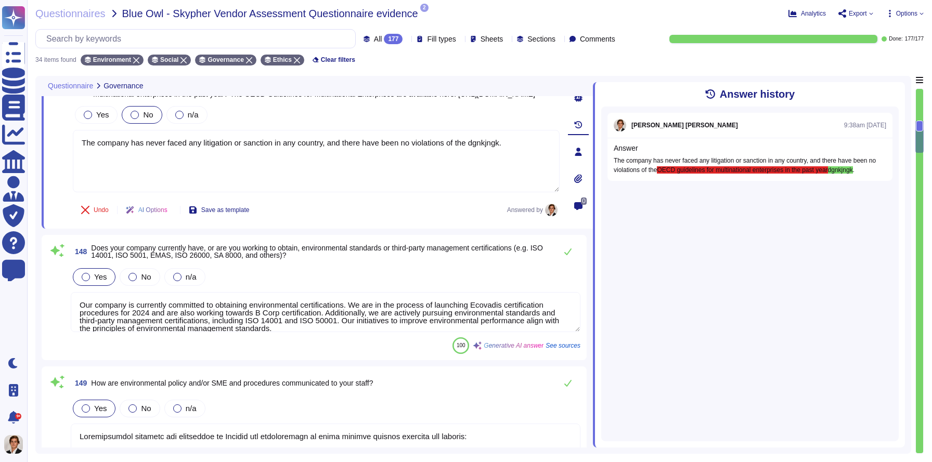
type textarea "CSR is included on the agenda of the board of directors at least once a year. T…"
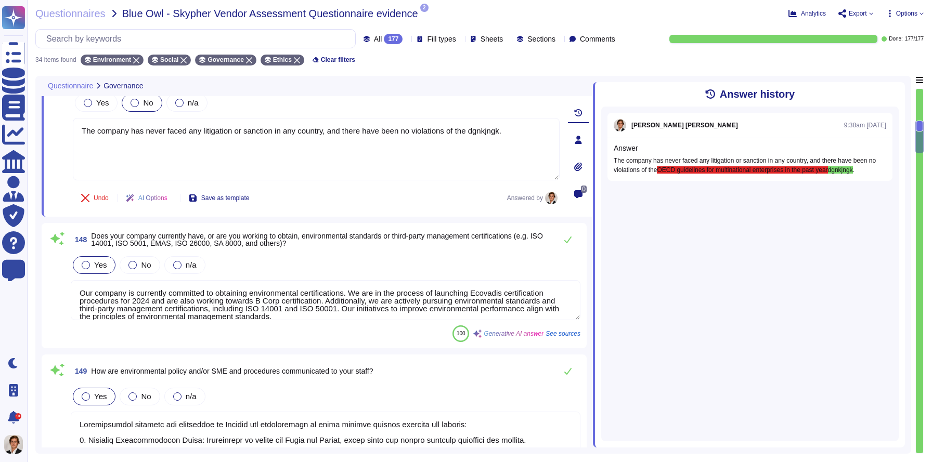
scroll to position [430, 0]
click at [497, 311] on textarea "Our company is currently committed to obtaining environmental certifications. W…" at bounding box center [326, 298] width 510 height 40
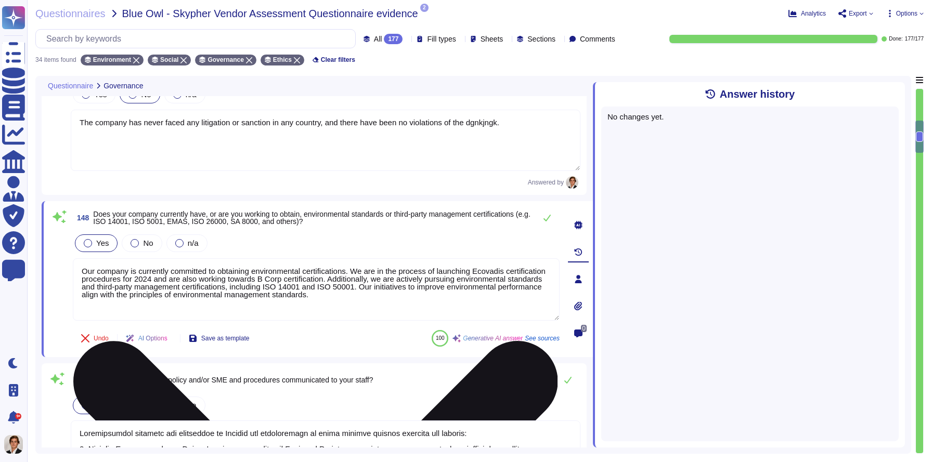
type textarea "CSR is included on the agenda of the board of directors at least once a year. T…"
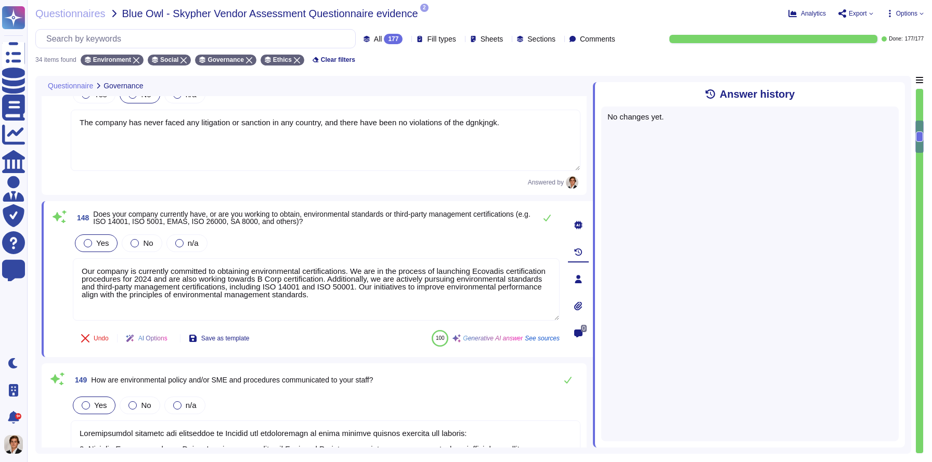
click at [581, 229] on icon at bounding box center [578, 225] width 8 height 8
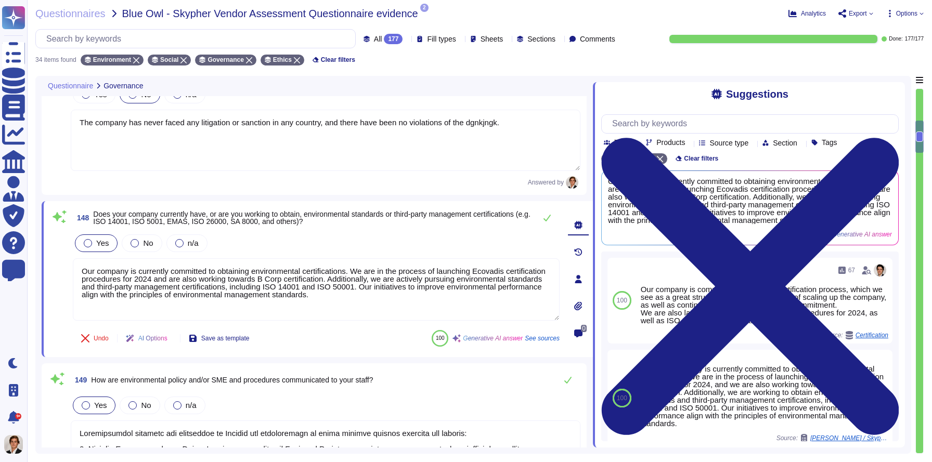
click at [154, 341] on span "AI Options" at bounding box center [152, 338] width 29 height 6
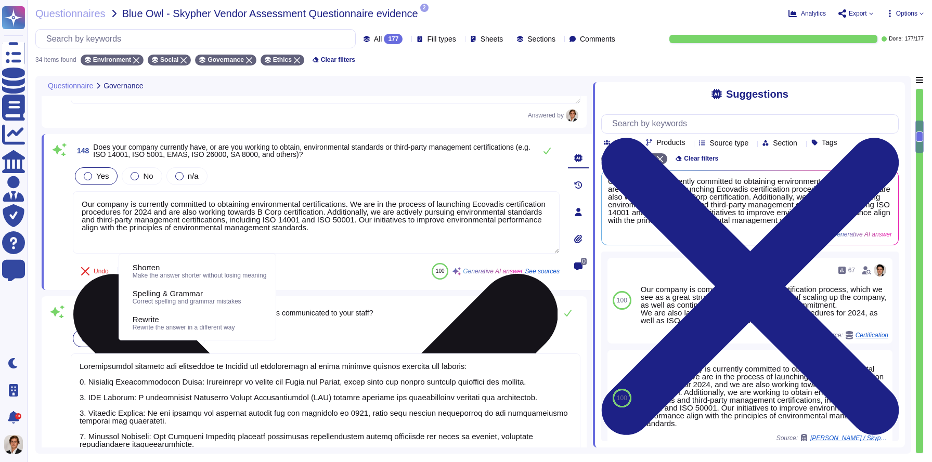
type textarea "The company is not currently classified as a Benefit company or any equivalent …"
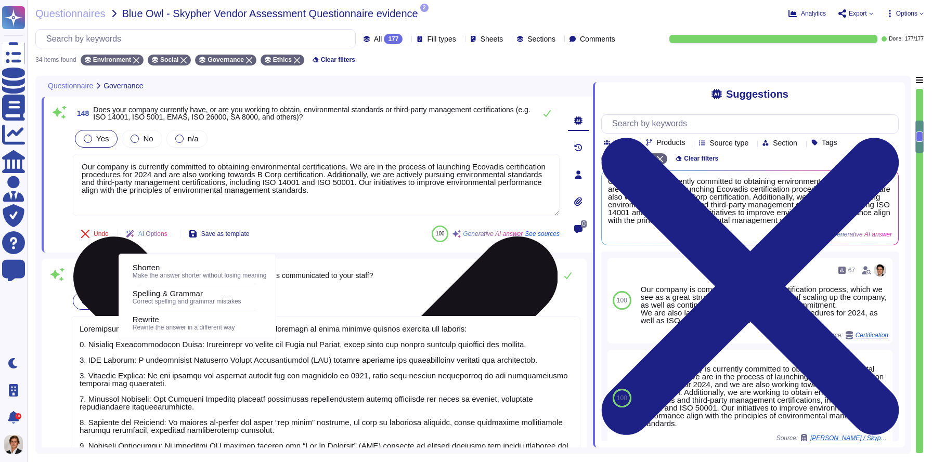
scroll to position [527, 0]
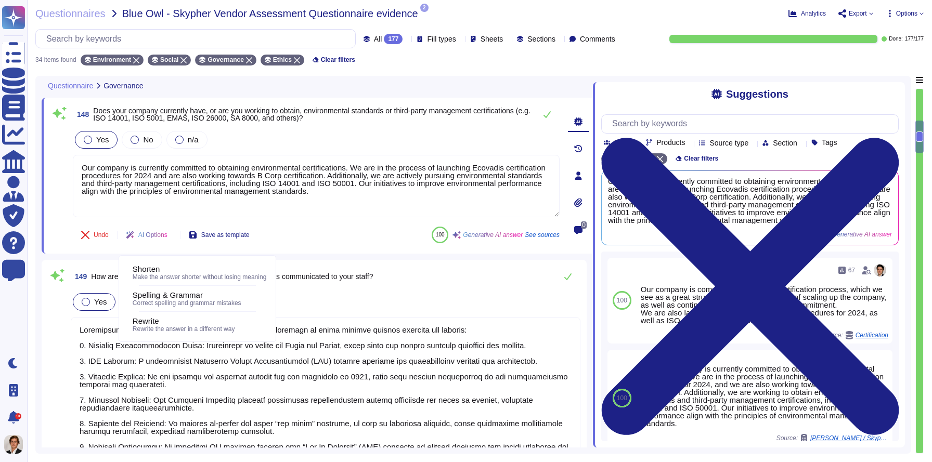
click at [414, 297] on div "Yes No n/a" at bounding box center [326, 302] width 510 height 22
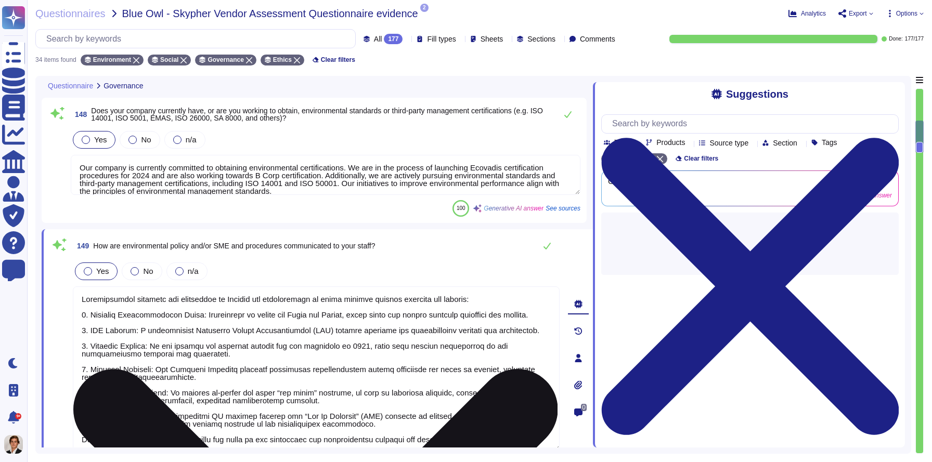
scroll to position [9, 0]
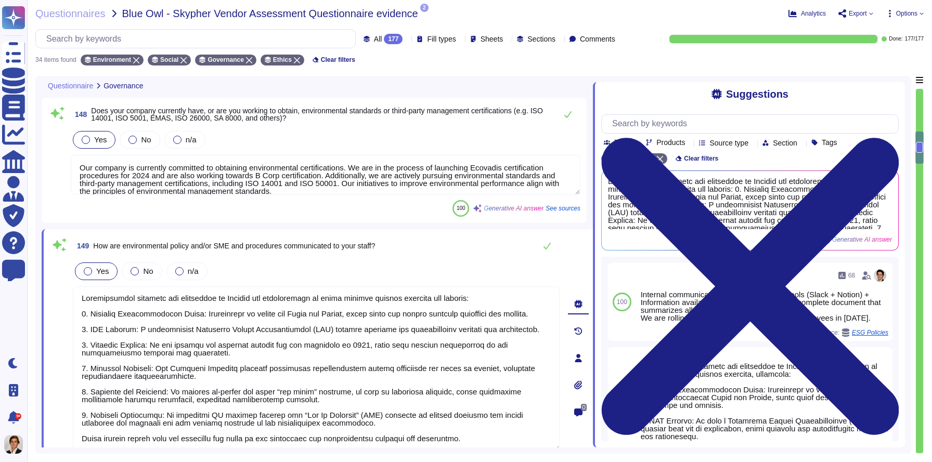
type textarea "The company has implemented several initiatives related to governance and risk …"
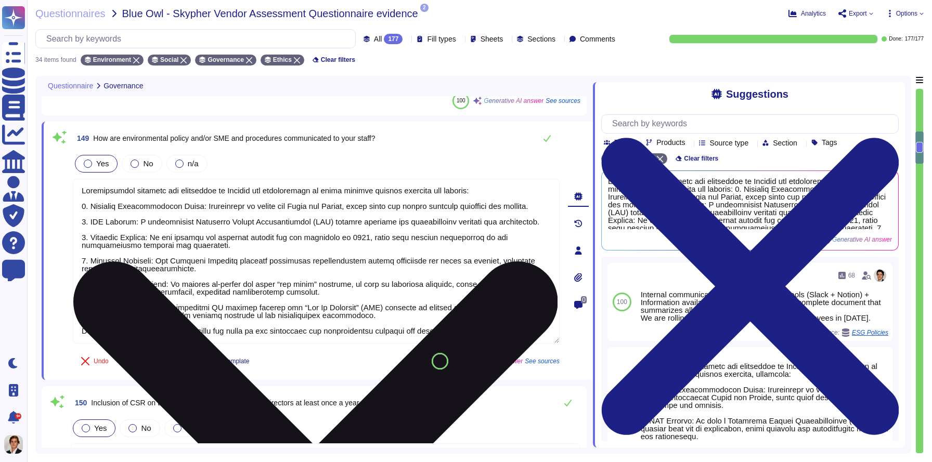
scroll to position [0, 0]
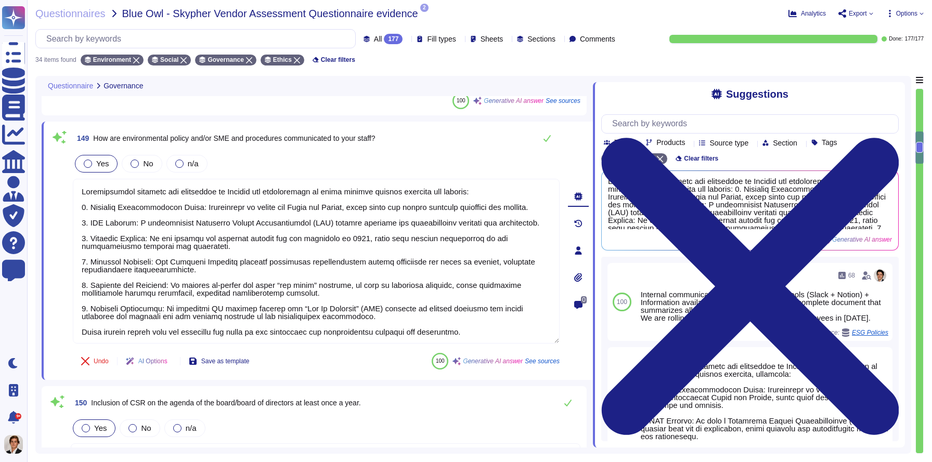
click at [582, 255] on div at bounding box center [578, 250] width 21 height 21
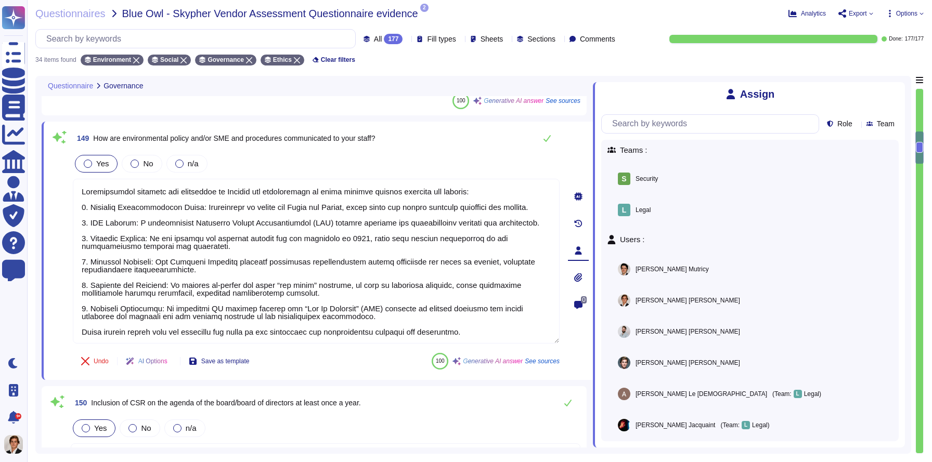
click at [579, 282] on icon at bounding box center [578, 277] width 8 height 8
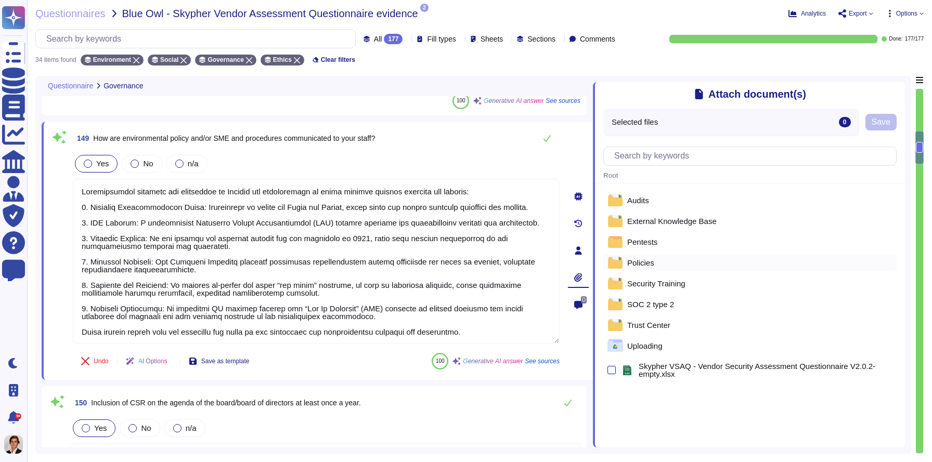
click at [669, 263] on div "Policies" at bounding box center [749, 262] width 293 height 17
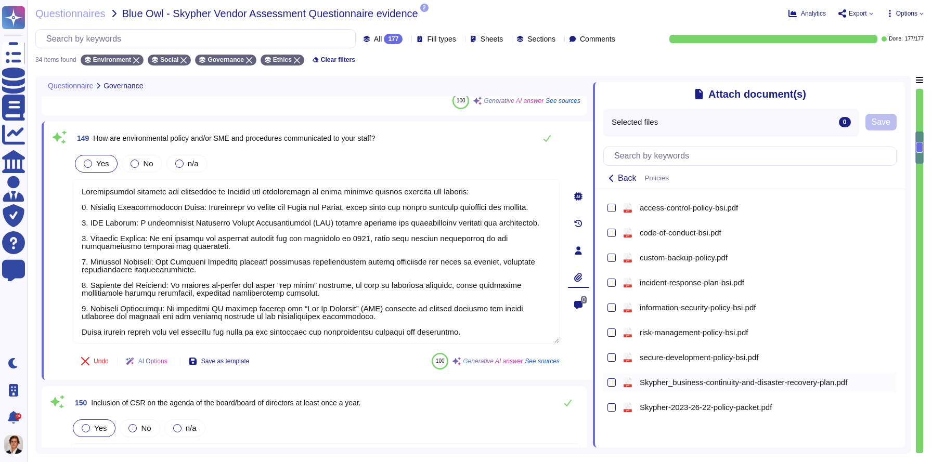
click at [610, 391] on div "pdf Skypher_business-continuity-and-disaster-recovery-plan.pdf" at bounding box center [749, 382] width 293 height 21
click at [610, 385] on div at bounding box center [611, 382] width 8 height 8
click at [0, 0] on input "checkbox" at bounding box center [0, 0] width 0 height 0
click at [883, 116] on button "Save" at bounding box center [880, 122] width 31 height 17
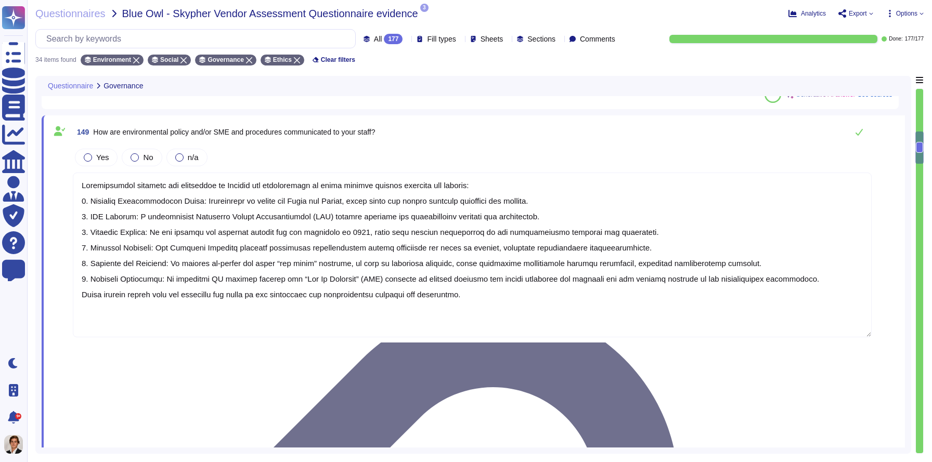
type textarea "The company has implemented several initiatives related to governance and risk …"
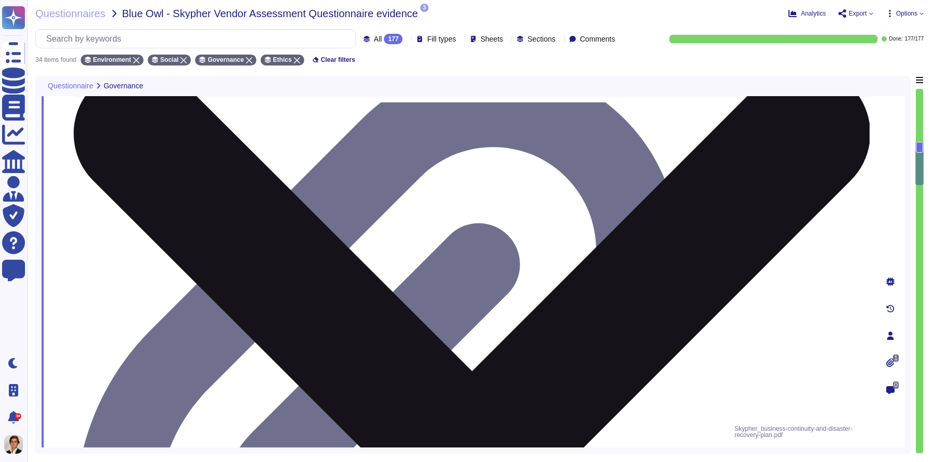
type textarea "Our most exemplary CSR practice is our dedicated CSR team, which consists of th…"
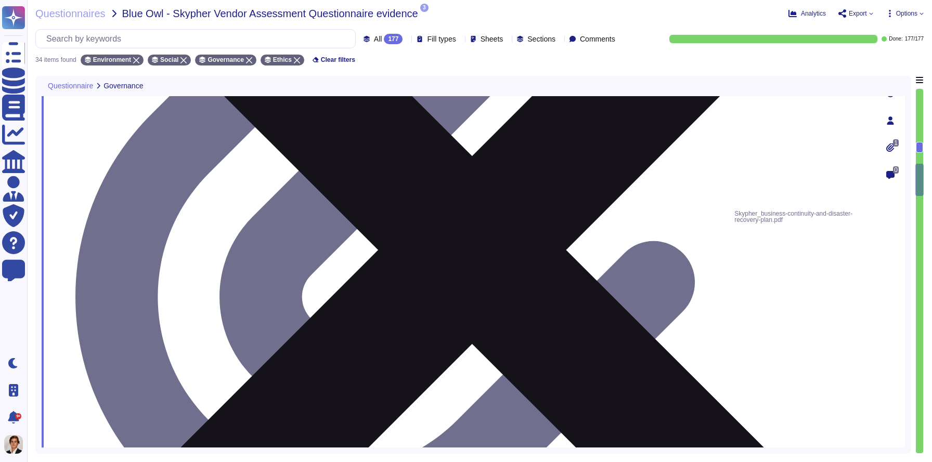
type textarea "The CSR manager is attached to a member of the first management body."
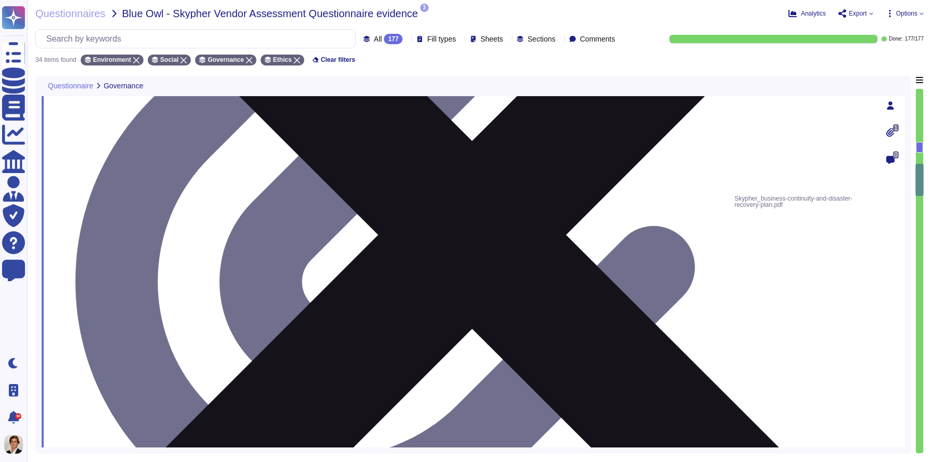
scroll to position [1, 0]
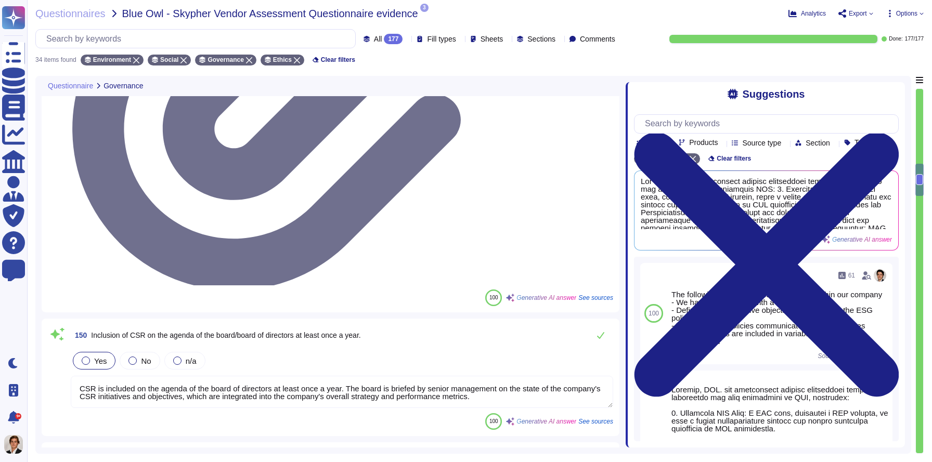
drag, startPoint x: 657, startPoint y: 224, endPoint x: 620, endPoint y: 226, distance: 37.5
click at [623, 226] on span at bounding box center [625, 262] width 4 height 372
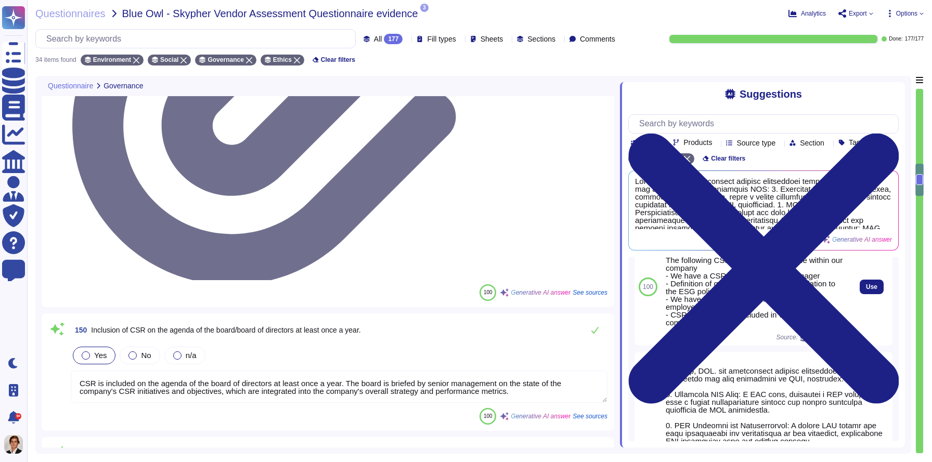
scroll to position [0, 0]
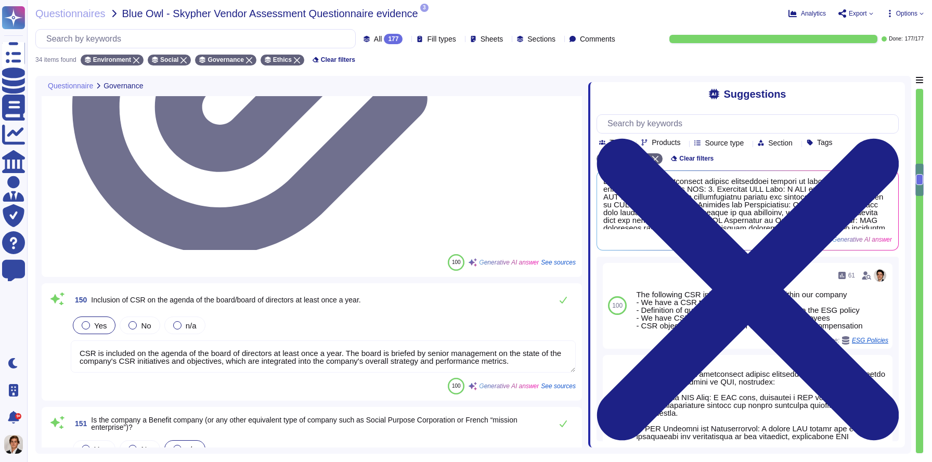
drag, startPoint x: 619, startPoint y: 257, endPoint x: 589, endPoint y: 257, distance: 30.7
click at [589, 257] on span at bounding box center [588, 262] width 4 height 372
click at [858, 11] on span "Export" at bounding box center [857, 13] width 18 height 6
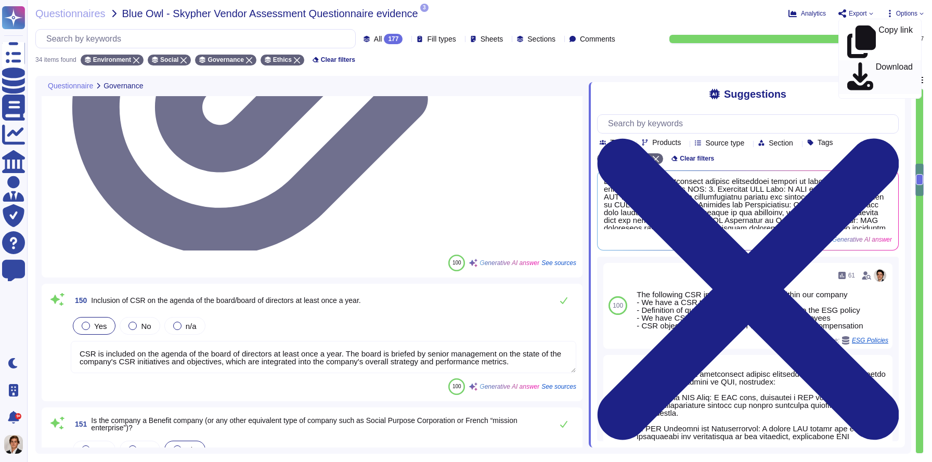
click at [876, 63] on p "Download" at bounding box center [894, 77] width 37 height 29
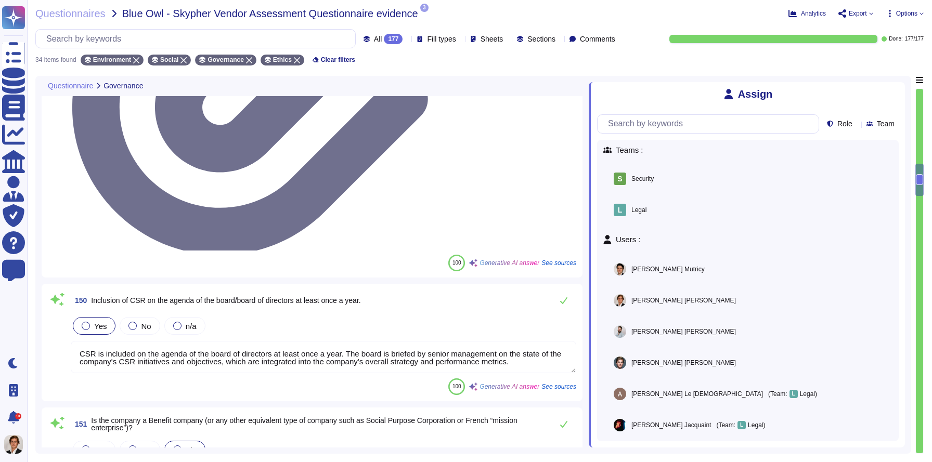
click at [898, 88] on icon at bounding box center [898, 88] width 0 height 0
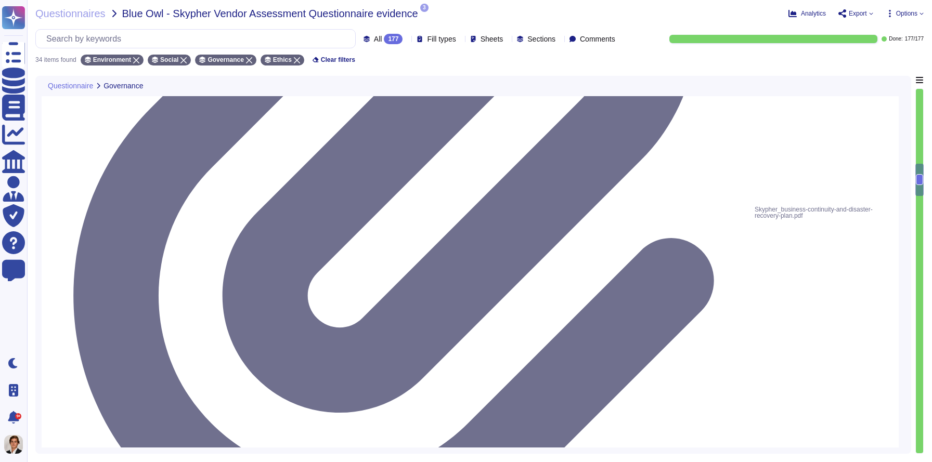
scroll to position [1, 0]
click at [252, 59] on icon at bounding box center [249, 60] width 6 height 6
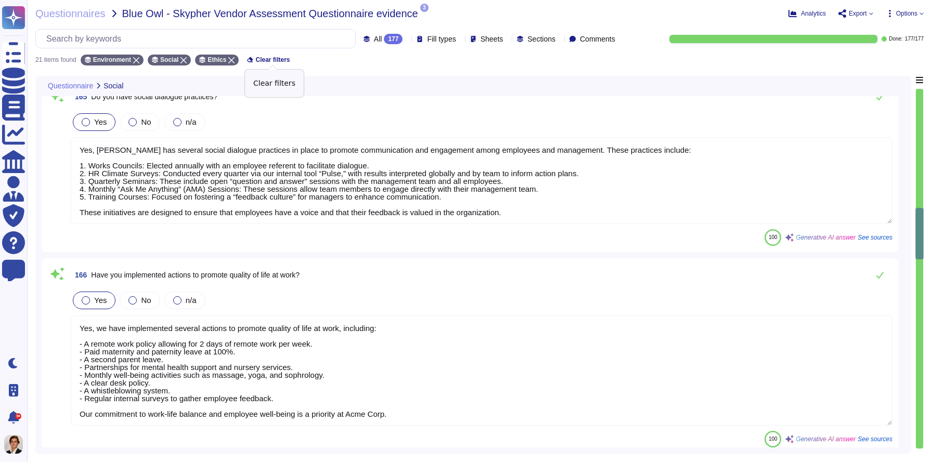
type textarea "Yes, Skypher has implemented several actions to prevent discrimination and hara…"
type textarea "Yes, we have implemented actions specifically aimed at people with disabilities…"
type textarea "Yes, Skypher has several social dialogue practices in place to promote communic…"
type textarea "Yes, we have implemented several actions to promote quality of life at work, in…"
type textarea "Yes, our organization has implemented several environmental initiatives over th…"
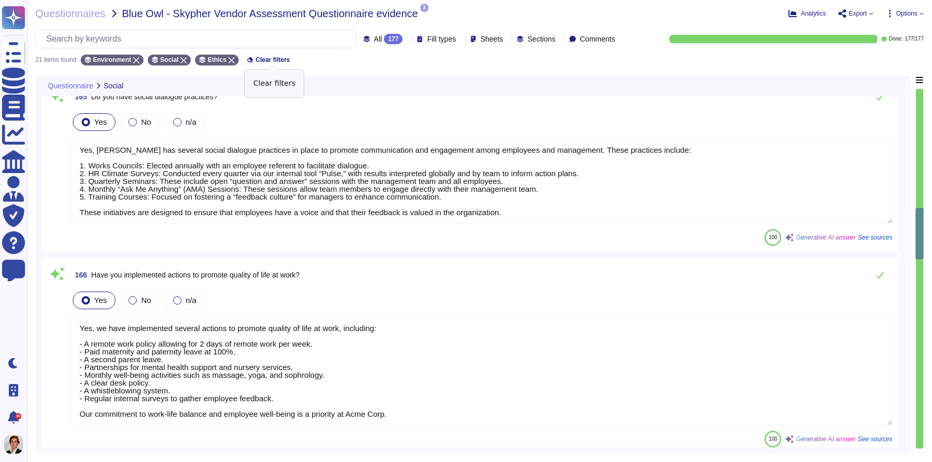
type textarea "Yes, 17.1% of our annual electricity consumption in our offices comes from rene…"
click at [231, 58] on icon at bounding box center [231, 60] width 6 height 6
click at [139, 58] on icon at bounding box center [136, 60] width 6 height 6
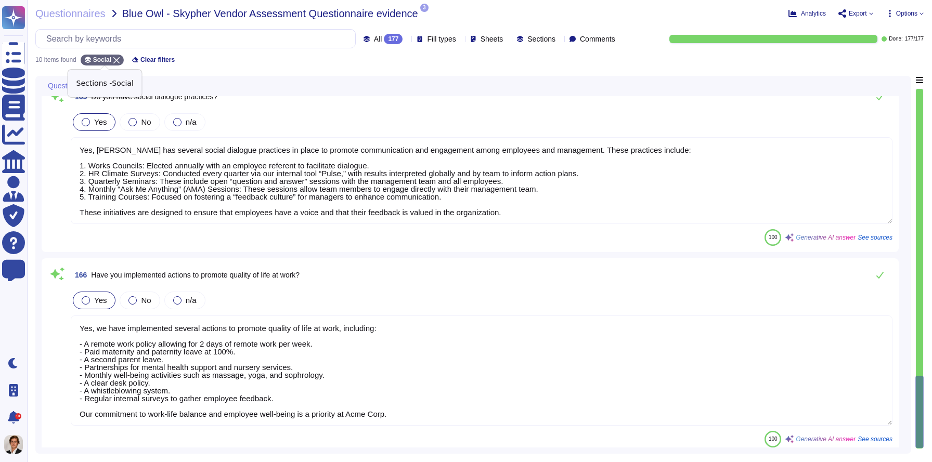
click at [120, 57] on icon at bounding box center [116, 60] width 6 height 6
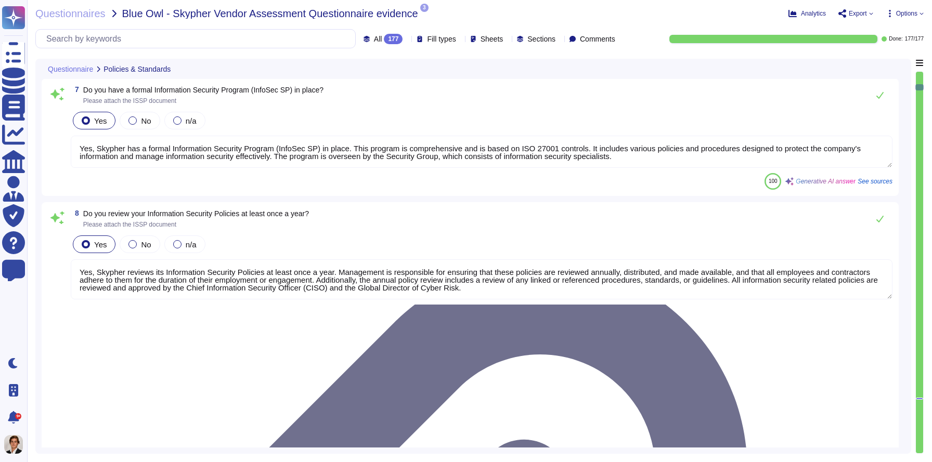
type textarea "Yes, we have a formal risk management program for assessing and mitigating info…"
type textarea "Yes, Skypher, INC. has a formal Risk Management Policy designed to ensure that …"
type textarea "Yes, Skypher has a detailed, comprehensive Cyber Security Incident Response Pla…"
type textarea "Yes, Skypher has a formal Information Security Program (InfoSec SP) in place. T…"
type textarea "Yes, Skypher reviews its Information Security Policies at least once a year. Ma…"
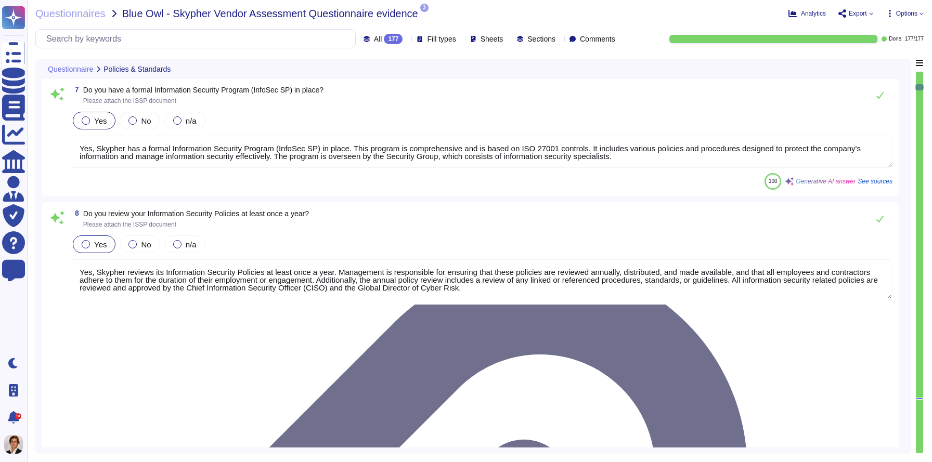
click at [507, 45] on div "All 177 Fill types Sheets Sections Comments" at bounding box center [327, 38] width 584 height 19
click at [517, 42] on div "Sections" at bounding box center [538, 39] width 43 height 8
click at [551, 94] on span "Compliance" at bounding box center [548, 92] width 41 height 9
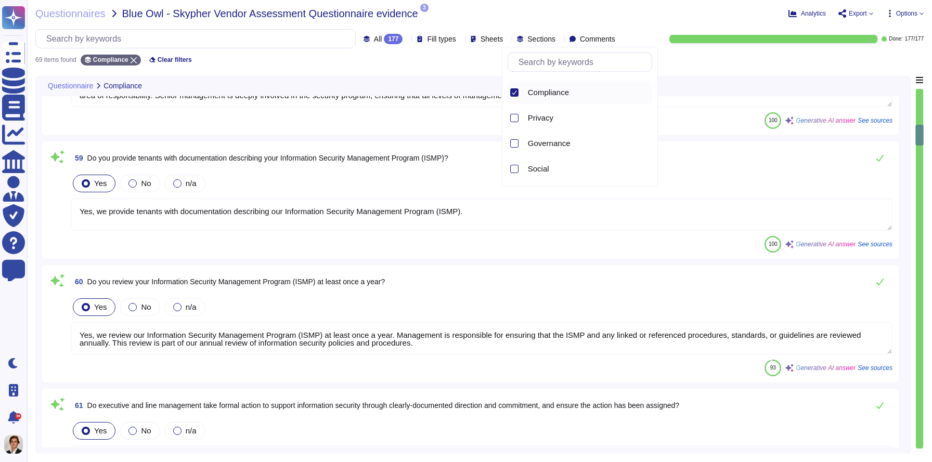
type textarea "Yes, we refrain from using customer derived data for our own purposes. Customer…"
type textarea "Yes, we conduct risk assessments associated with data governance requirements a…"
type textarea "Yes, our technical, business, and executive managers are responsible for mainta…"
type textarea "Yes, we provide tenants with documentation describing our Information Security …"
type textarea "Yes, we review our Information Security Management Program (ISMP) at least once…"
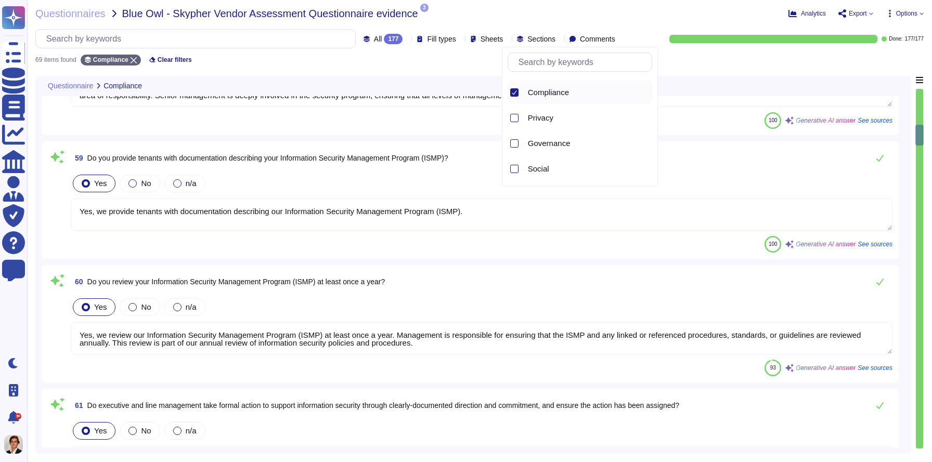
type textarea "Yes, executive and line management take formal action to support information se…"
type textarea "Yes, our information security policies and procedures are made available to all…"
type textarea "Yes, information security policies at Skypher are authorized by the organizatio…"
click at [148, 87] on icon at bounding box center [148, 87] width 0 height 0
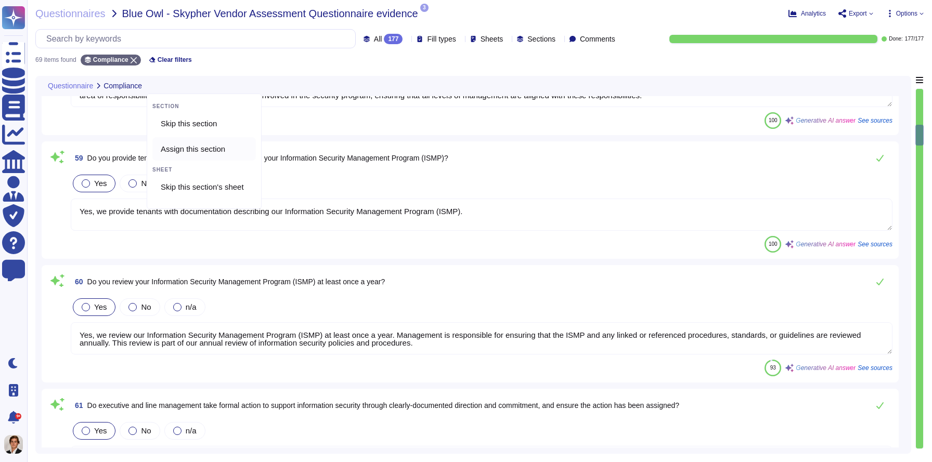
click at [177, 149] on span "Assign this section" at bounding box center [193, 149] width 64 height 9
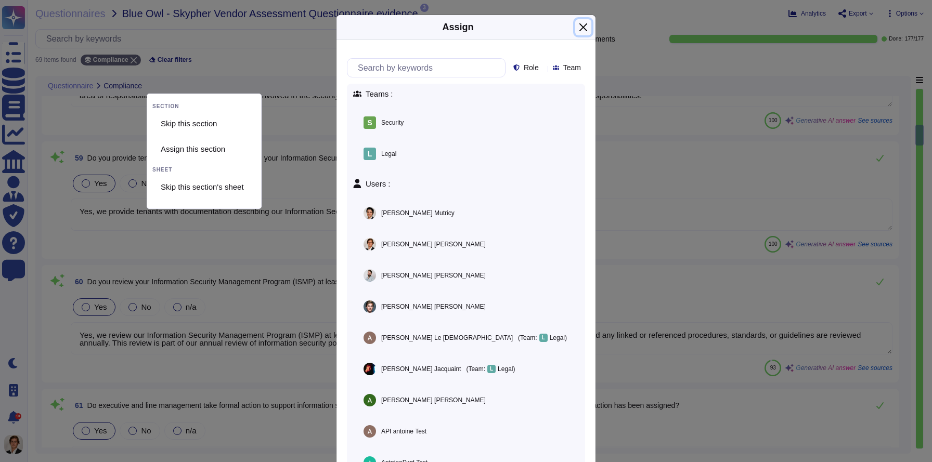
click at [582, 31] on button "Close" at bounding box center [583, 27] width 16 height 16
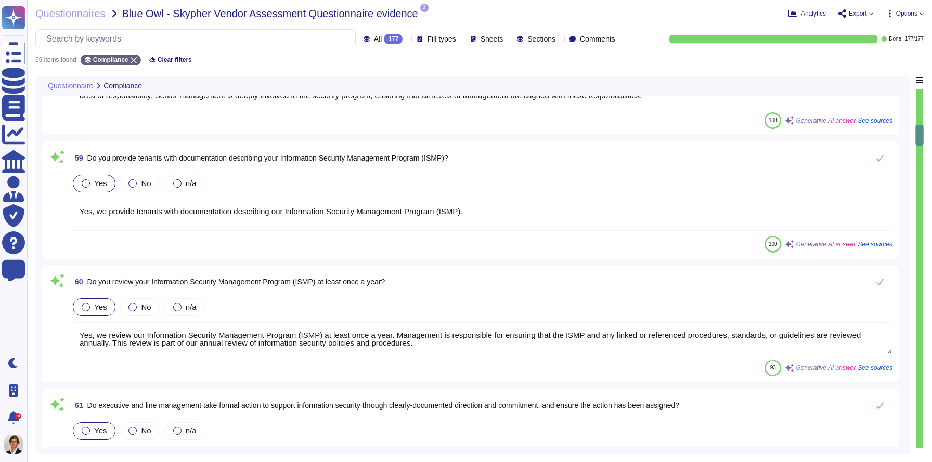
scroll to position [23, 0]
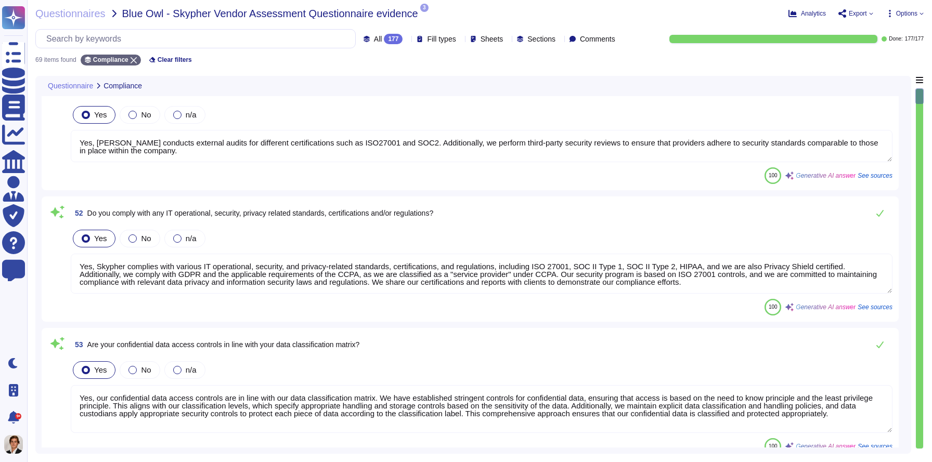
type textarea "Yes, Skypher conducts external audits for different certifications such as ISO2…"
type textarea "Yes, Skypher complies with various IT operational, security, and privacy-relate…"
type textarea "Yes, our confidential data access controls are in line with our data classifica…"
type textarea "No, we do not share customer data with or enable direct access by any third-par…"
type textarea "Skypher holds the following security certifications: ISO-27001, SOC II Type 1, …"
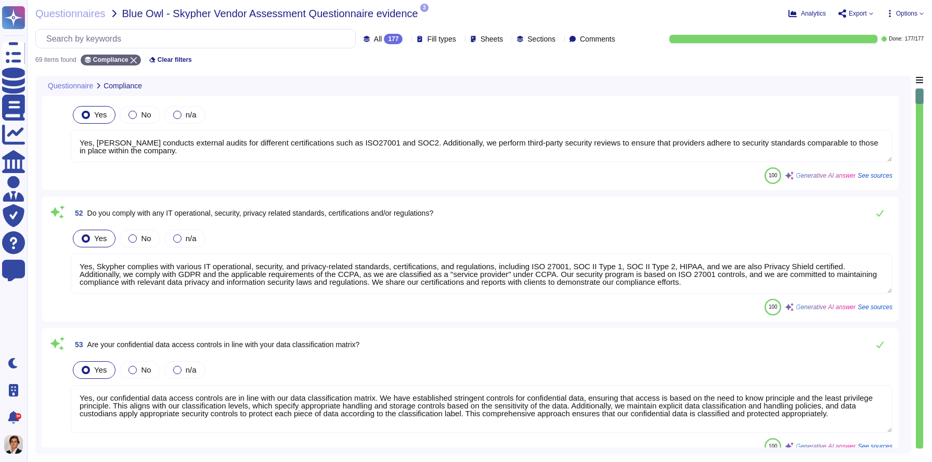
scroll to position [0, 0]
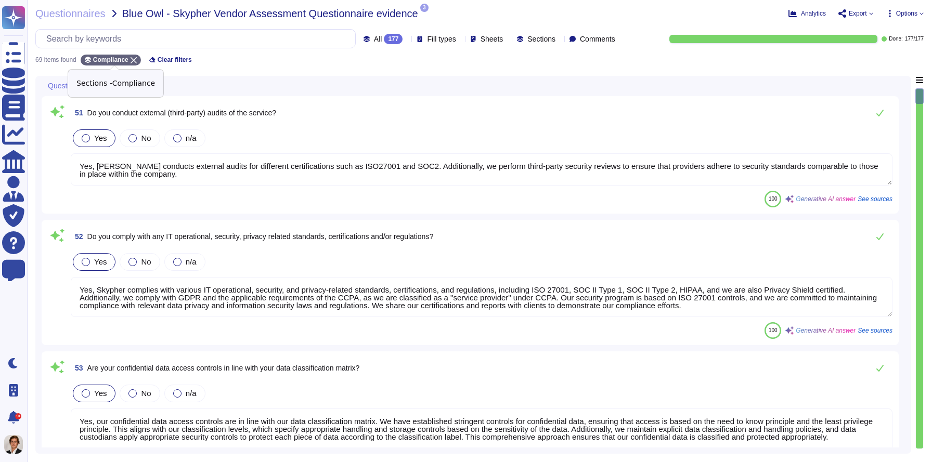
click at [137, 62] on icon at bounding box center [133, 60] width 6 height 6
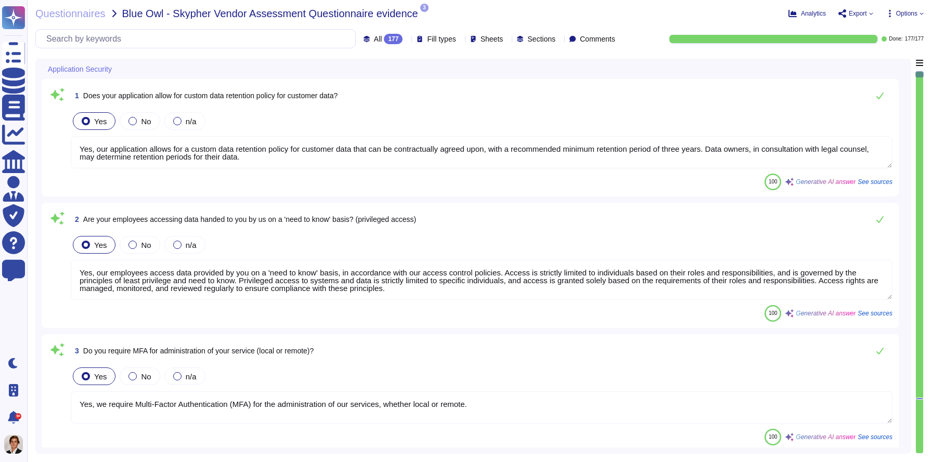
type textarea "Yes, our employees access data provided by you on a 'need to know' basis, in ac…"
type textarea "Yes, our application allows for a custom data retention policy for customer dat…"
type textarea "Yes, our employees access data provided by you on a 'need to know' basis, in ac…"
type textarea "Yes, we require Multi-Factor Authentication (MFA) for the administration of our…"
type textarea "Yes, our application allows for a custom data retention policy for customer dat…"
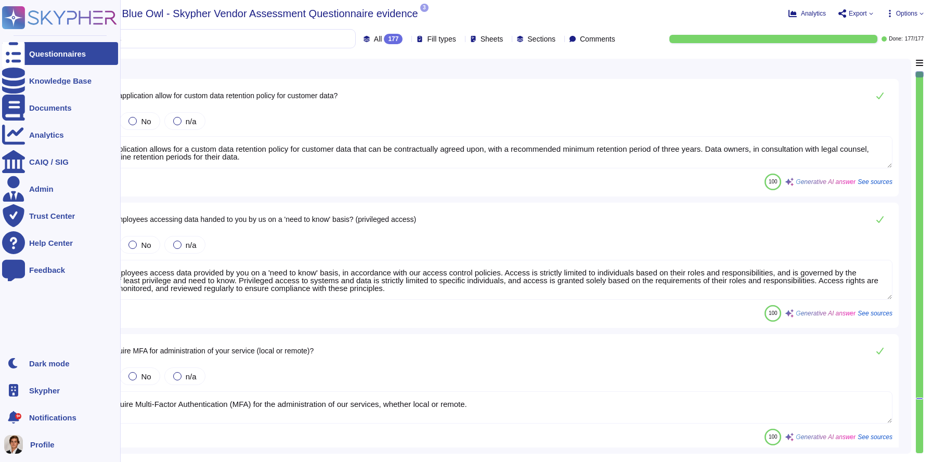
click at [20, 46] on div at bounding box center [13, 53] width 23 height 23
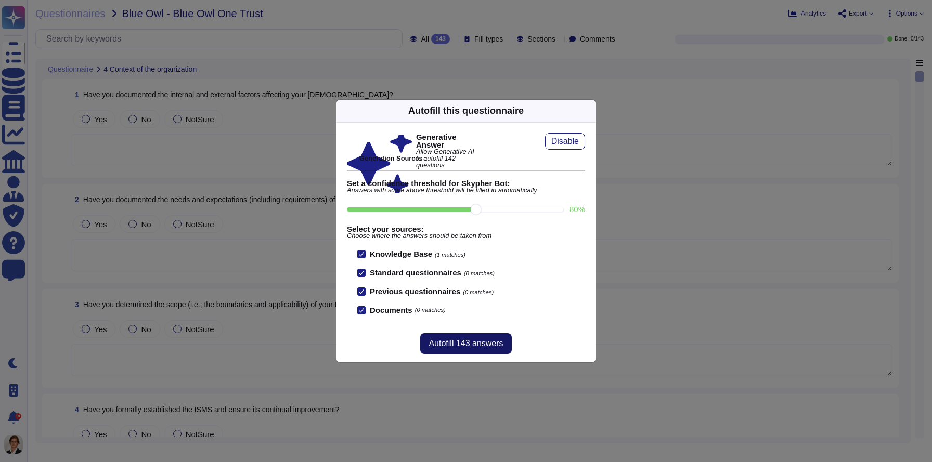
click at [461, 337] on button "Autofill 143 answers" at bounding box center [465, 343] width 91 height 21
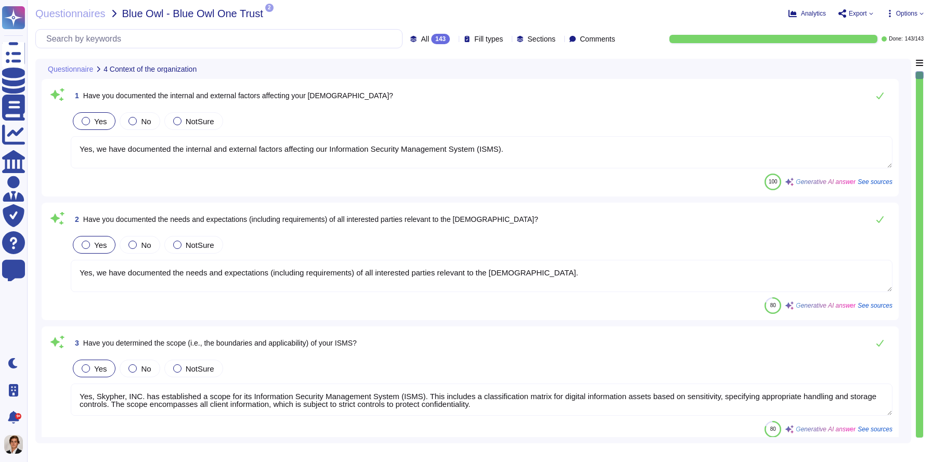
type textarea "Yes, we have documented the internal and external factors affecting our Informa…"
type textarea "Yes, we have documented the needs and expectations (including requirements) of …"
type textarea "Yes, Skypher, INC. has established a scope for its Information Security Managem…"
type textarea "Yes, we have formally established the Information Security Management System (I…"
type textarea "Yes, top management has demonstrated leadership and commitment to information s…"
